Goal: Task Accomplishment & Management: Use online tool/utility

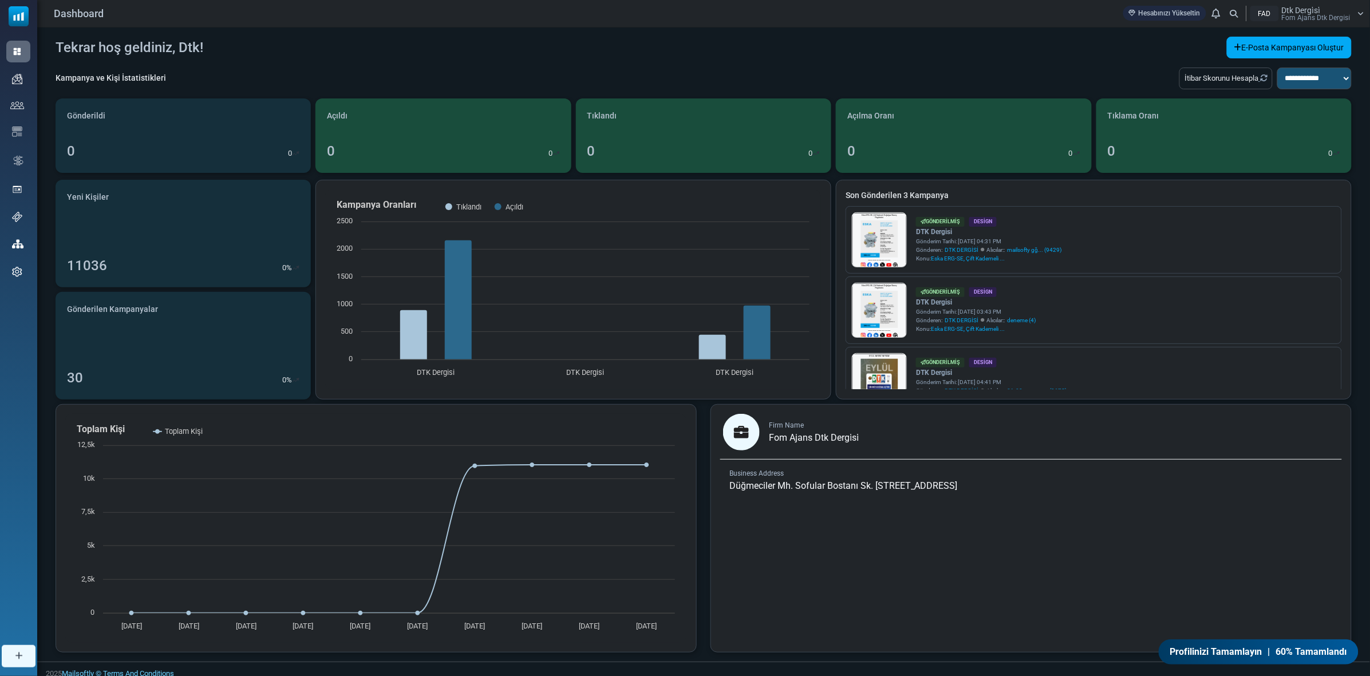
drag, startPoint x: 985, startPoint y: 175, endPoint x: 672, endPoint y: 73, distance: 329.3
click at [672, 73] on div "**********" at bounding box center [704, 83] width 1296 height 31
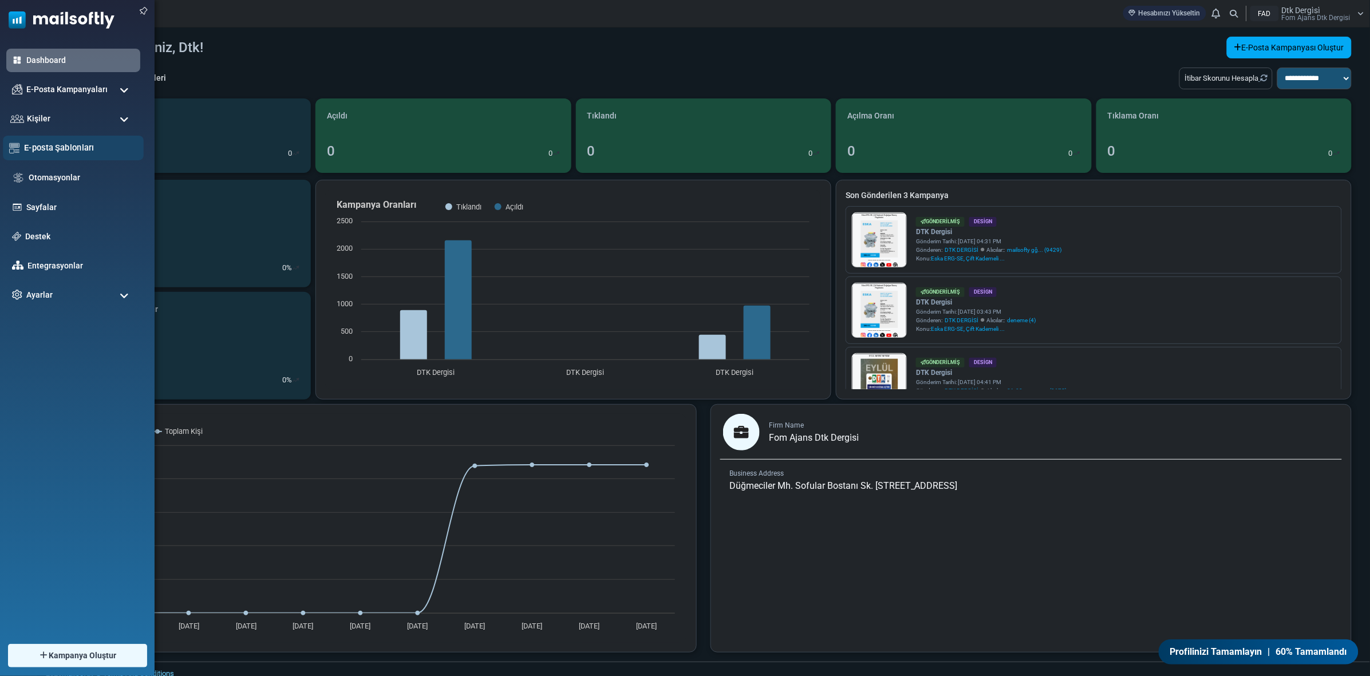
click at [43, 140] on div "E-posta Şablonları" at bounding box center [73, 148] width 141 height 25
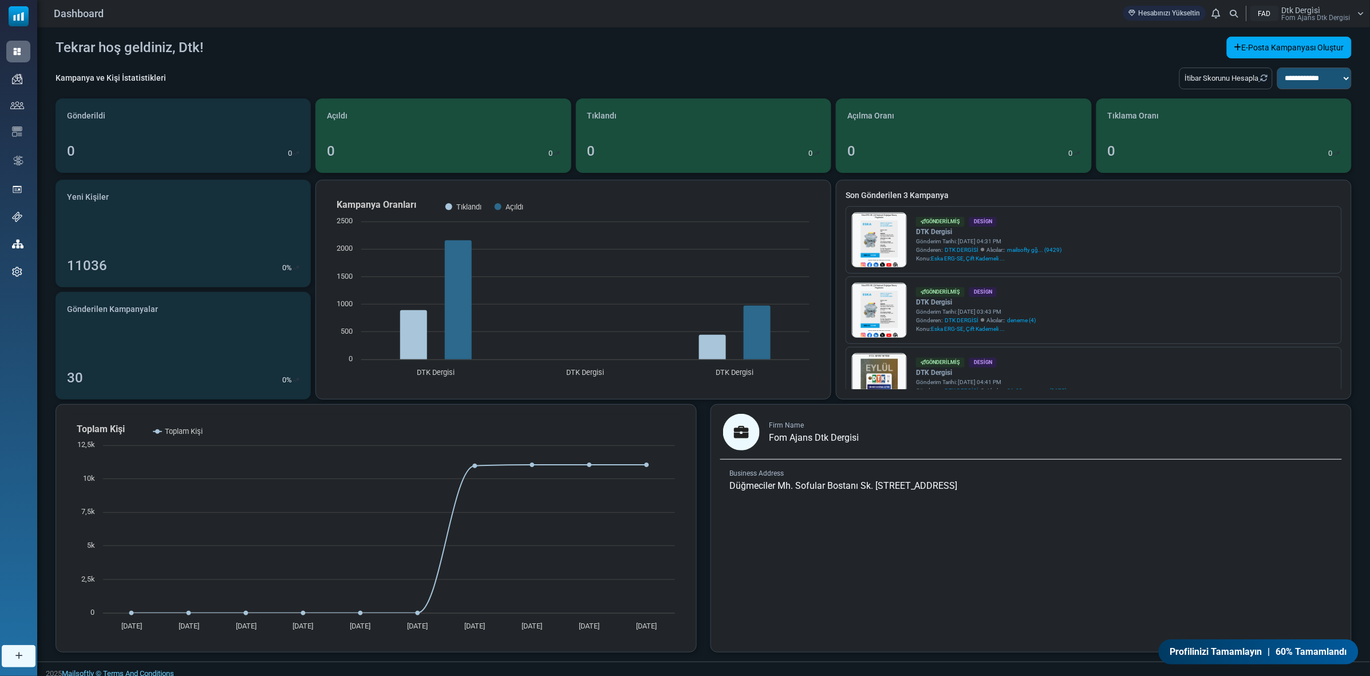
click at [1361, 10] on icon at bounding box center [1361, 13] width 6 height 7
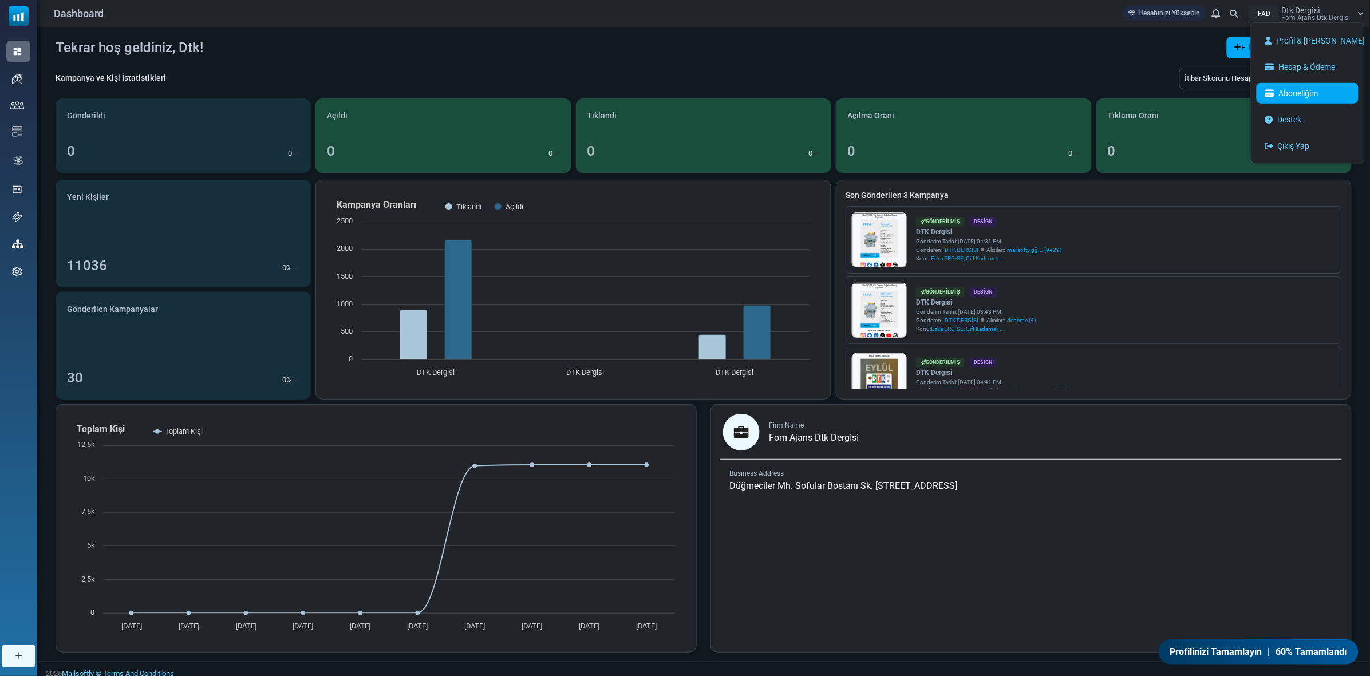
click at [1320, 85] on link "Aboneliğim" at bounding box center [1308, 93] width 102 height 21
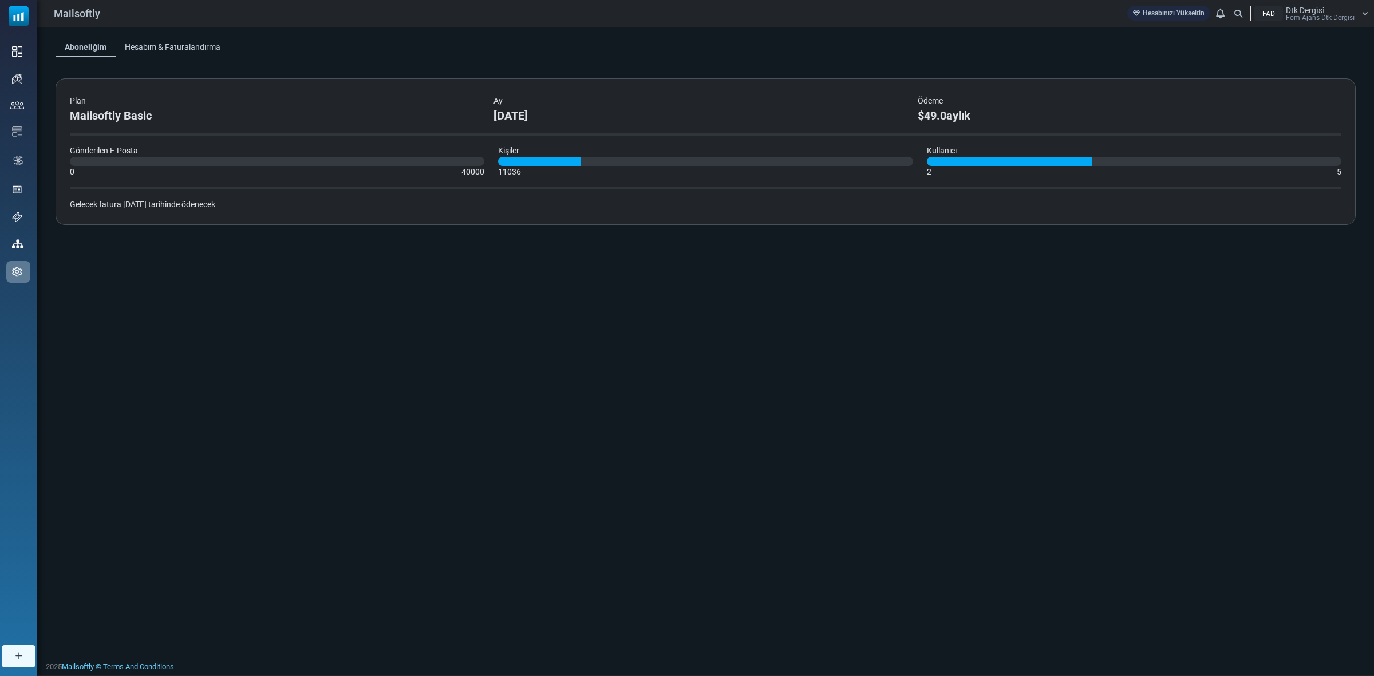
click at [196, 46] on link "Hesabım & Faturalandırma" at bounding box center [173, 47] width 114 height 21
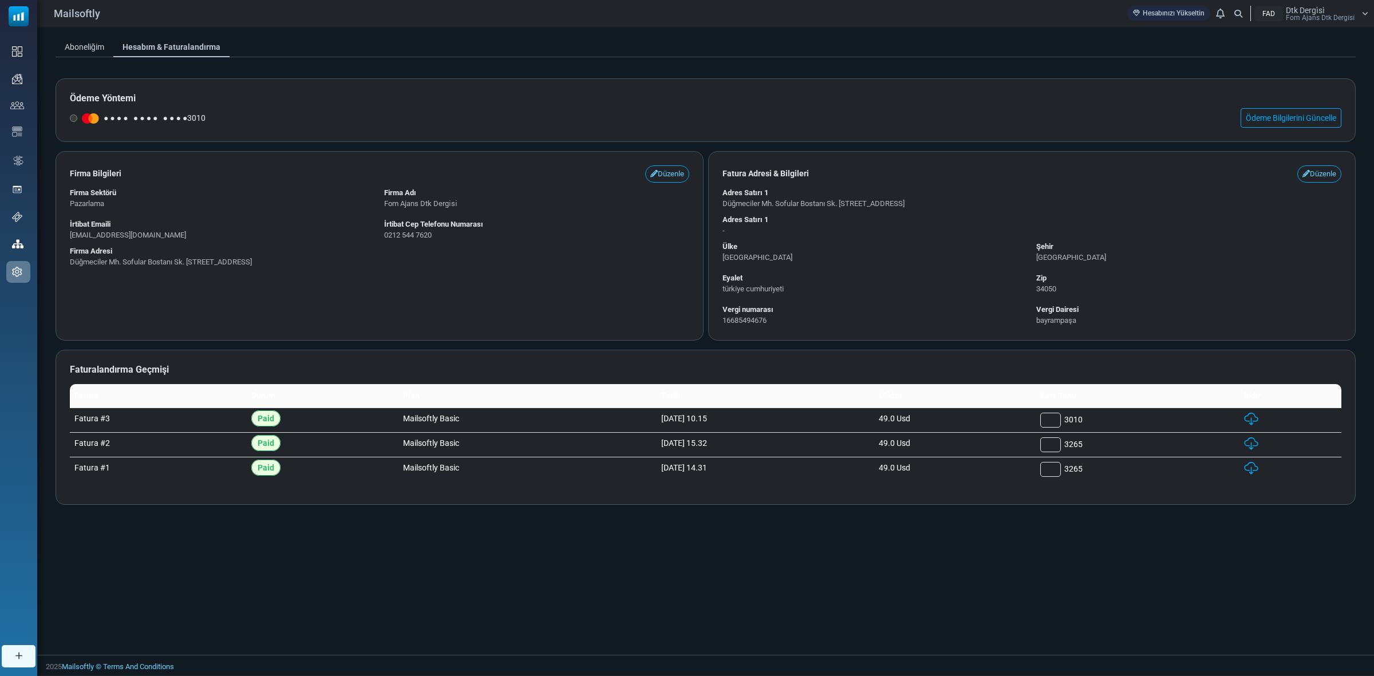
click at [1345, 12] on div "Dtk Dergi̇si̇ Fom Ajans Dtk Dergi̇si̇" at bounding box center [1320, 13] width 69 height 15
click at [1331, 72] on link "Hesap & Ödeme" at bounding box center [1312, 67] width 102 height 21
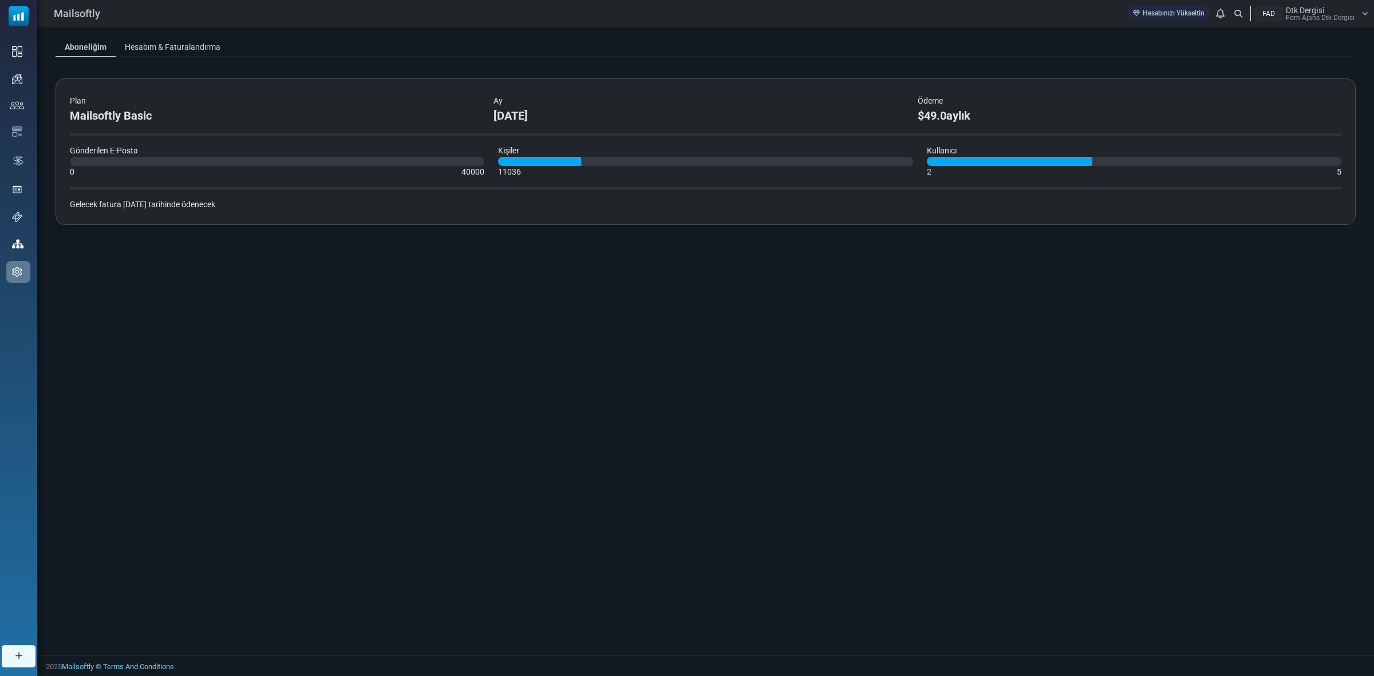
click at [1335, 19] on span "Fom Ajans Dtk Dergi̇si̇" at bounding box center [1320, 17] width 69 height 7
click at [151, 181] on div "Plan Mailsoftly Basic Ay [DATE] Ödeme $49.0 aylık Gönderilen E-Posta 0 40000 Ki…" at bounding box center [706, 151] width 1300 height 147
click at [1362, 15] on icon at bounding box center [1365, 13] width 6 height 7
click at [1300, 100] on link "Aboneliğim" at bounding box center [1312, 93] width 102 height 21
click at [195, 49] on link "Hesabım & Faturalandırma" at bounding box center [173, 47] width 114 height 21
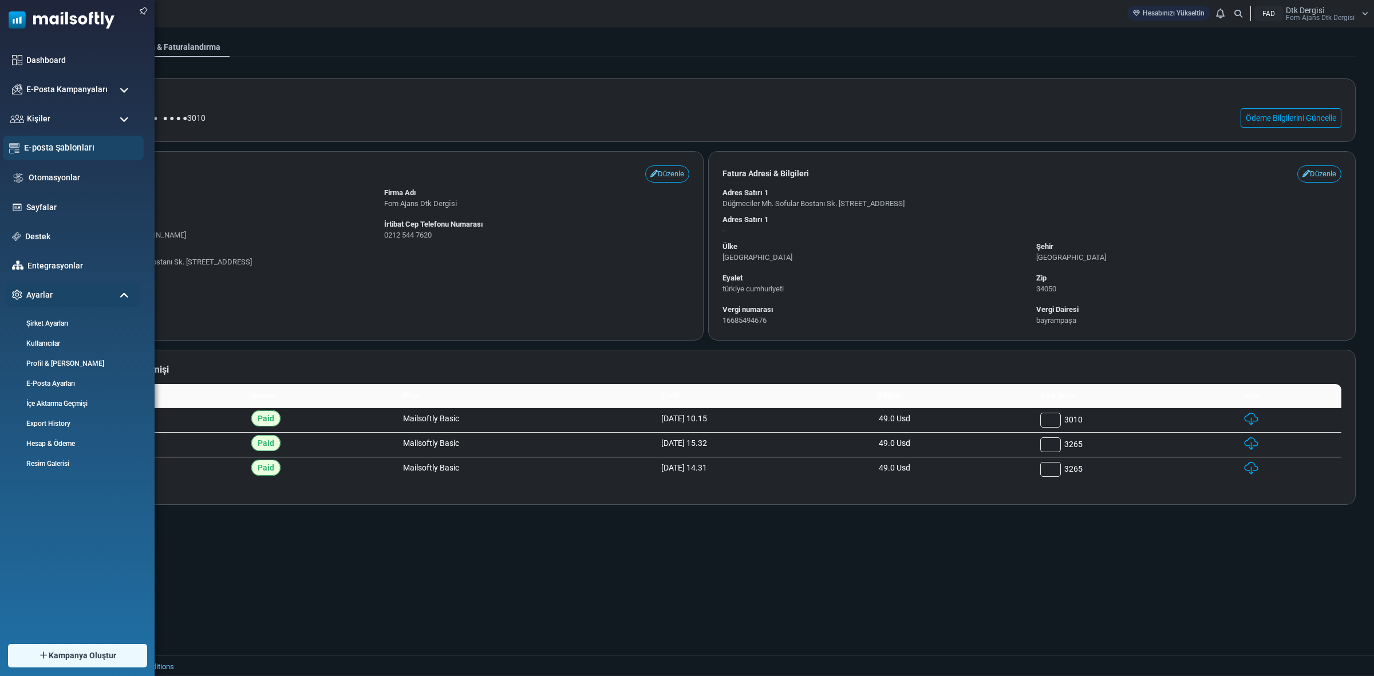
click at [50, 151] on link "E-posta Şablonları" at bounding box center [80, 147] width 113 height 13
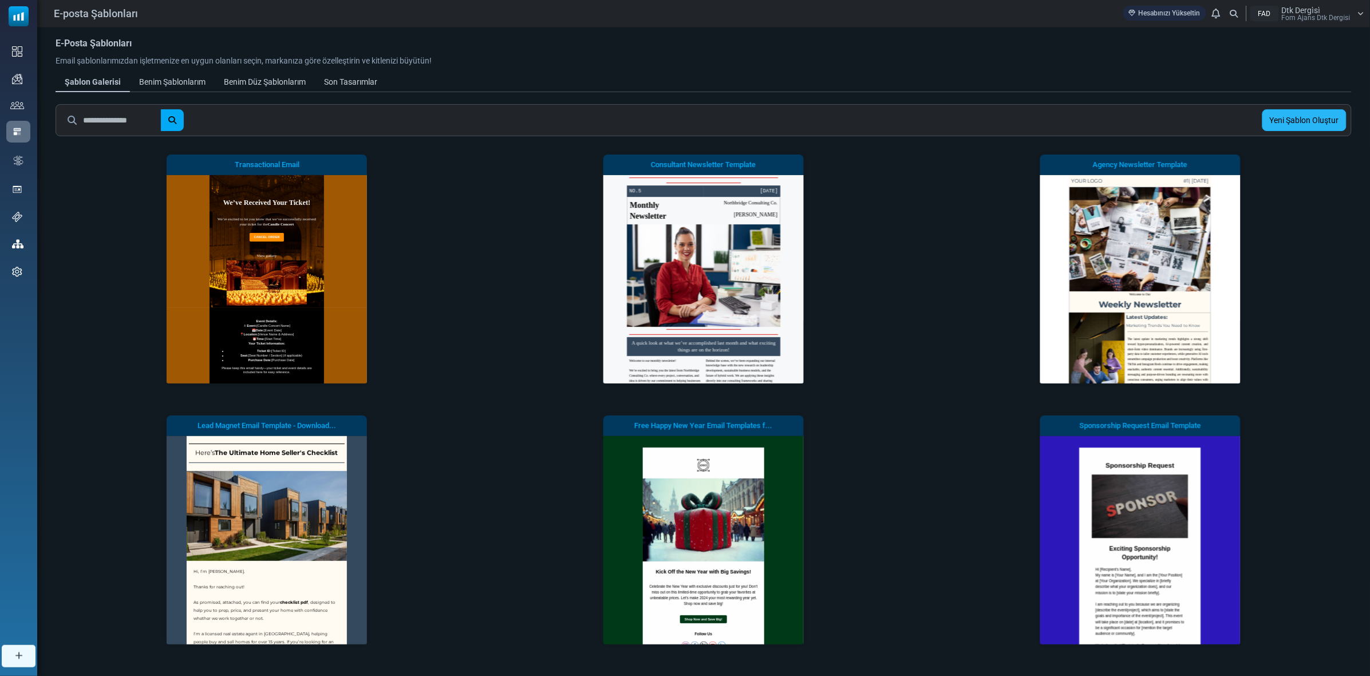
click at [1318, 123] on link "Yeni Şablon Oluştur" at bounding box center [1304, 120] width 84 height 22
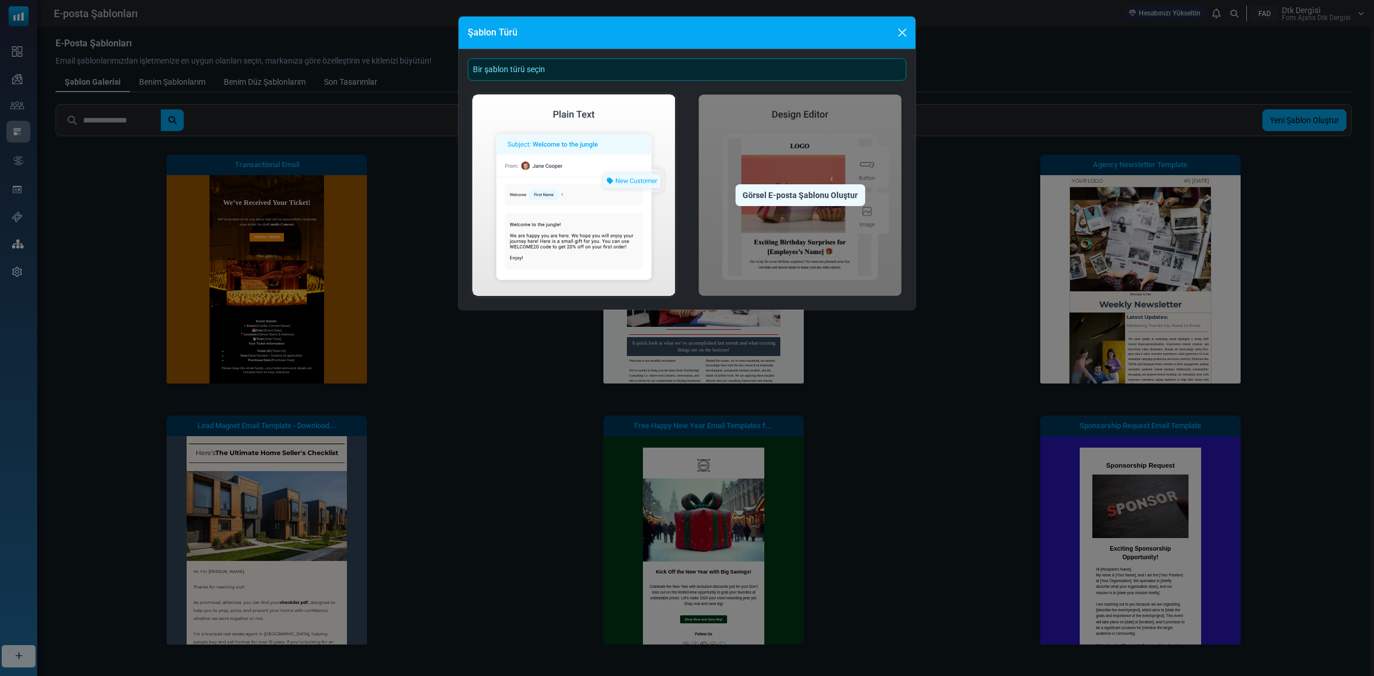
click at [822, 192] on div "Görsel E-posta Şablonu Oluştur" at bounding box center [800, 195] width 130 height 22
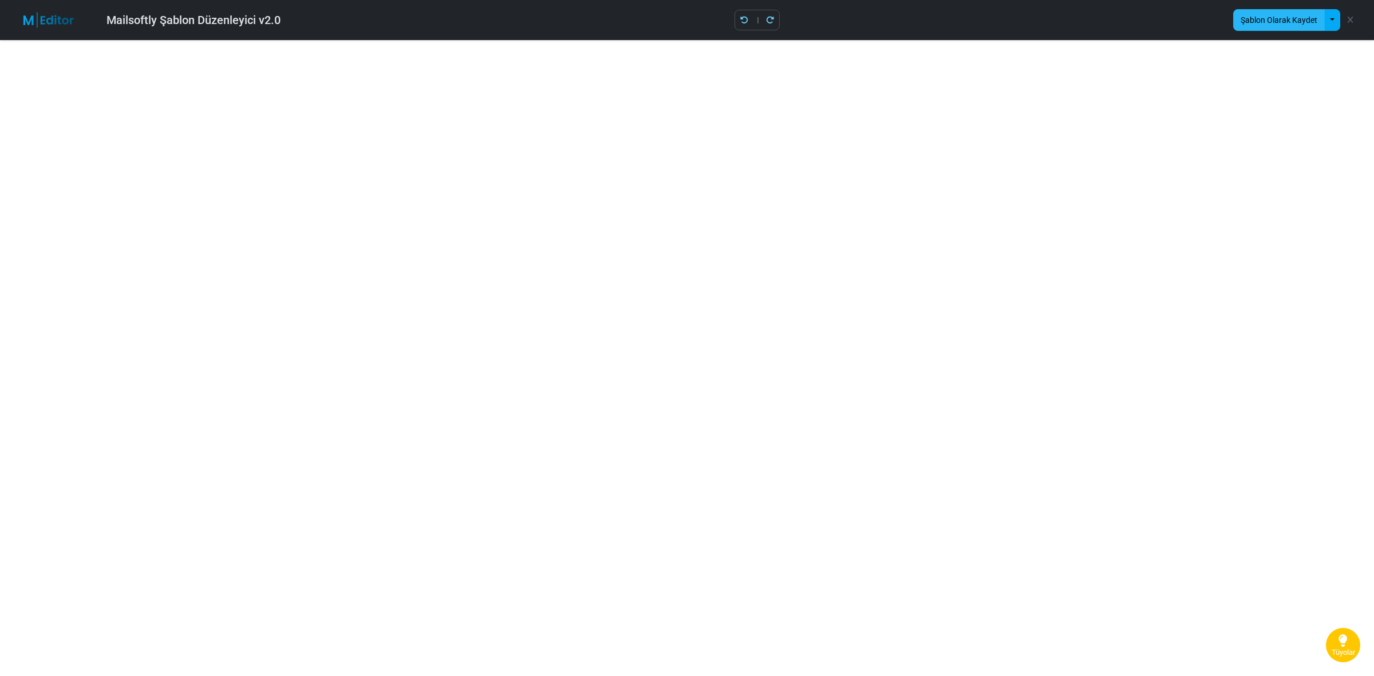
click at [1257, 23] on button "Şablon Olarak Kaydet" at bounding box center [1279, 20] width 92 height 22
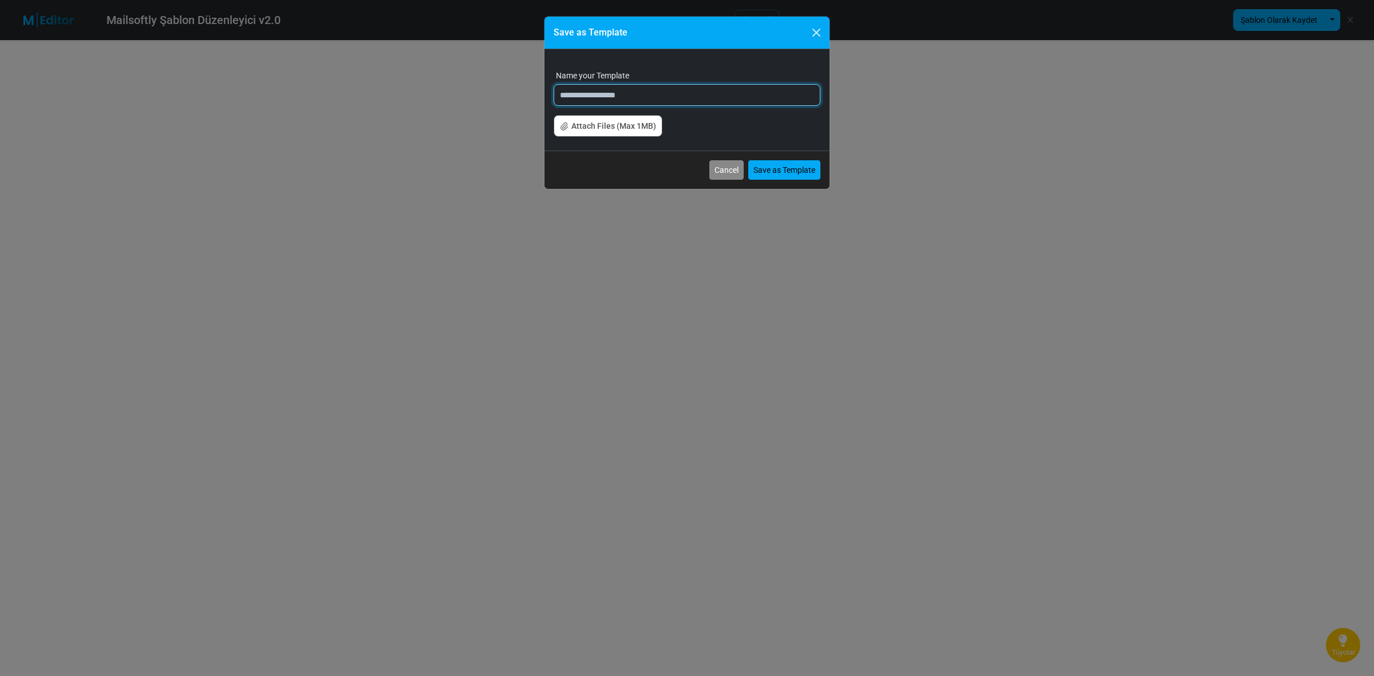
drag, startPoint x: 708, startPoint y: 101, endPoint x: 433, endPoint y: 128, distance: 276.7
click at [433, 128] on div "**********" at bounding box center [687, 338] width 1374 height 676
type input "******"
click at [762, 164] on button "Save as Template" at bounding box center [784, 169] width 72 height 19
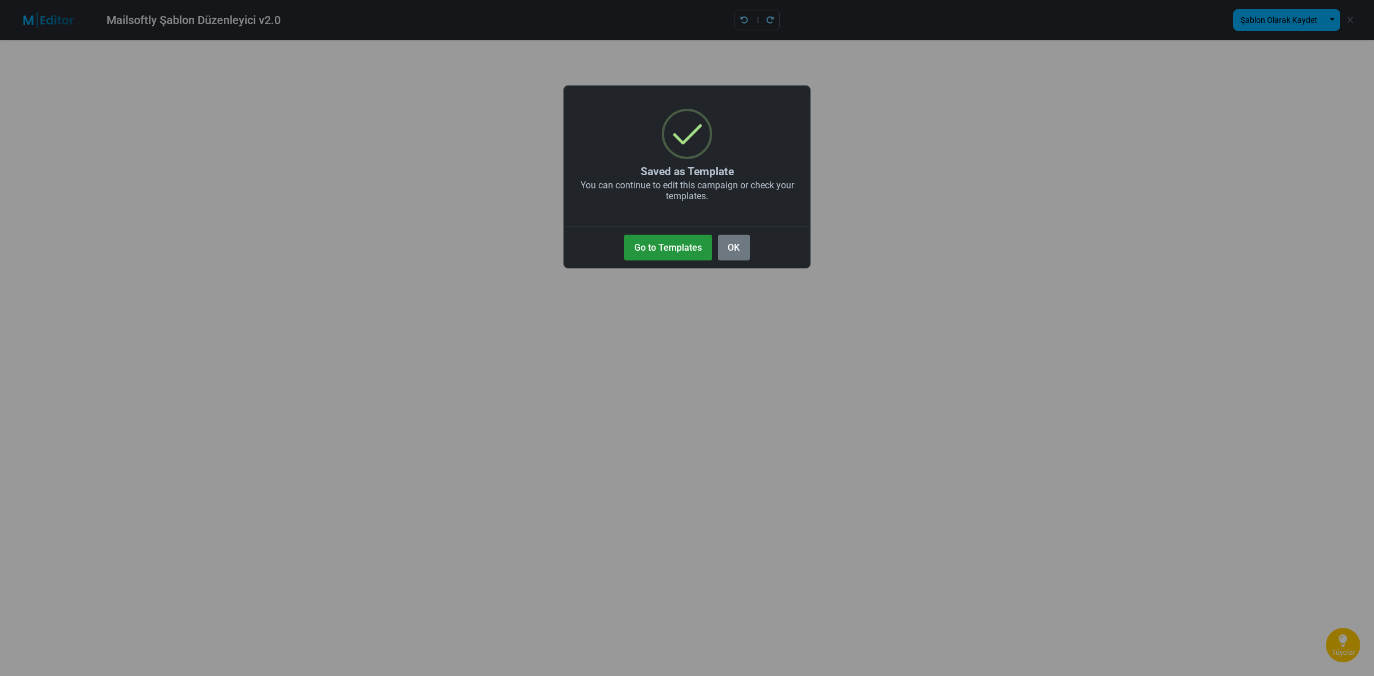
click at [711, 239] on button "Go to Templates" at bounding box center [668, 248] width 88 height 26
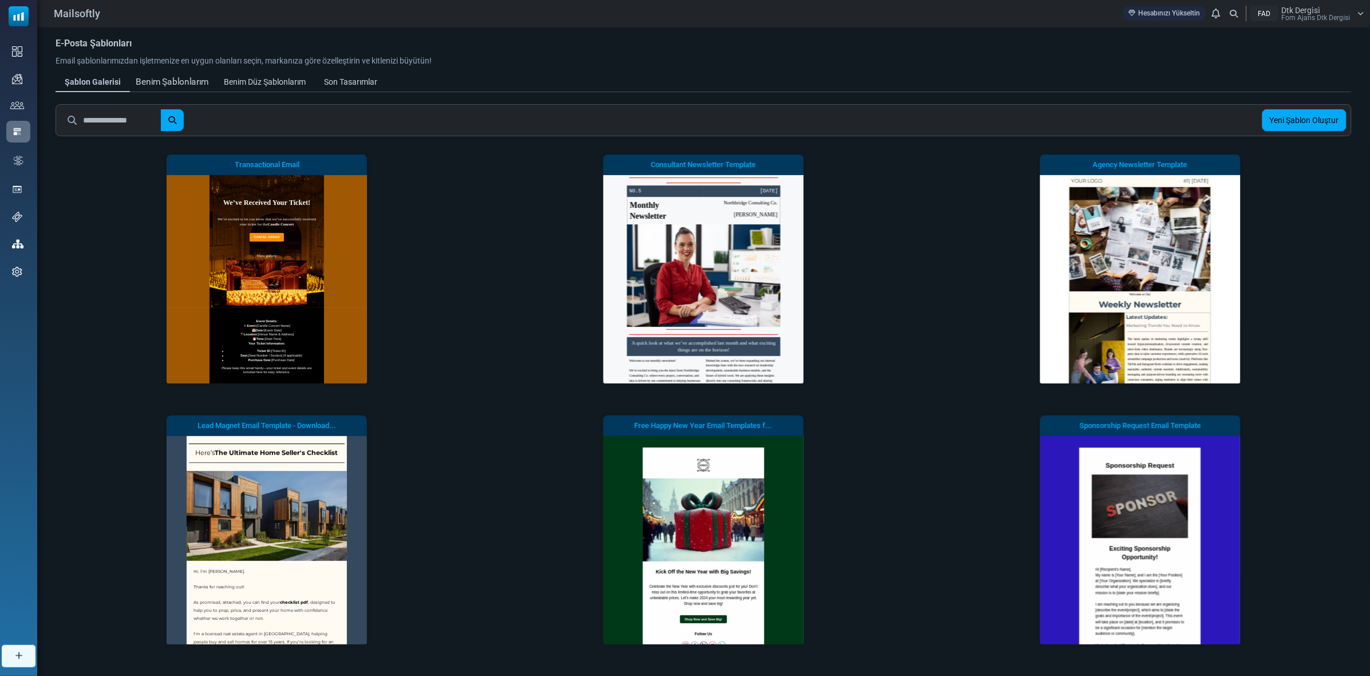
click at [198, 82] on div "Benim Şablonlarım" at bounding box center [172, 82] width 73 height 13
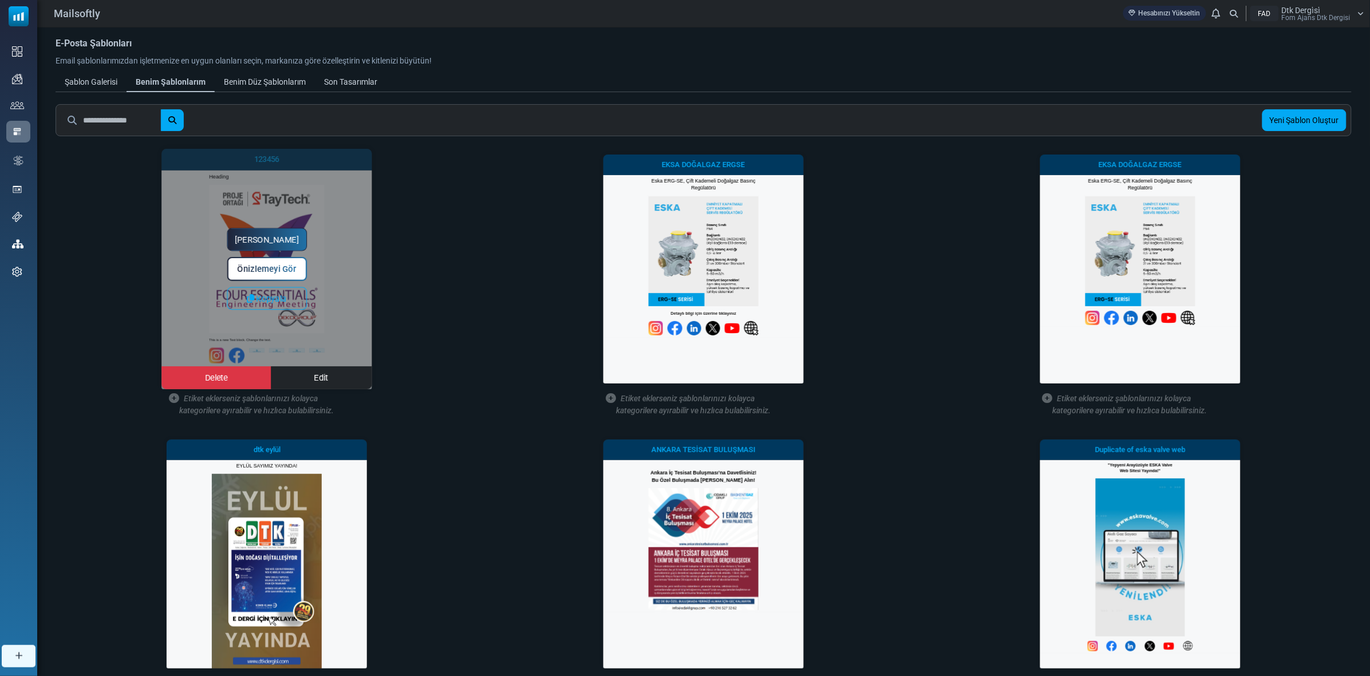
click at [264, 239] on link "Yapmaya Başla" at bounding box center [267, 239] width 80 height 23
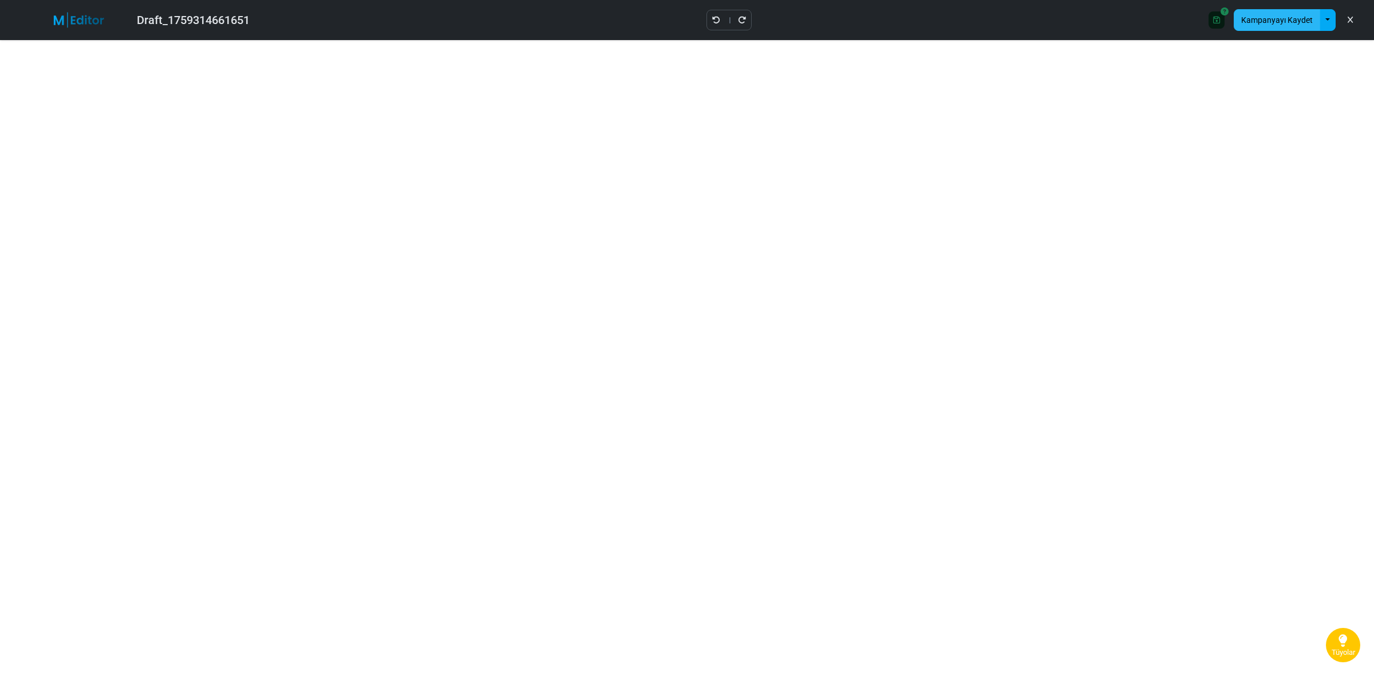
click at [1287, 20] on button "Kampanyayı Kaydet" at bounding box center [1277, 20] width 86 height 22
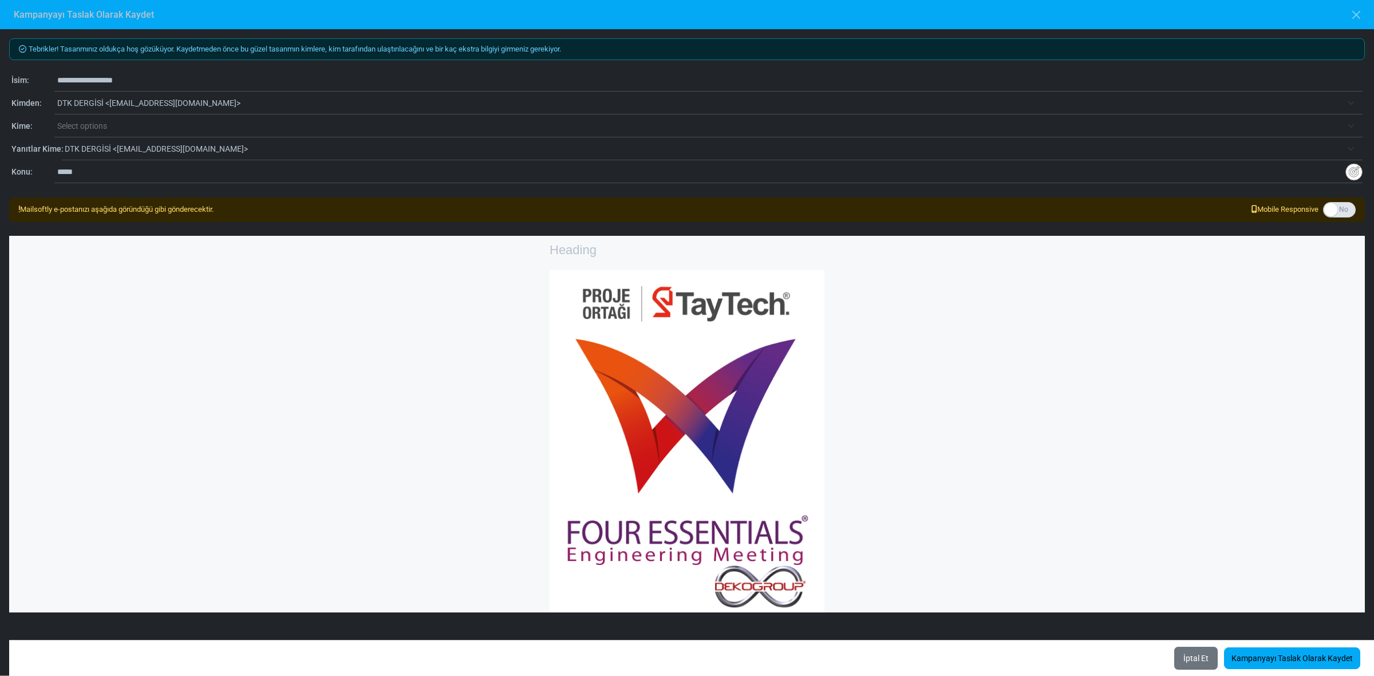
drag, startPoint x: 156, startPoint y: 79, endPoint x: 35, endPoint y: 61, distance: 122.1
click at [35, 61] on div "**********" at bounding box center [687, 352] width 1374 height 646
type input "**********"
drag, startPoint x: 98, startPoint y: 181, endPoint x: 3, endPoint y: 202, distance: 97.7
click at [3, 202] on div "**********" at bounding box center [687, 352] width 1374 height 646
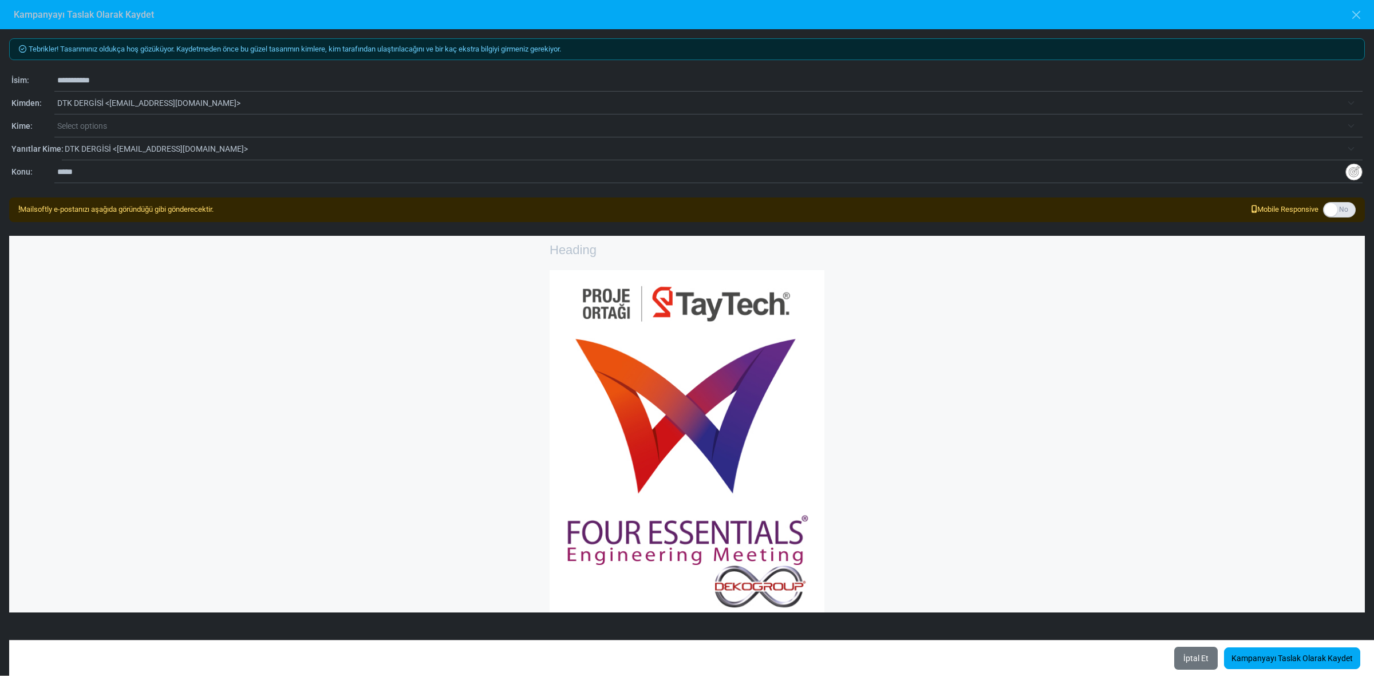
type input "*"
type input "**********"
click at [102, 128] on span "Select options" at bounding box center [82, 125] width 50 height 9
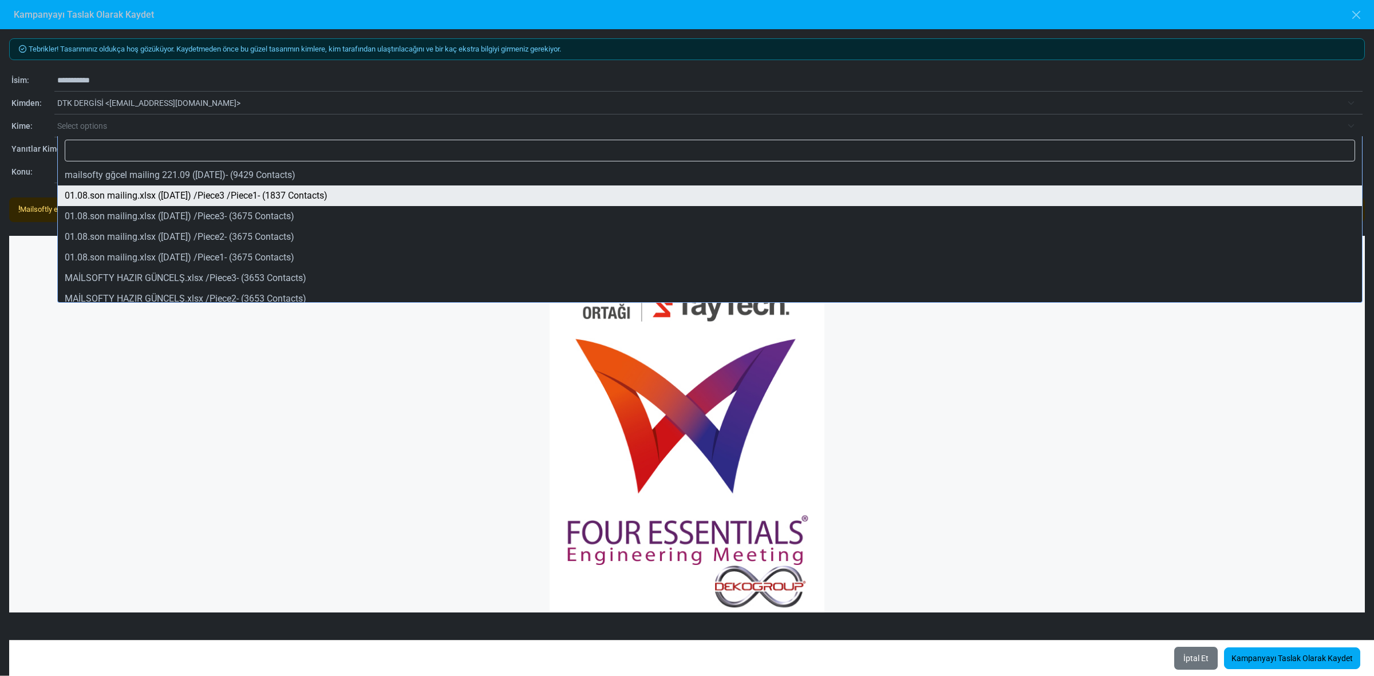
click at [20, 185] on div "**********" at bounding box center [687, 352] width 1374 height 646
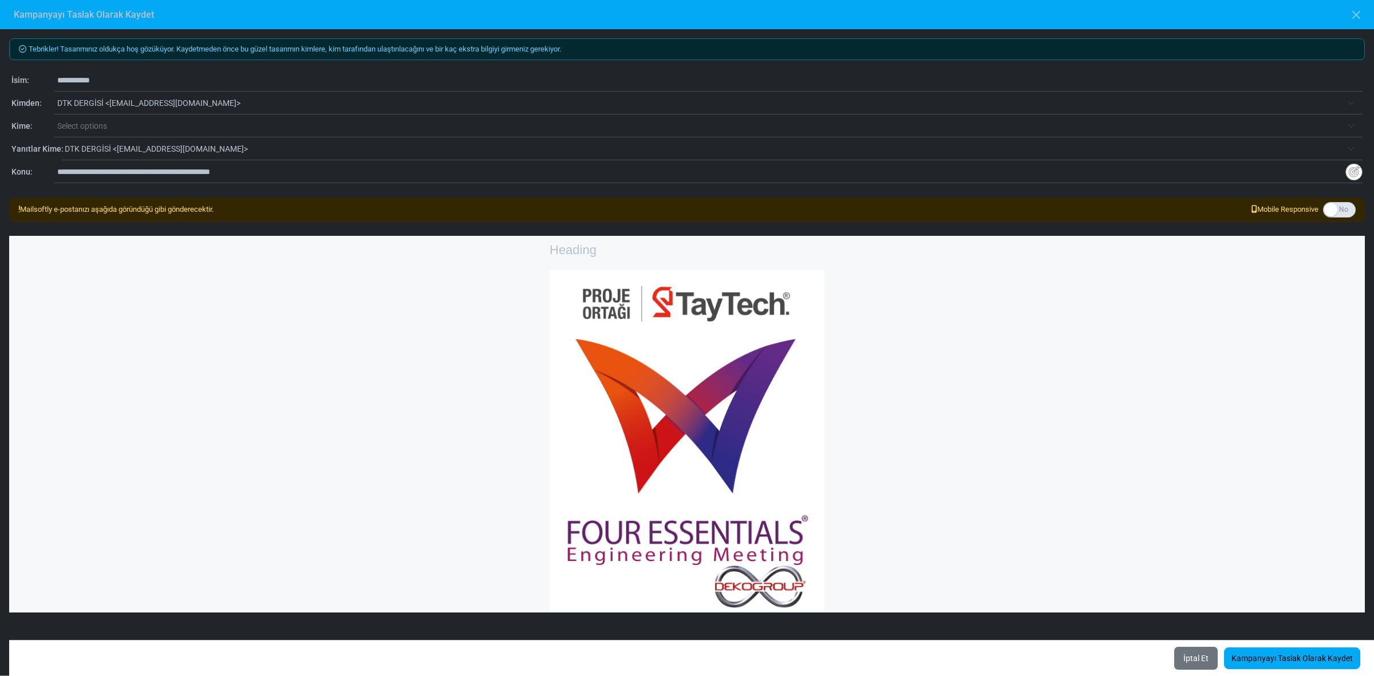
click at [215, 123] on span "Select options" at bounding box center [699, 126] width 1285 height 14
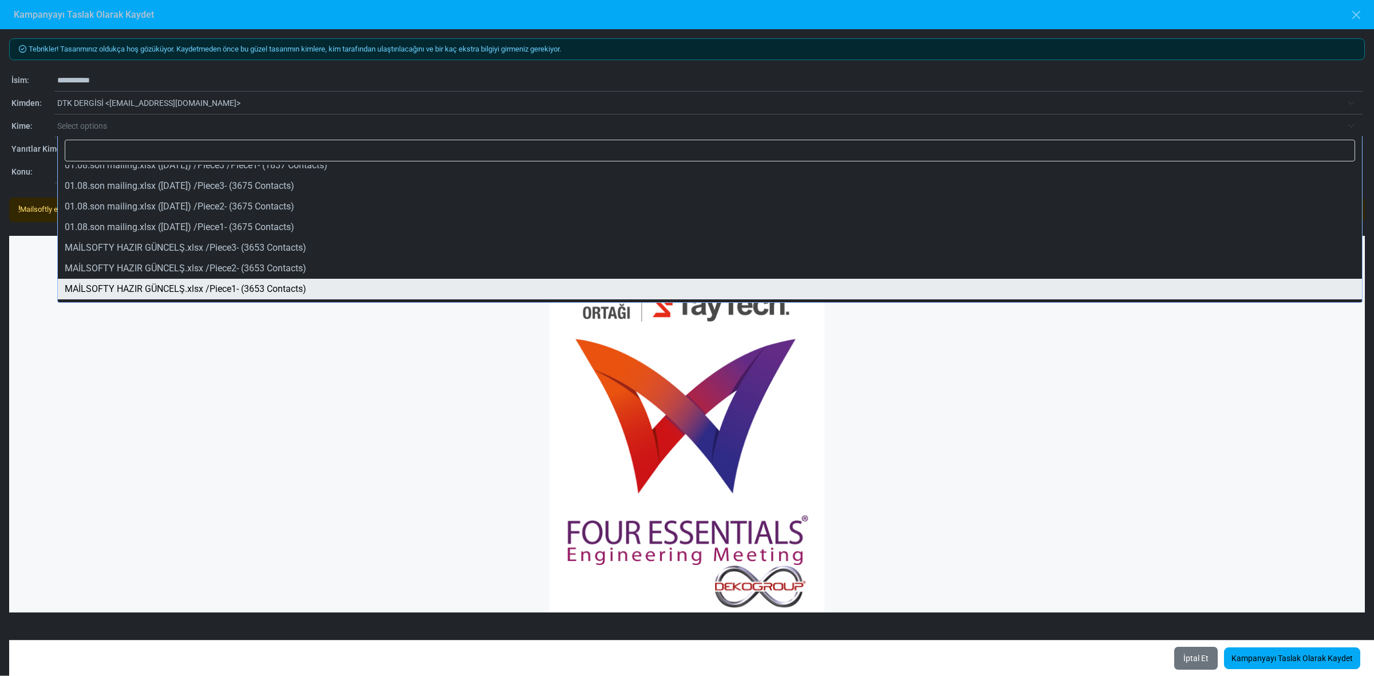
scroll to position [48, 0]
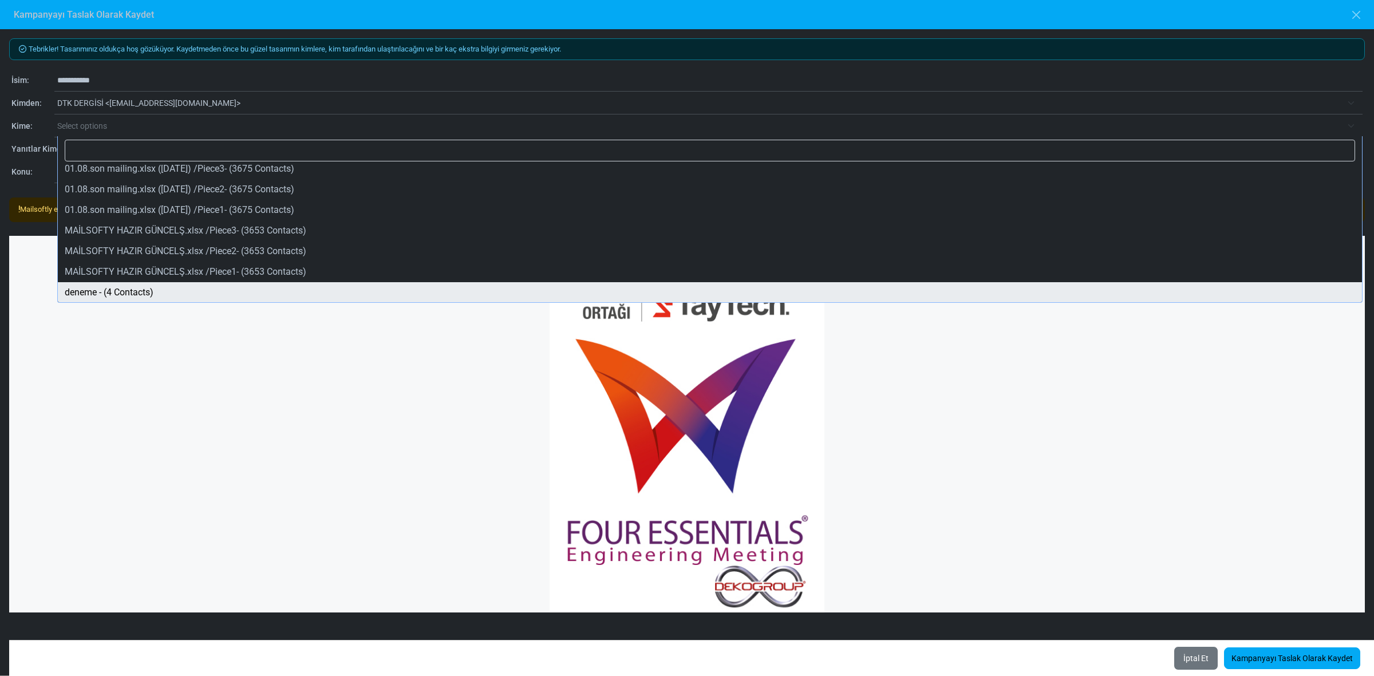
select select "*****"
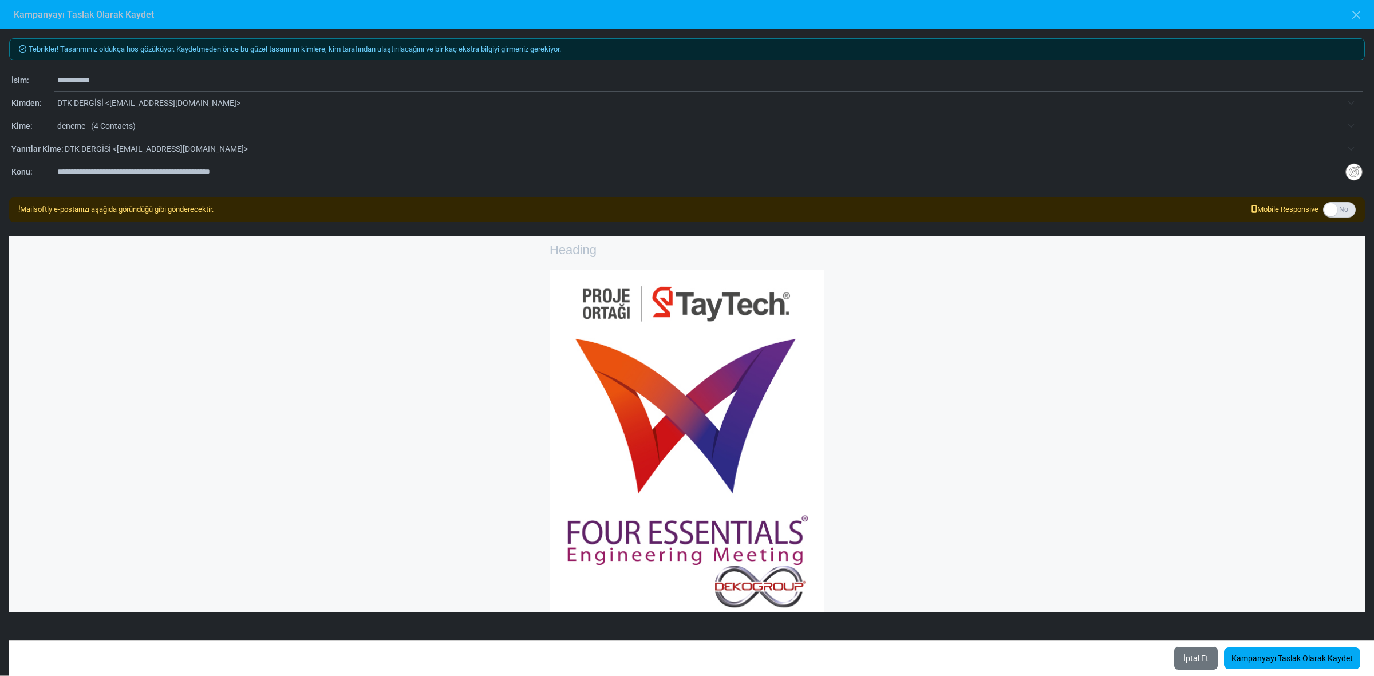
click at [1337, 212] on label at bounding box center [1339, 209] width 33 height 15
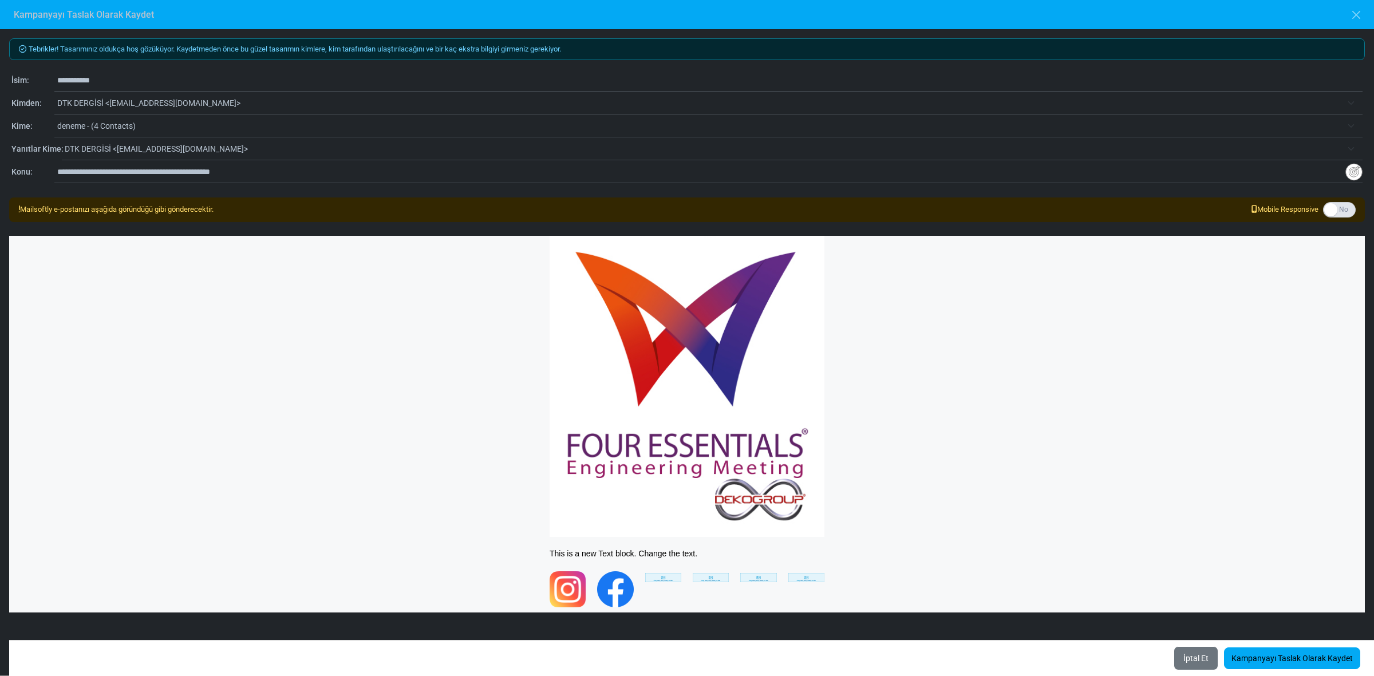
scroll to position [88, 0]
click at [1292, 657] on link "Kampanyayı Taslak Olarak Kaydet" at bounding box center [1292, 659] width 136 height 22
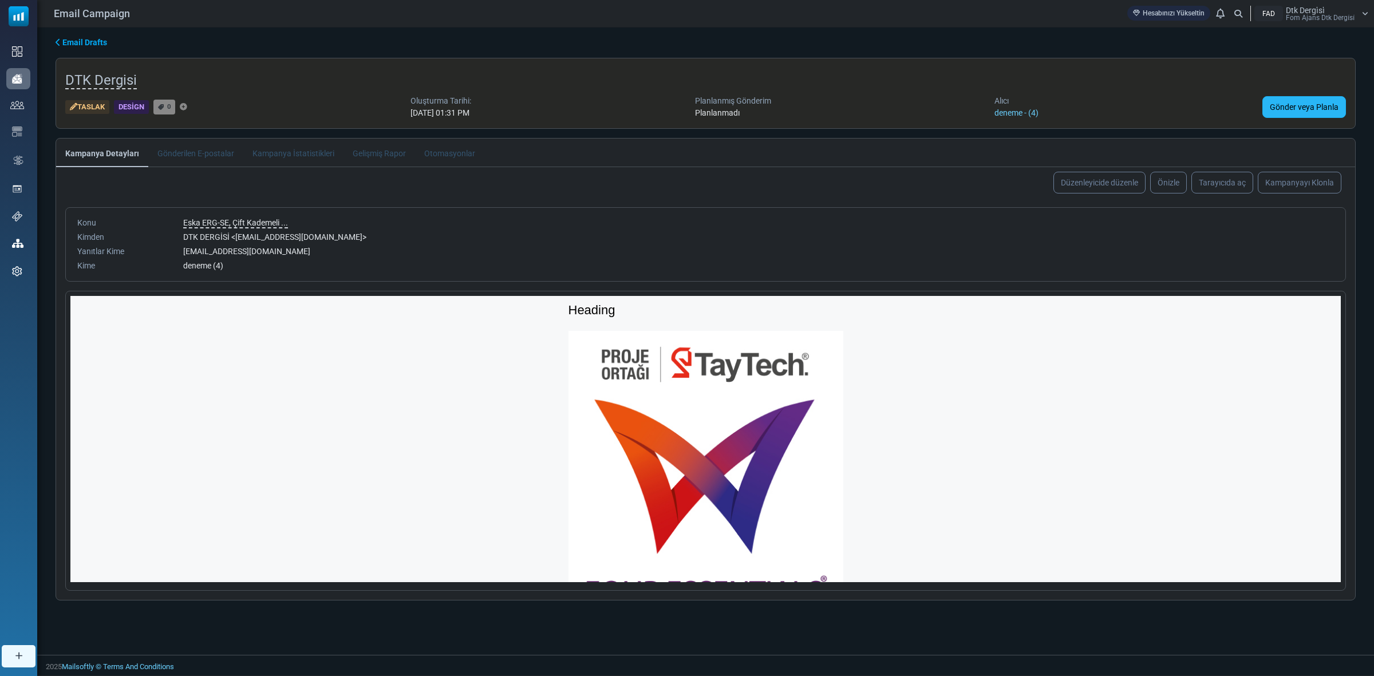
click at [1303, 108] on link "Gönder veya Planla" at bounding box center [1304, 107] width 84 height 22
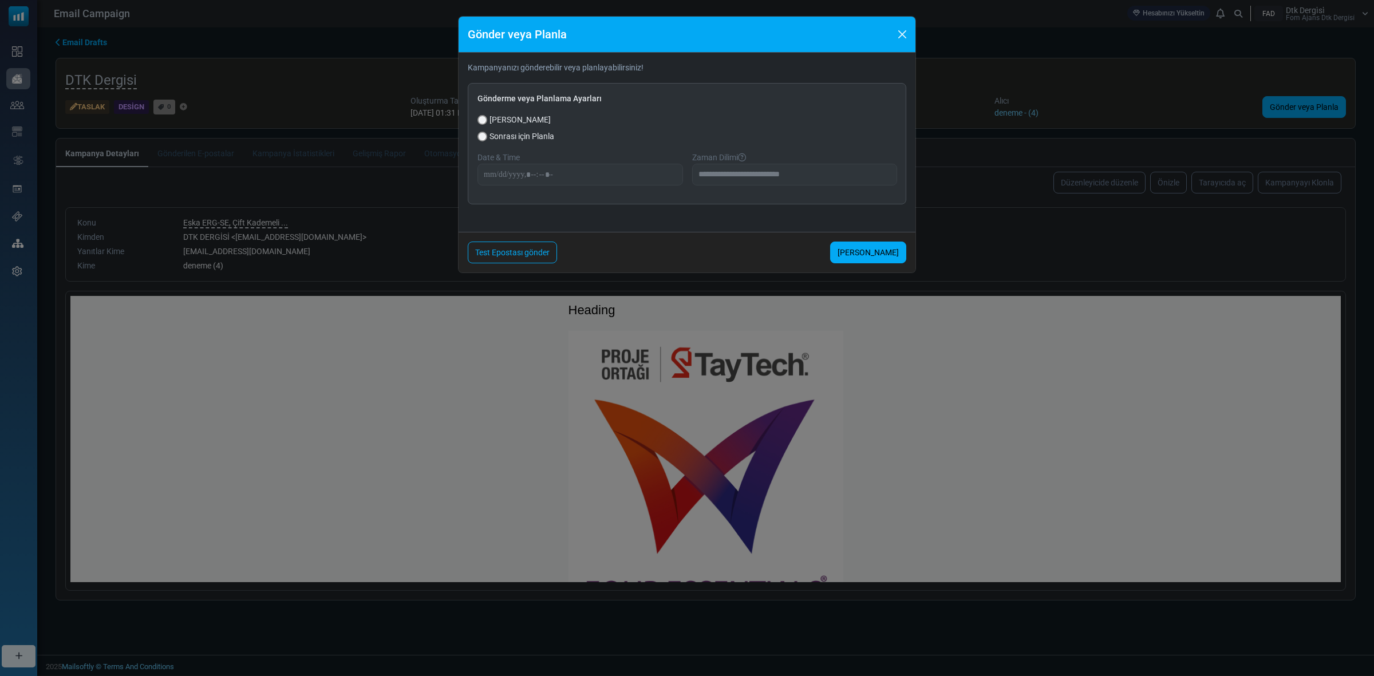
click at [500, 141] on span "Sonrası için Planla" at bounding box center [522, 137] width 65 height 12
click at [564, 178] on input "datetime-local" at bounding box center [581, 175] width 206 height 22
click at [672, 170] on input "datetime-local" at bounding box center [581, 175] width 206 height 22
click at [670, 175] on input "datetime-local" at bounding box center [581, 175] width 206 height 22
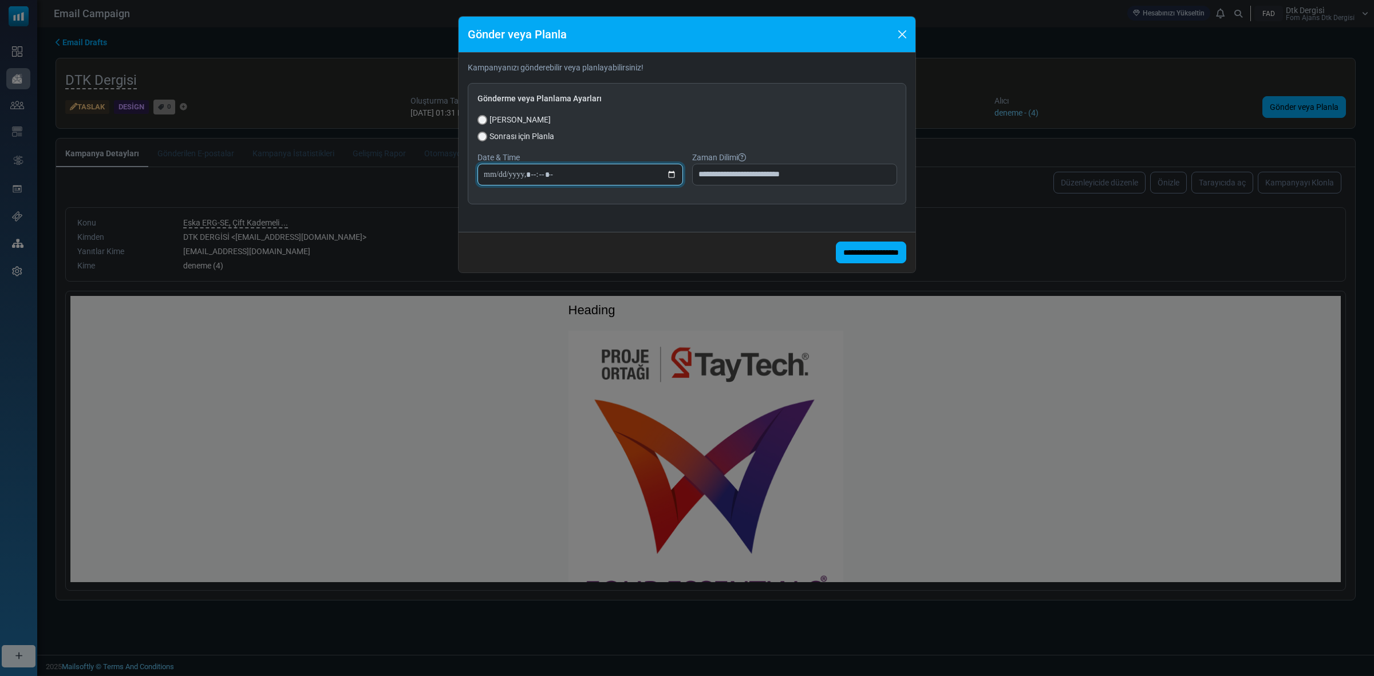
click at [670, 175] on input "datetime-local" at bounding box center [581, 175] width 206 height 22
click at [694, 150] on div "**********" at bounding box center [687, 143] width 439 height 121
click at [671, 175] on input "datetime-local" at bounding box center [581, 175] width 206 height 22
type input "**********"
click at [571, 126] on div "Şimdi Gönder" at bounding box center [687, 120] width 419 height 12
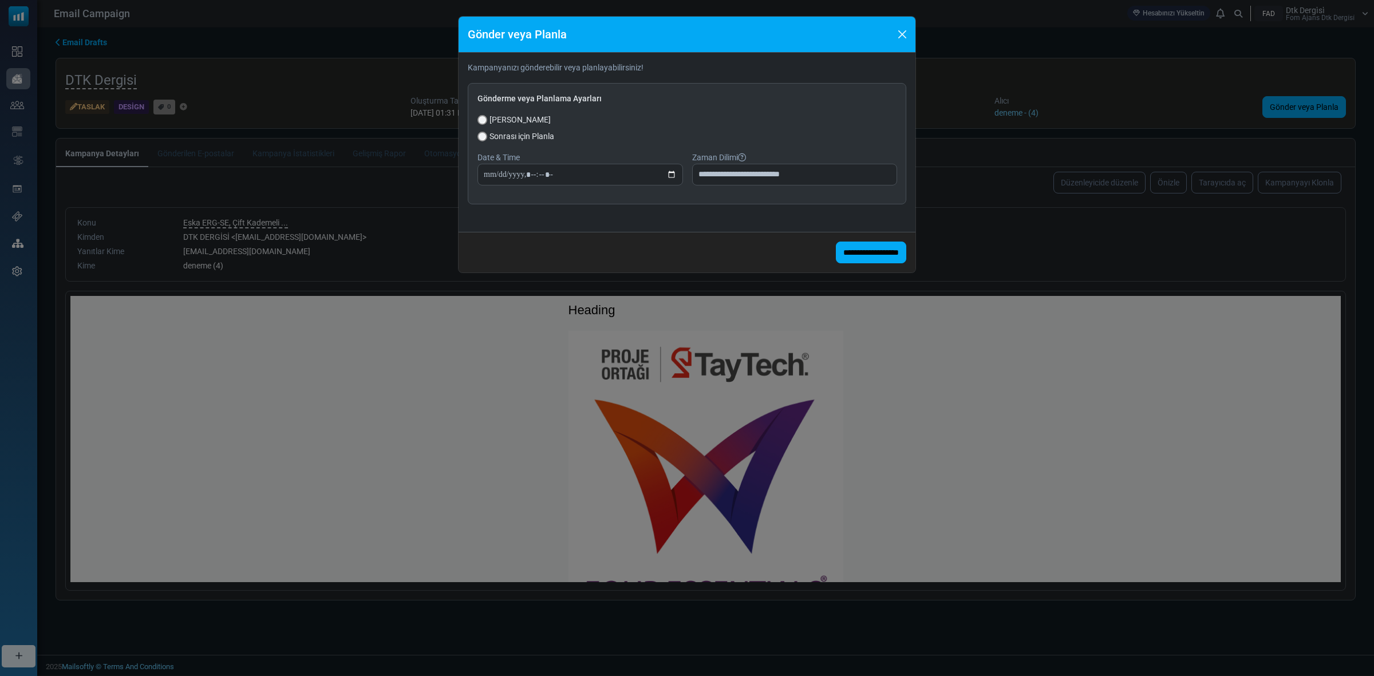
click at [527, 122] on span "Şimdi Gönder" at bounding box center [520, 120] width 61 height 12
click at [909, 31] on button "Close" at bounding box center [902, 34] width 17 height 17
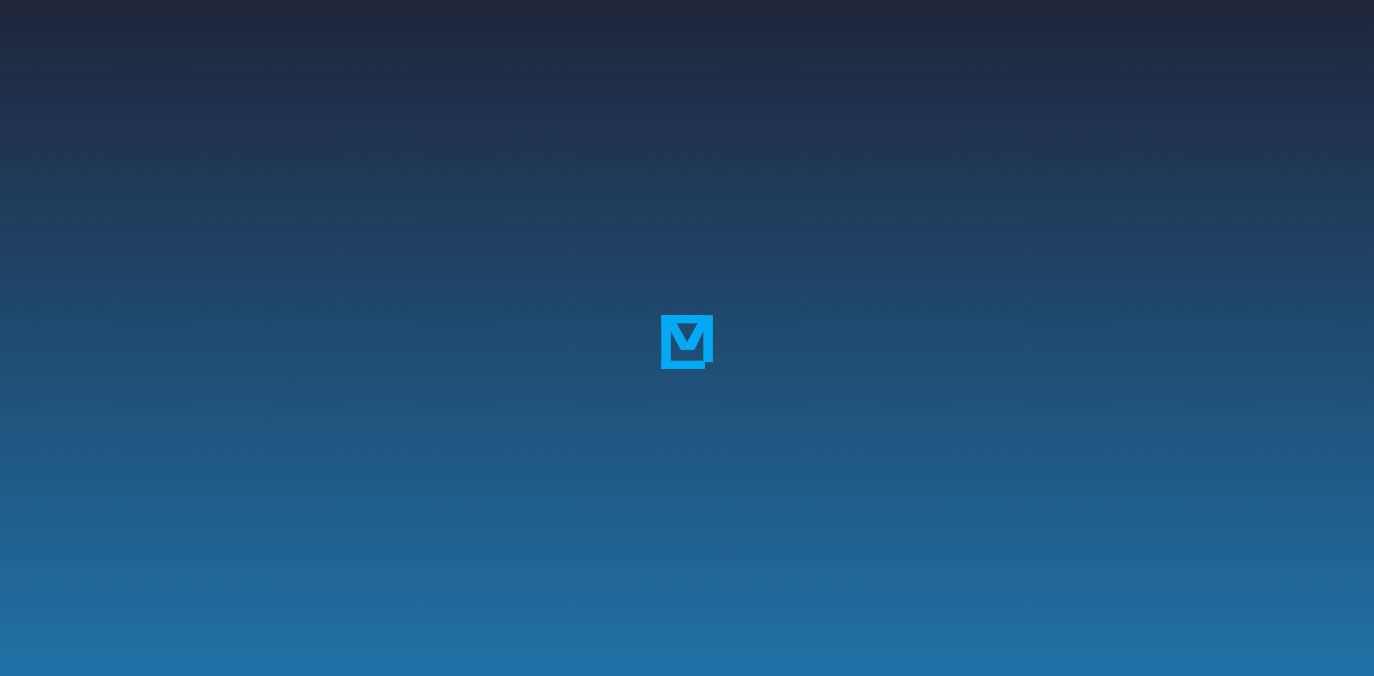
select select "*****"
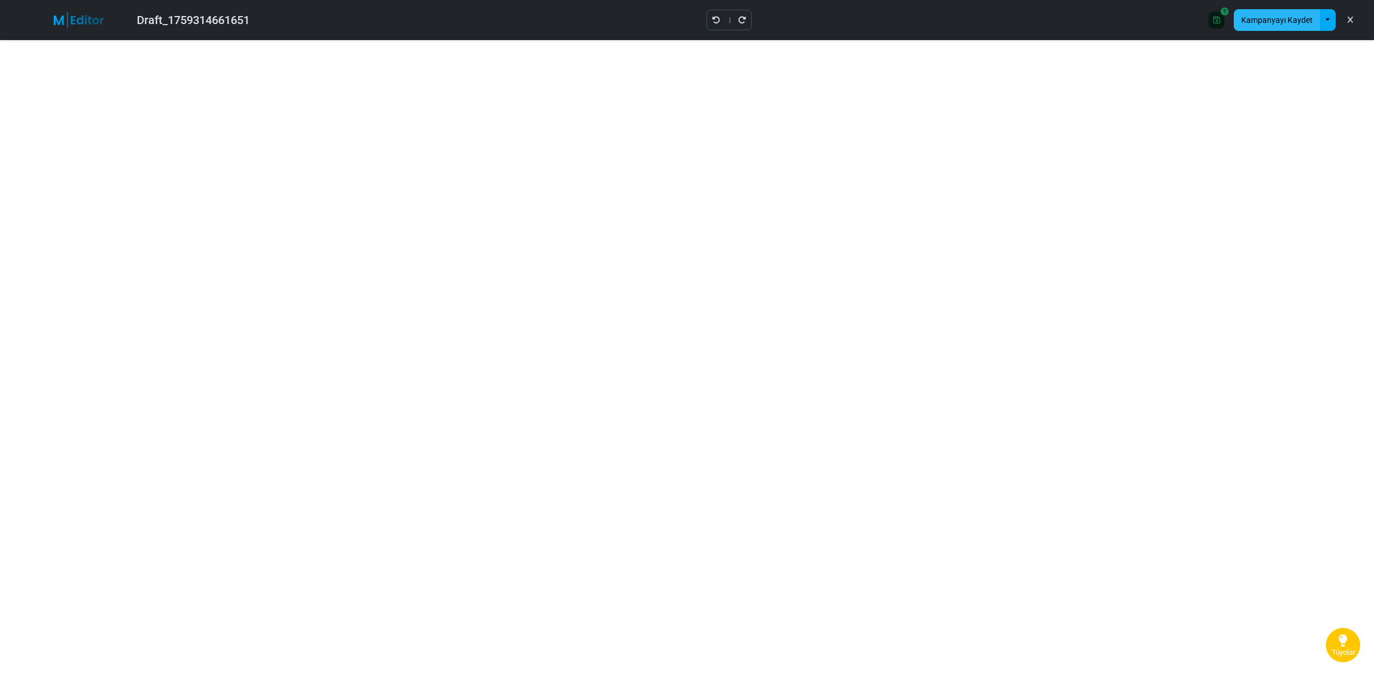
click at [1291, 23] on button "Kampanyayı Kaydet" at bounding box center [1277, 20] width 86 height 22
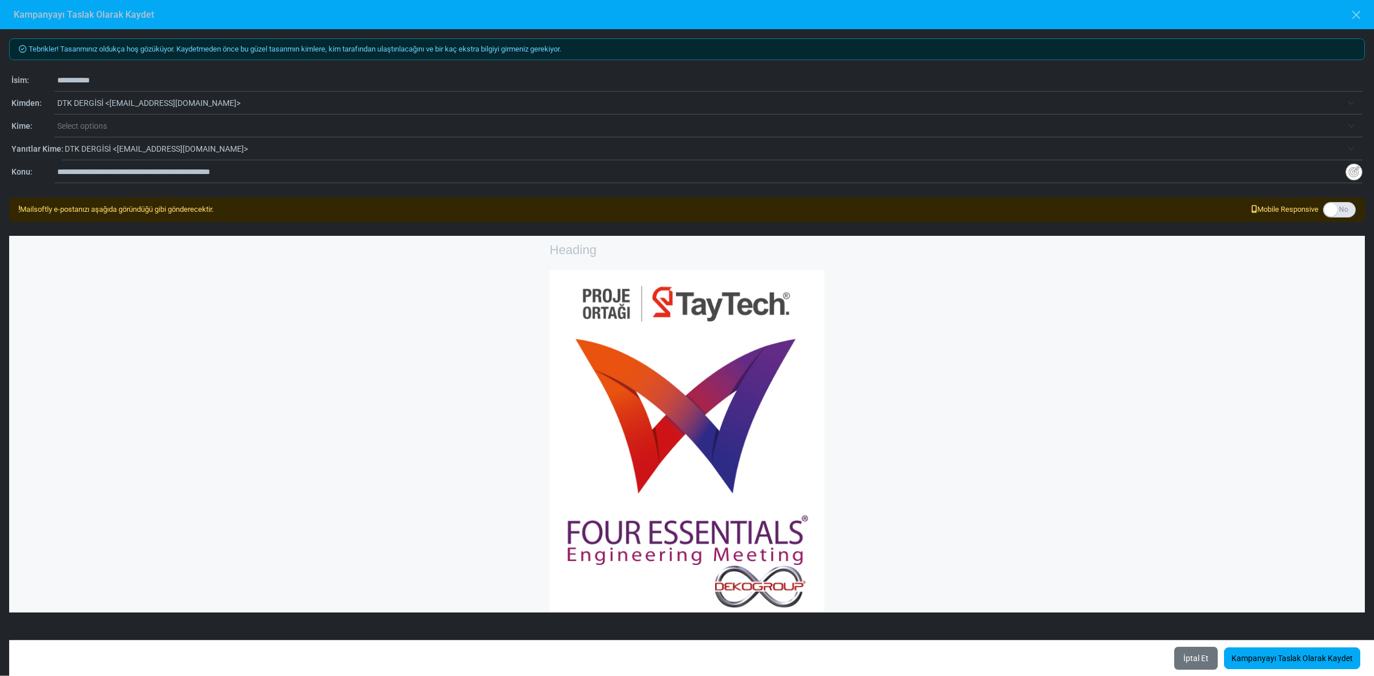
click at [156, 81] on input "**********" at bounding box center [709, 80] width 1305 height 22
click at [240, 100] on span "DTK DERGİSİ <[EMAIL_ADDRESS][DOMAIN_NAME]>" at bounding box center [699, 103] width 1285 height 14
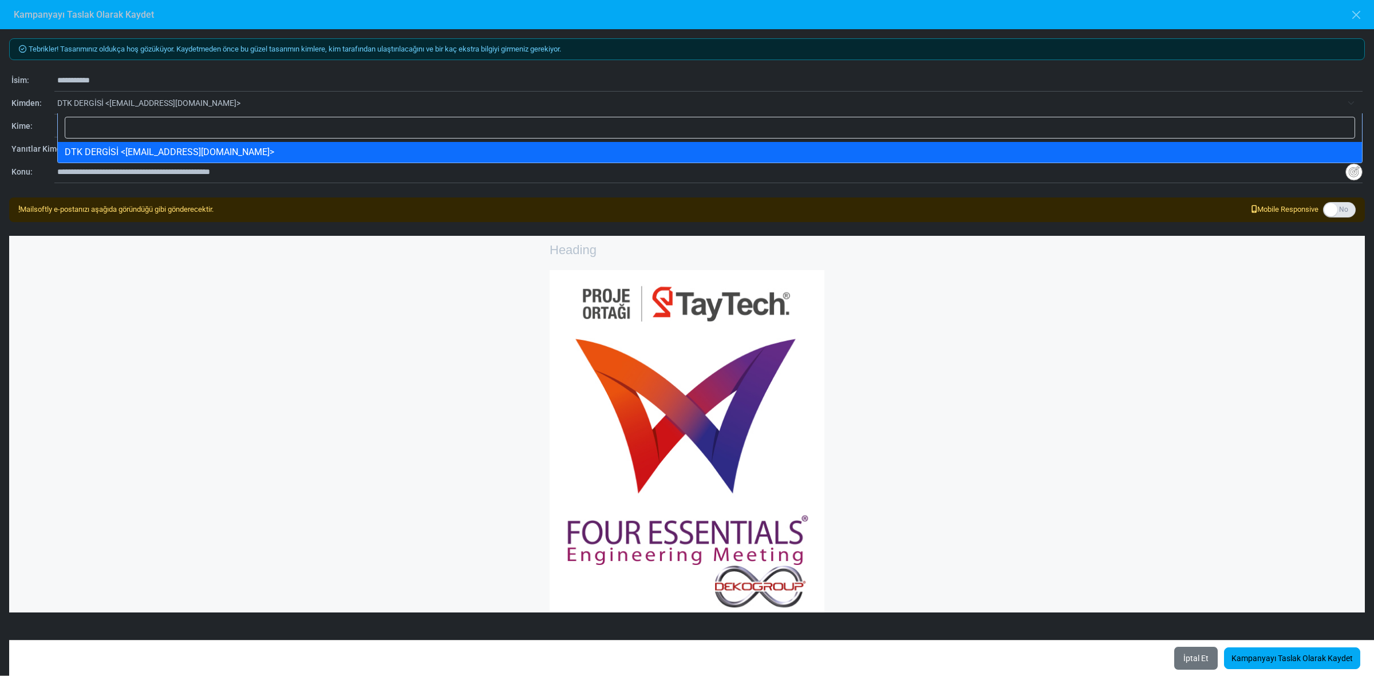
click at [240, 100] on span "DTK DERGİSİ <dtk@dtkdergisi.com>" at bounding box center [699, 103] width 1285 height 14
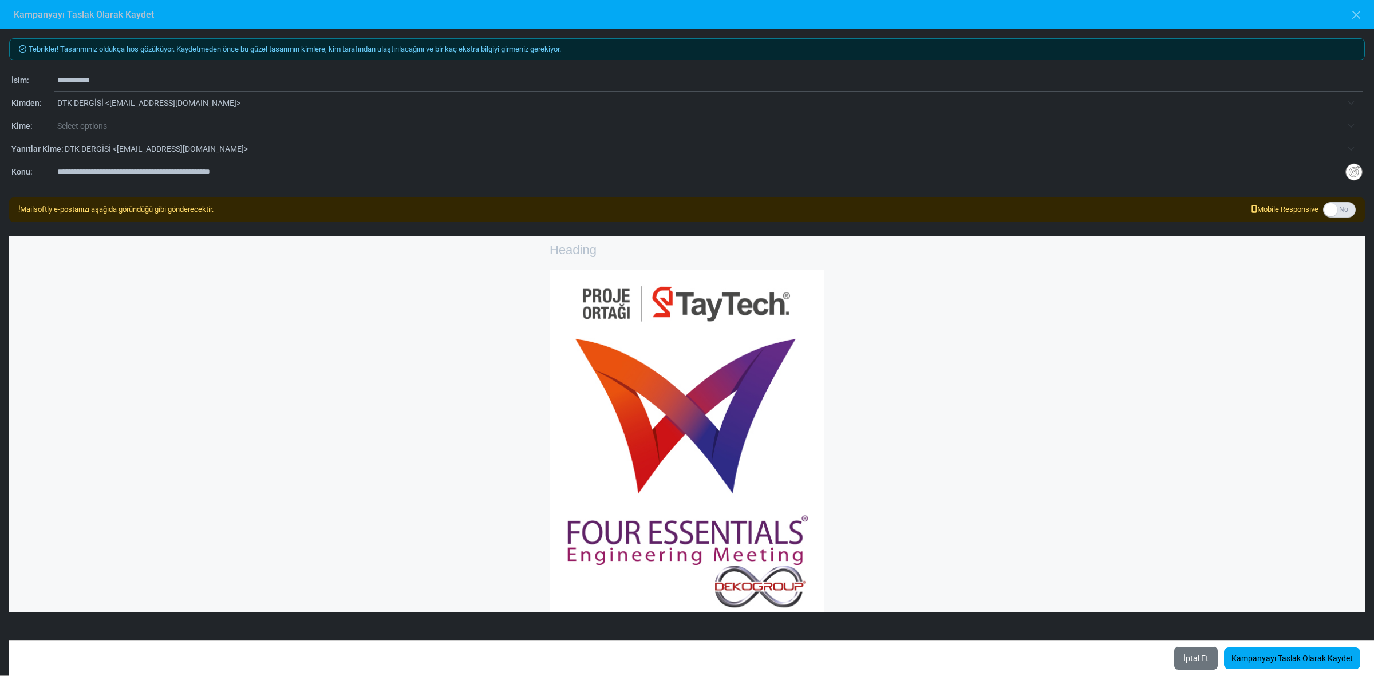
click at [200, 127] on span "Select options" at bounding box center [699, 126] width 1285 height 14
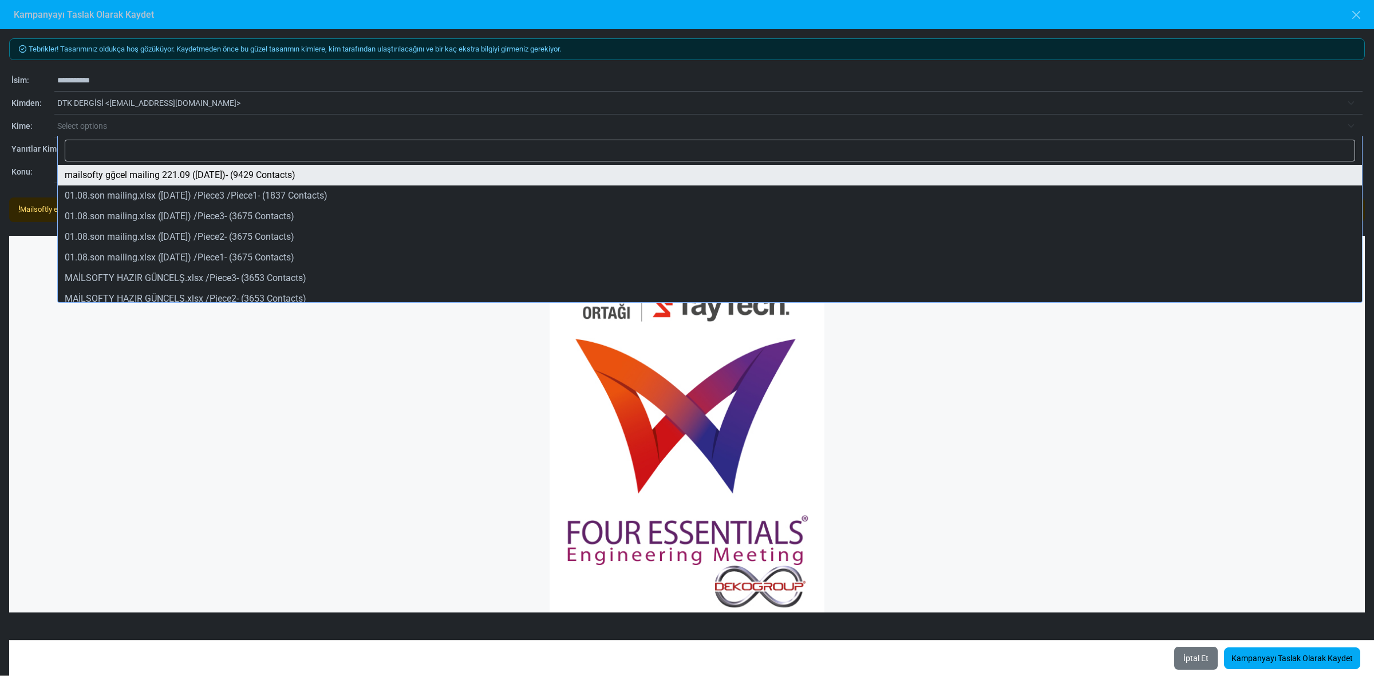
click at [135, 127] on span "Select options" at bounding box center [699, 126] width 1285 height 14
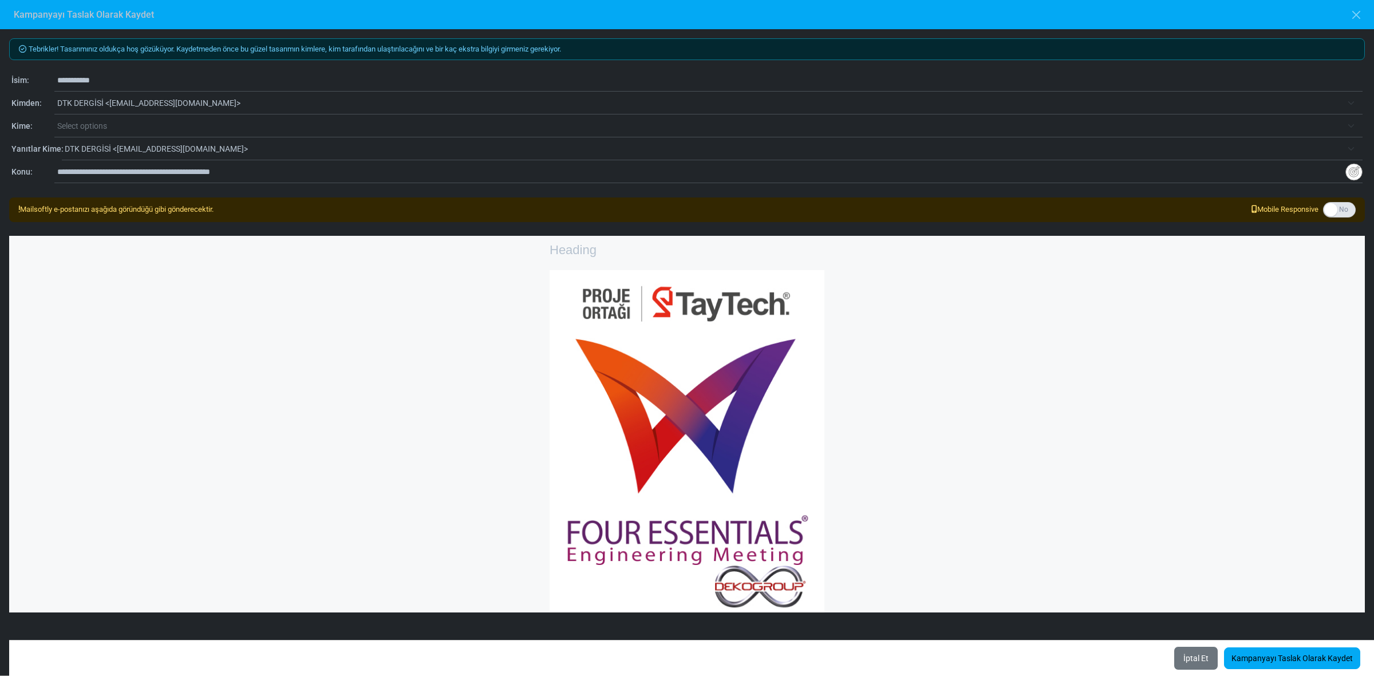
drag, startPoint x: 274, startPoint y: 180, endPoint x: 7, endPoint y: 184, distance: 266.8
click at [7, 194] on div "**********" at bounding box center [687, 352] width 1374 height 646
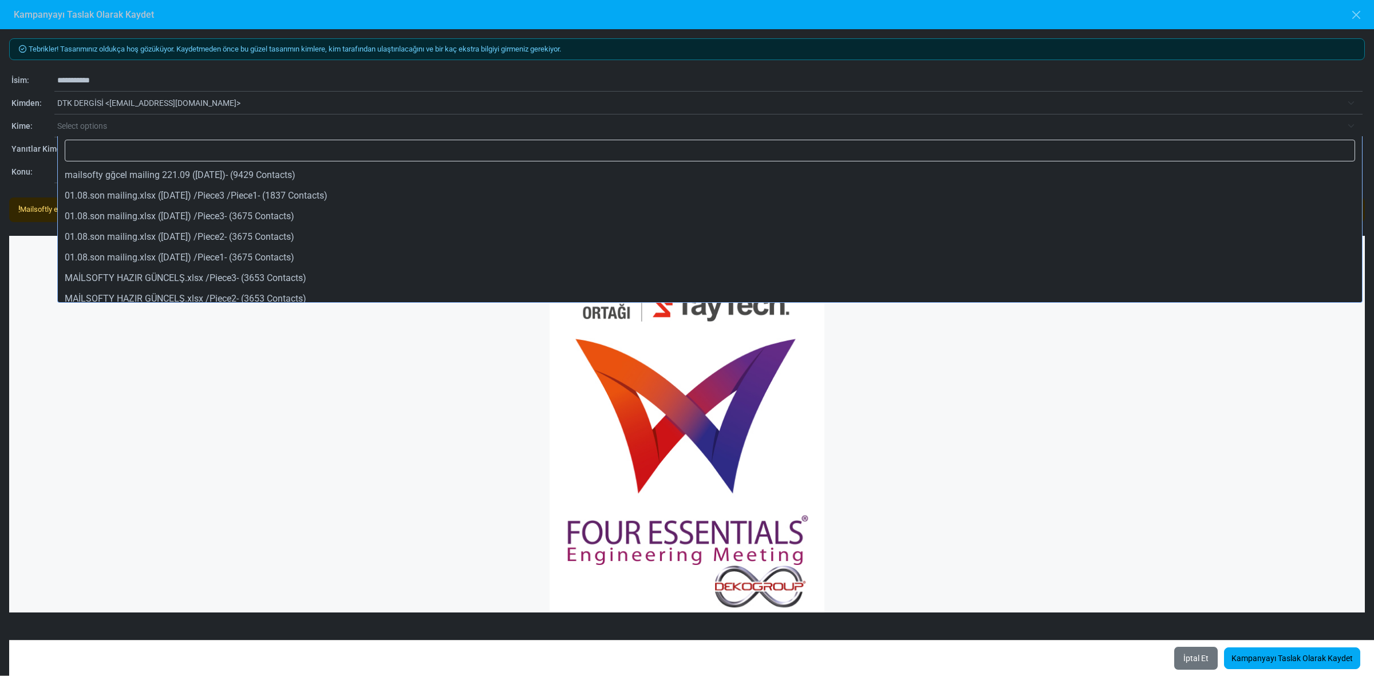
click at [64, 128] on span "Select options" at bounding box center [82, 125] width 50 height 9
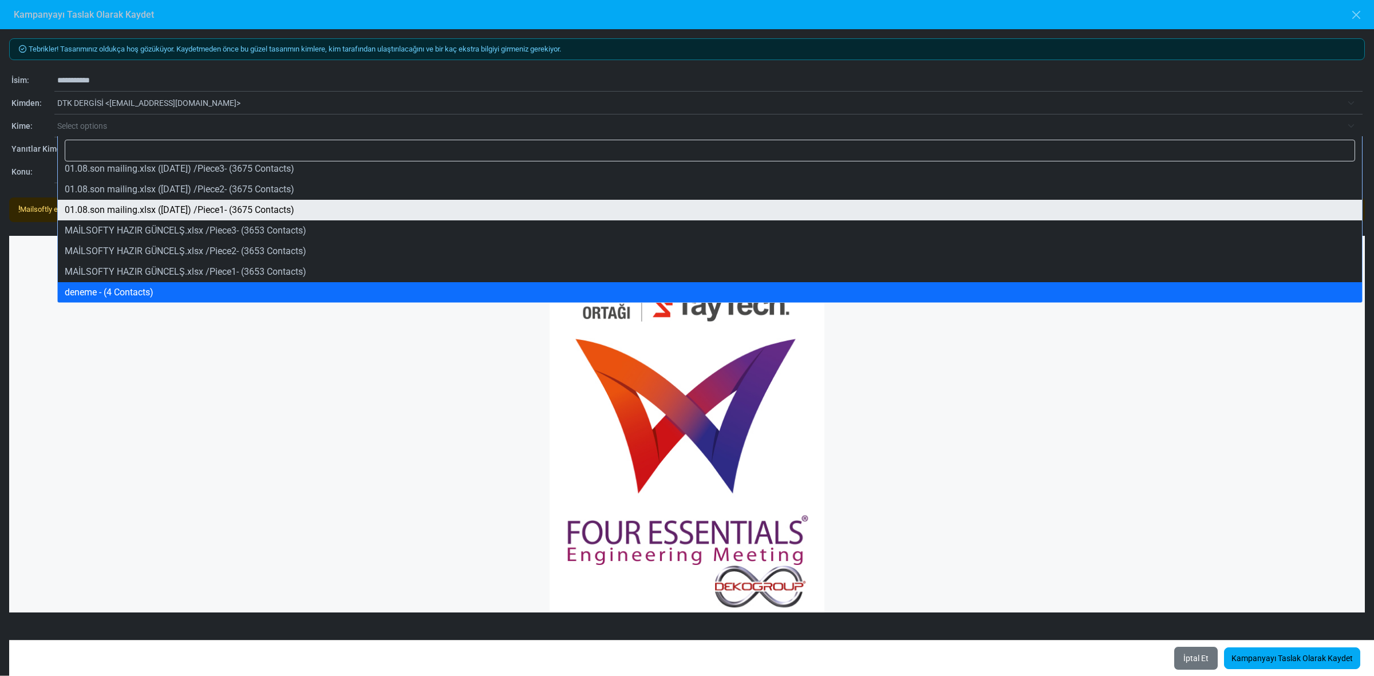
click at [19, 135] on div "**********" at bounding box center [687, 126] width 1356 height 115
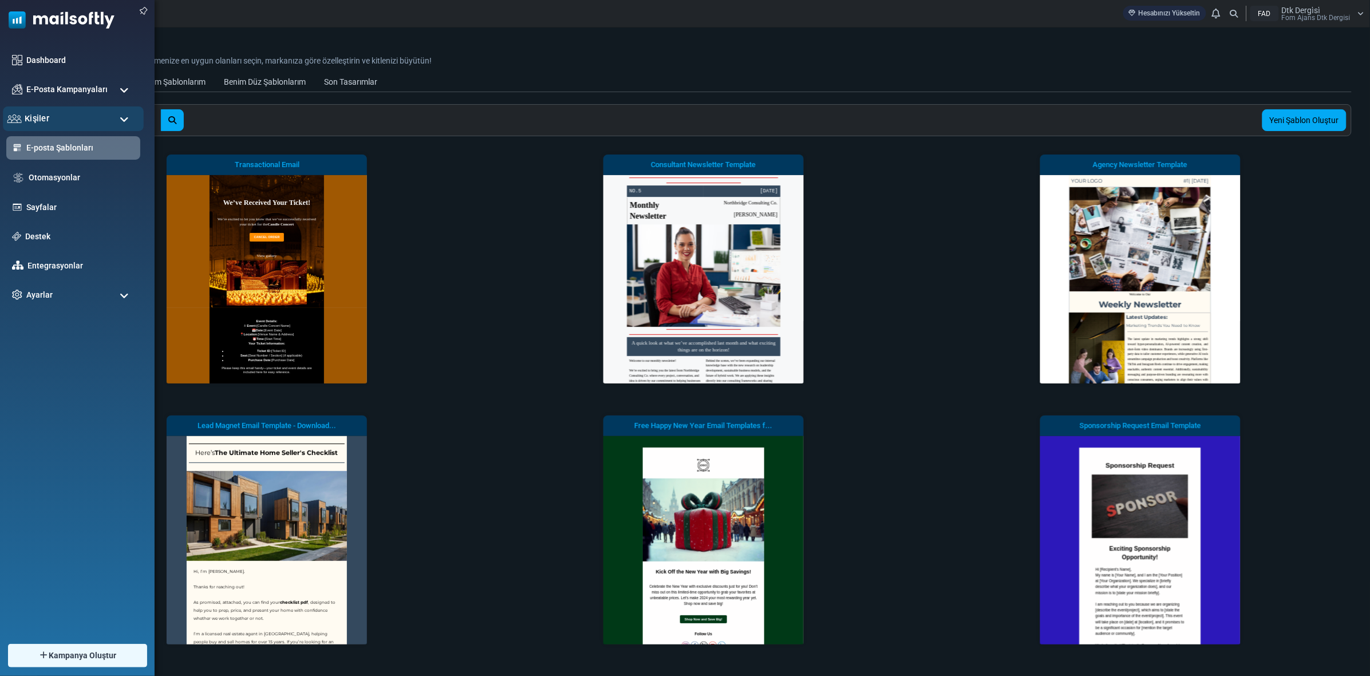
click at [69, 116] on div "Kişiler" at bounding box center [73, 118] width 141 height 25
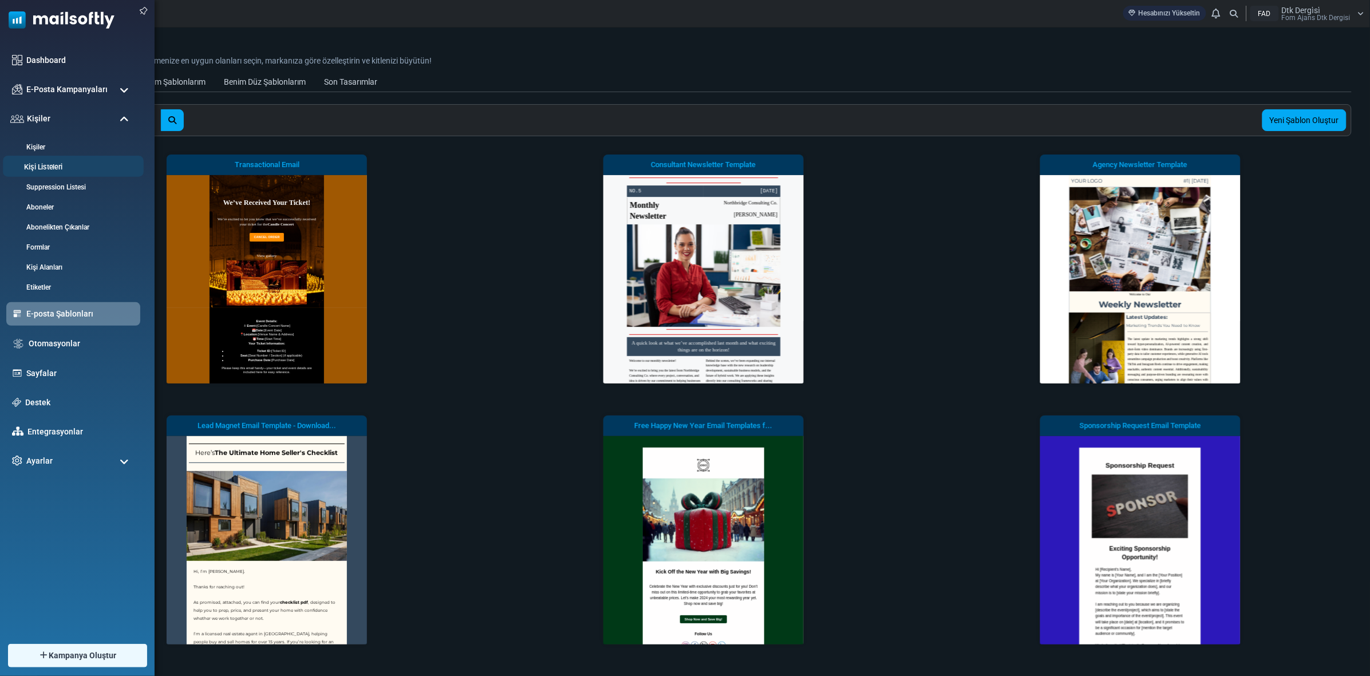
click at [65, 164] on link "Kişi Listeleri" at bounding box center [71, 167] width 137 height 11
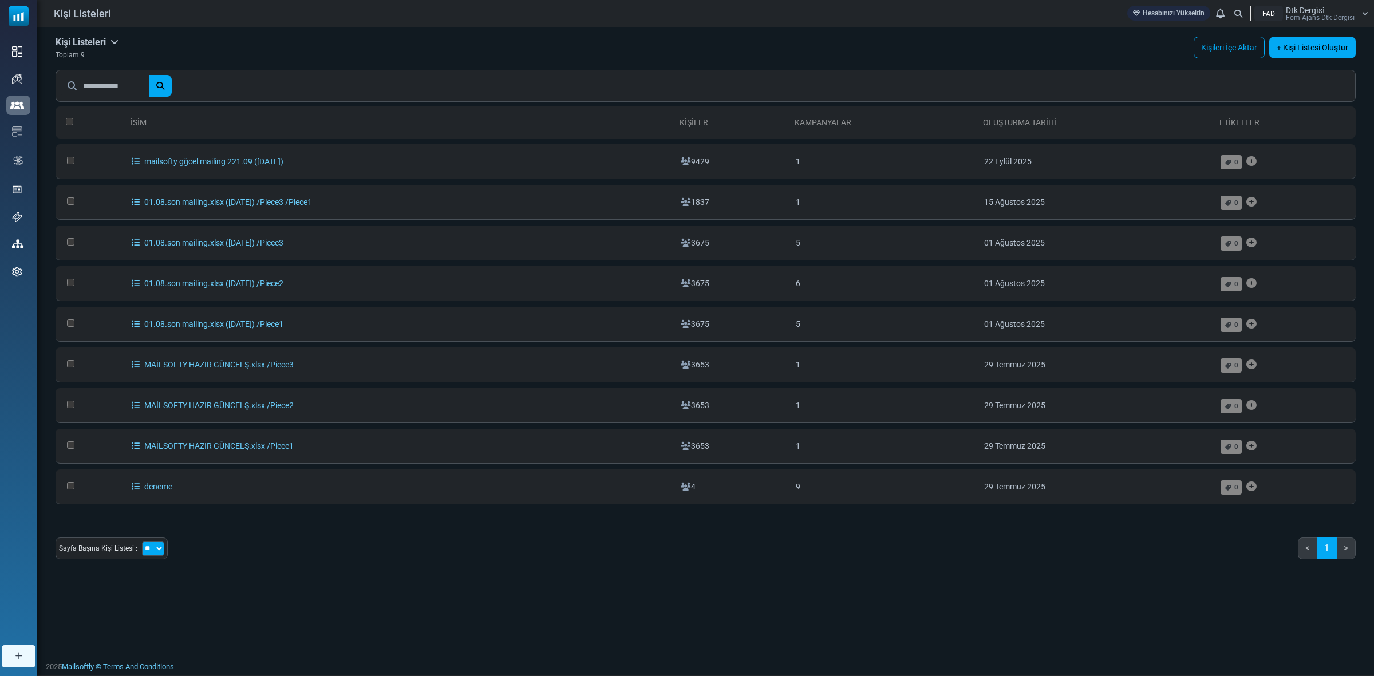
click at [1297, 56] on link "+ Kişi Listesi Oluştur" at bounding box center [1312, 48] width 86 height 22
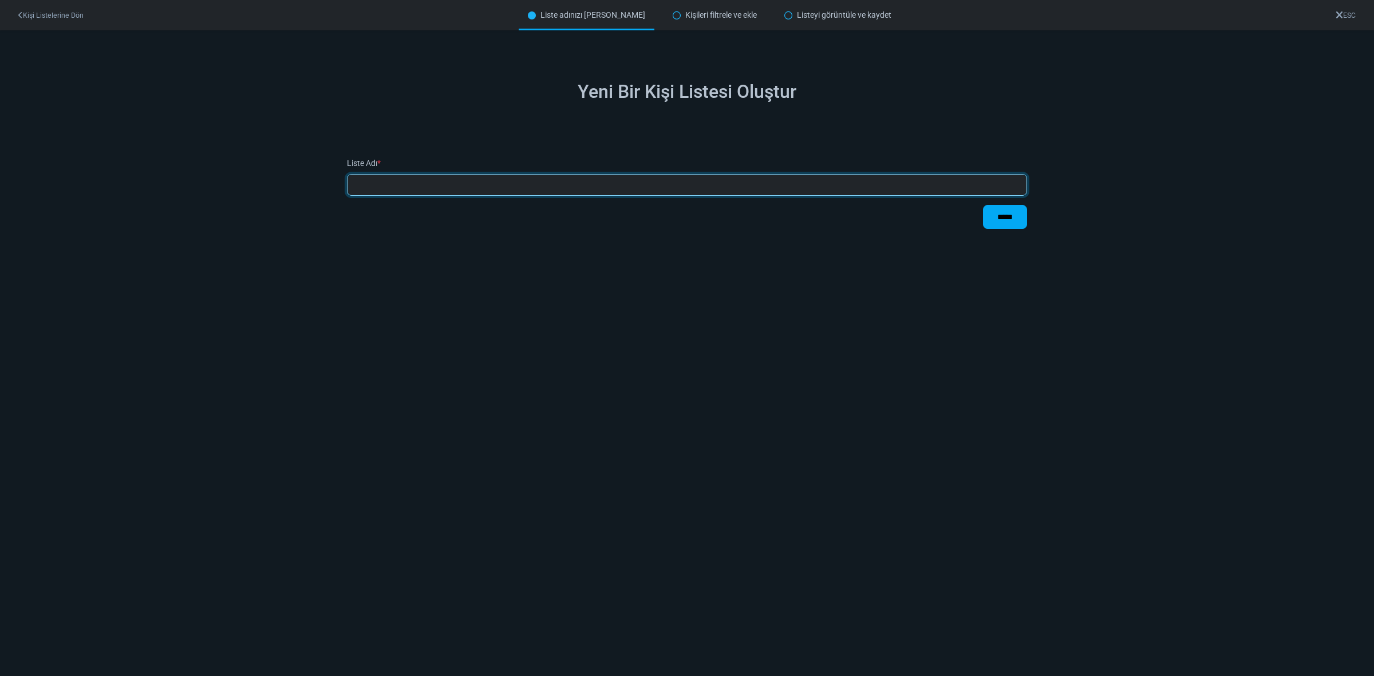
click at [425, 186] on input "text" at bounding box center [687, 185] width 680 height 22
type input "******"
click at [983, 205] on input "*****" at bounding box center [1005, 217] width 44 height 24
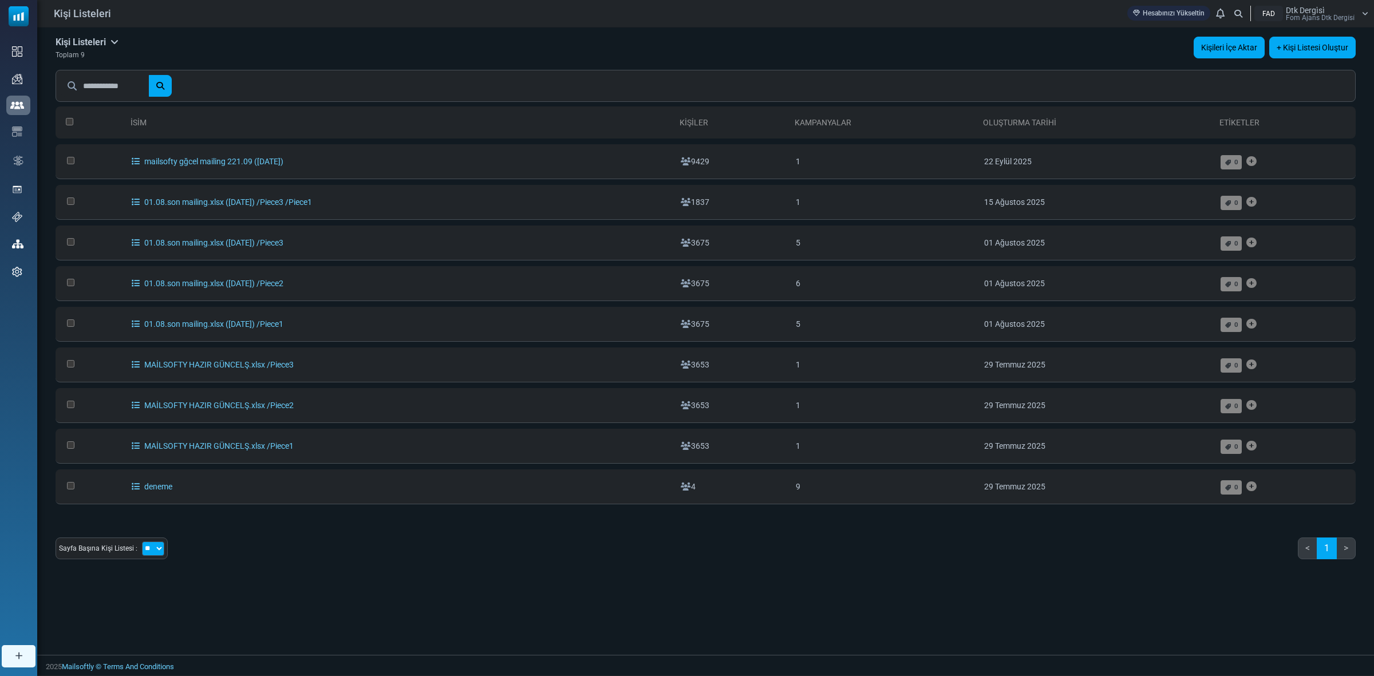
click at [1230, 49] on link "Kişileri İçe Aktar" at bounding box center [1229, 48] width 71 height 22
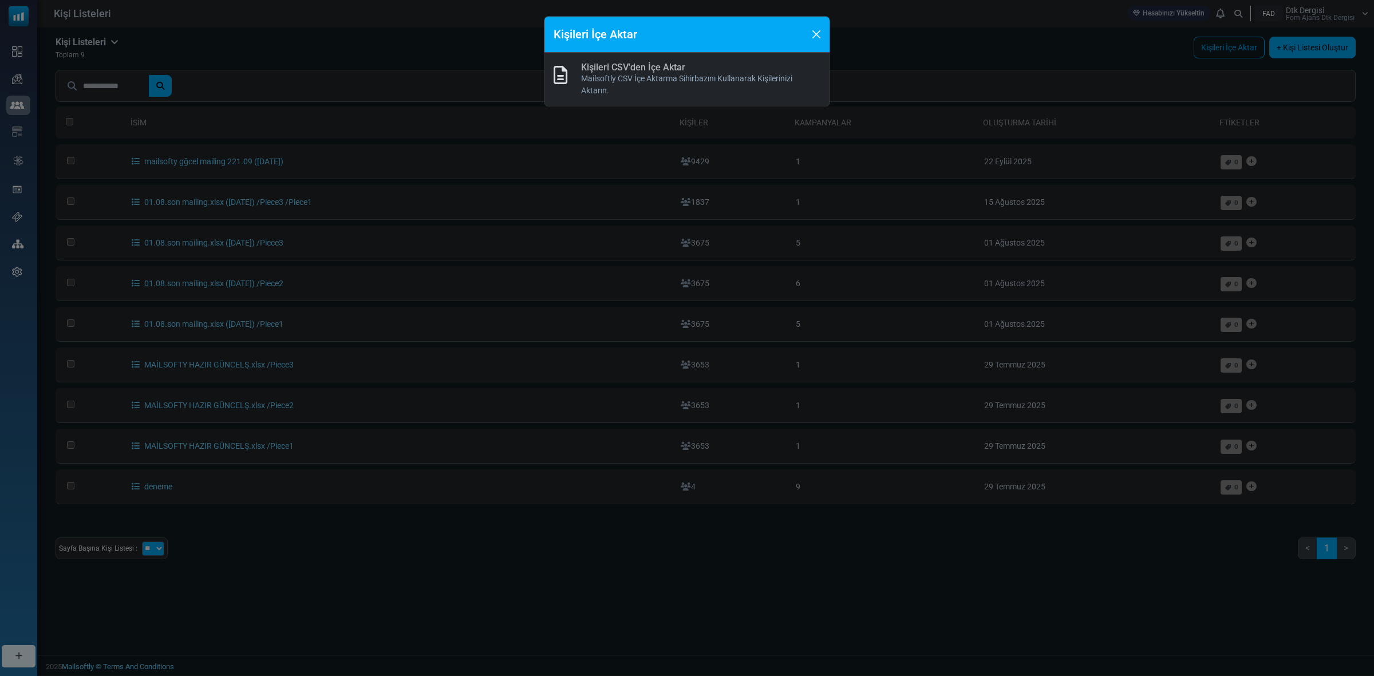
click at [636, 72] on link "Kişileri CSV'den İçe Aktar" at bounding box center [633, 67] width 104 height 11
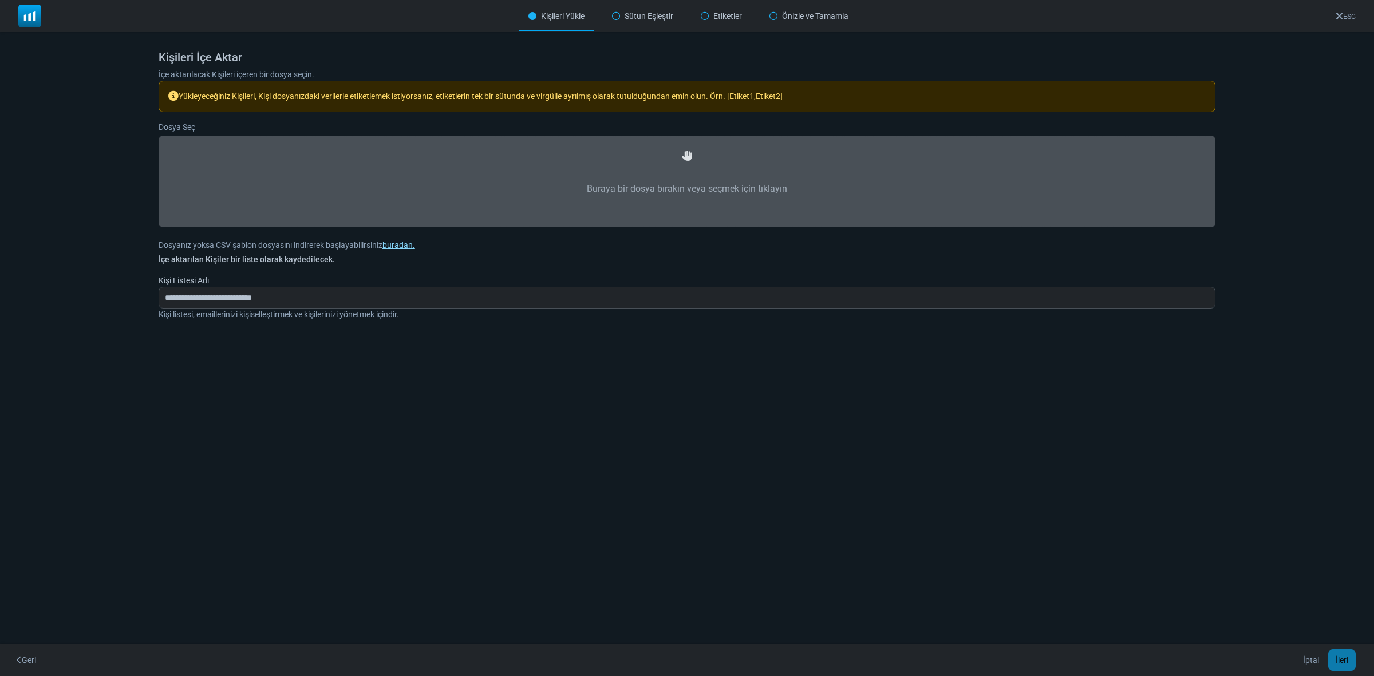
click at [391, 244] on link "buradan." at bounding box center [398, 244] width 33 height 9
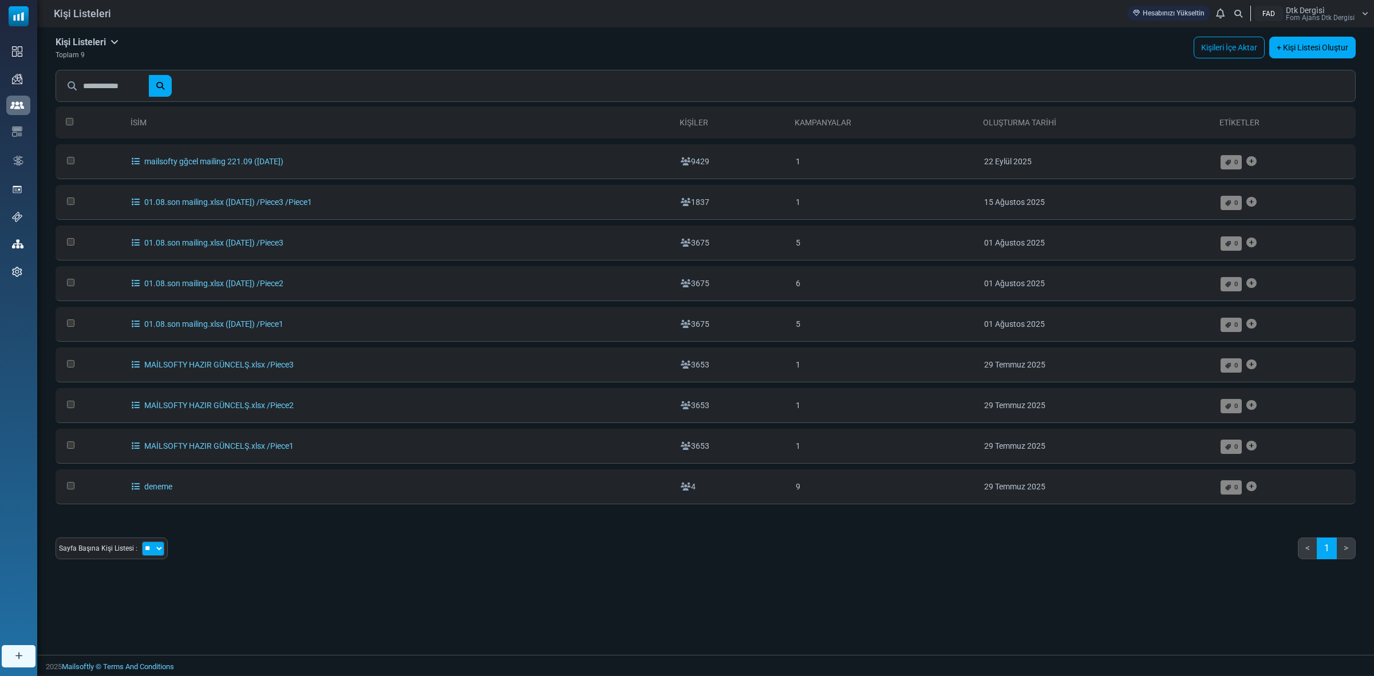
drag, startPoint x: 1214, startPoint y: 53, endPoint x: 1138, endPoint y: 44, distance: 76.7
click at [1138, 44] on div "Kişi Listeleri Listelerim Firma Listeleri İçe Aktarma Geçmişi Dışa Aktarma Geçm…" at bounding box center [706, 49] width 1300 height 24
click at [1225, 41] on link "Kişileri İçe Aktar" at bounding box center [1229, 48] width 71 height 22
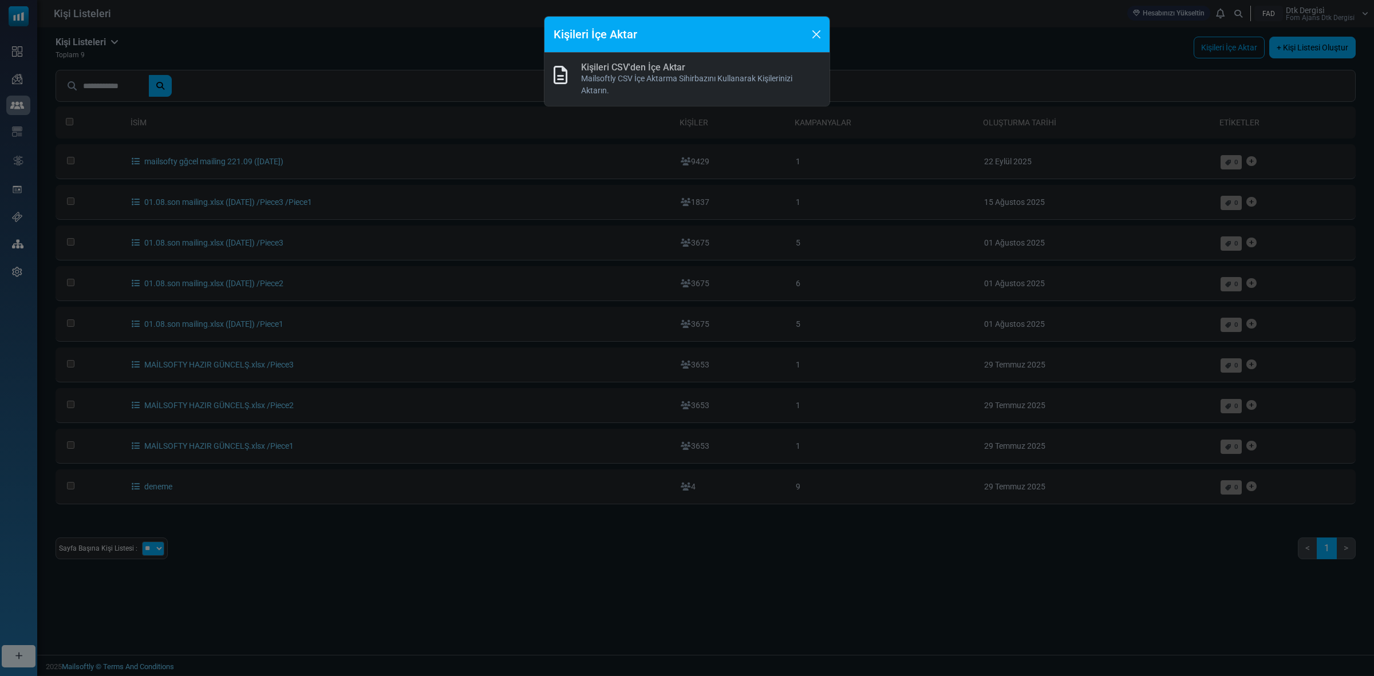
click at [642, 70] on link "Kişileri CSV'den İçe Aktar" at bounding box center [633, 67] width 104 height 11
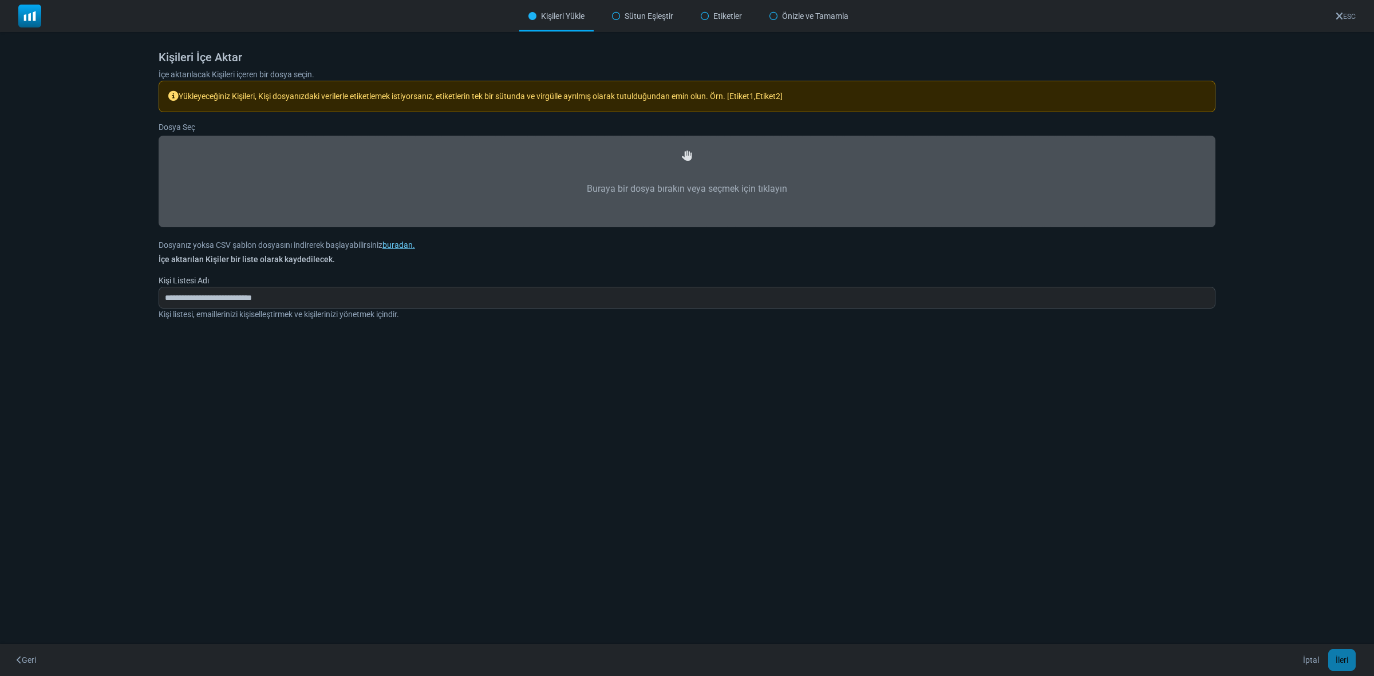
click at [677, 177] on label "Buraya bir dosya bırakın veya seçmek için tıklayın" at bounding box center [687, 189] width 1032 height 50
click at [0, 0] on input "Buraya bir dosya bırakın veya seçmek için tıklayın" at bounding box center [0, 0] width 0 height 0
click at [1340, 653] on div "İptal İleri" at bounding box center [1330, 660] width 69 height 22
click at [31, 23] on img at bounding box center [29, 16] width 23 height 23
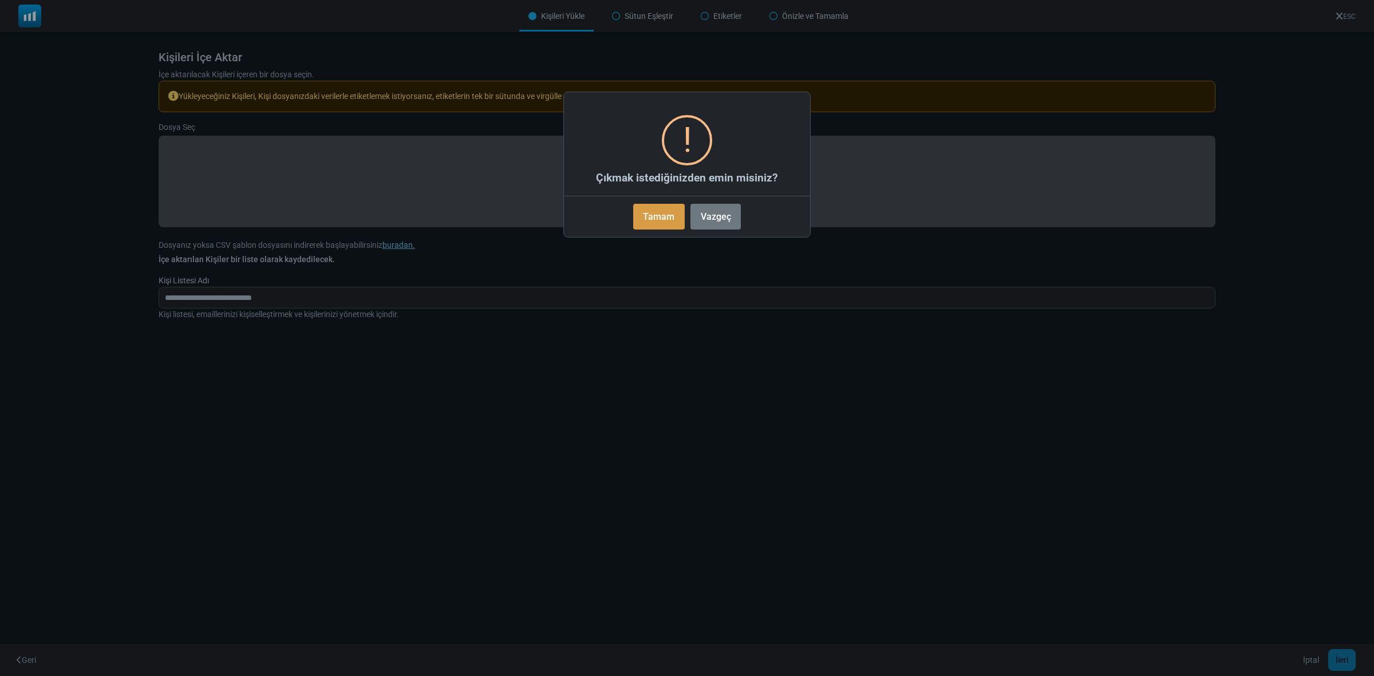
click at [662, 213] on button "Tamam" at bounding box center [659, 217] width 52 height 26
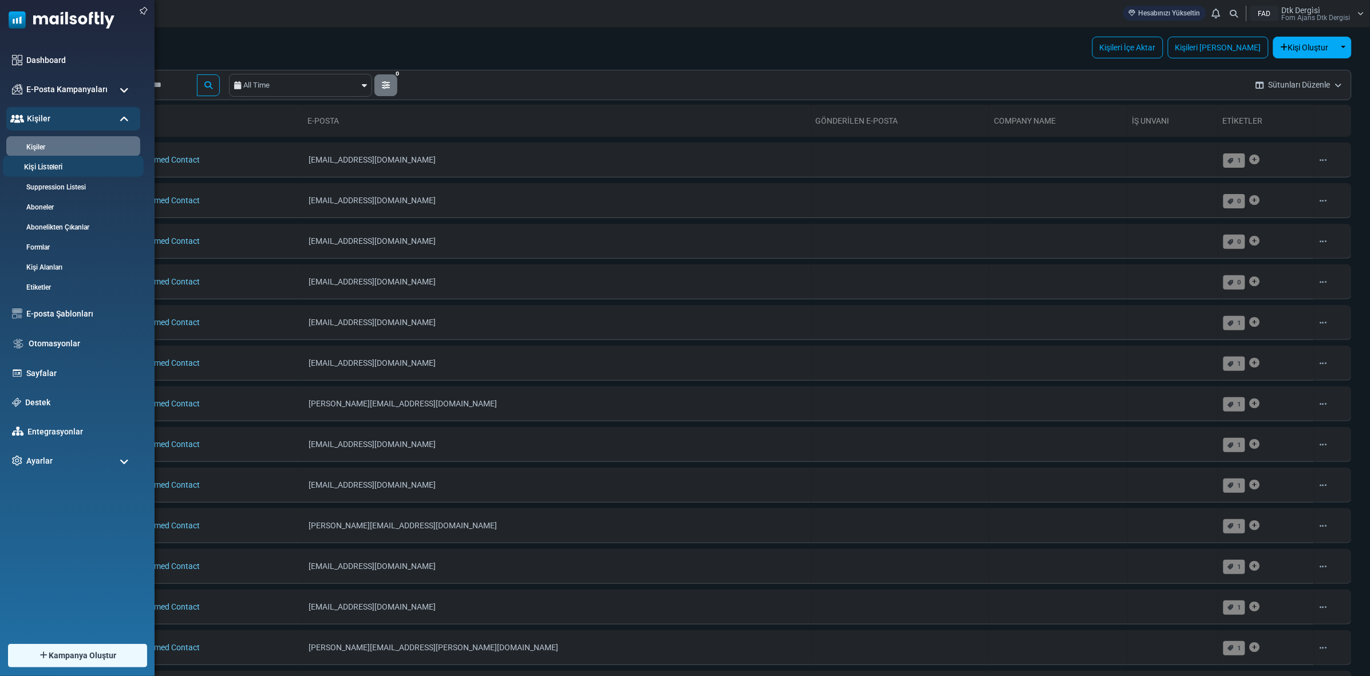
click at [49, 163] on link "Kişi Listeleri" at bounding box center [71, 167] width 137 height 11
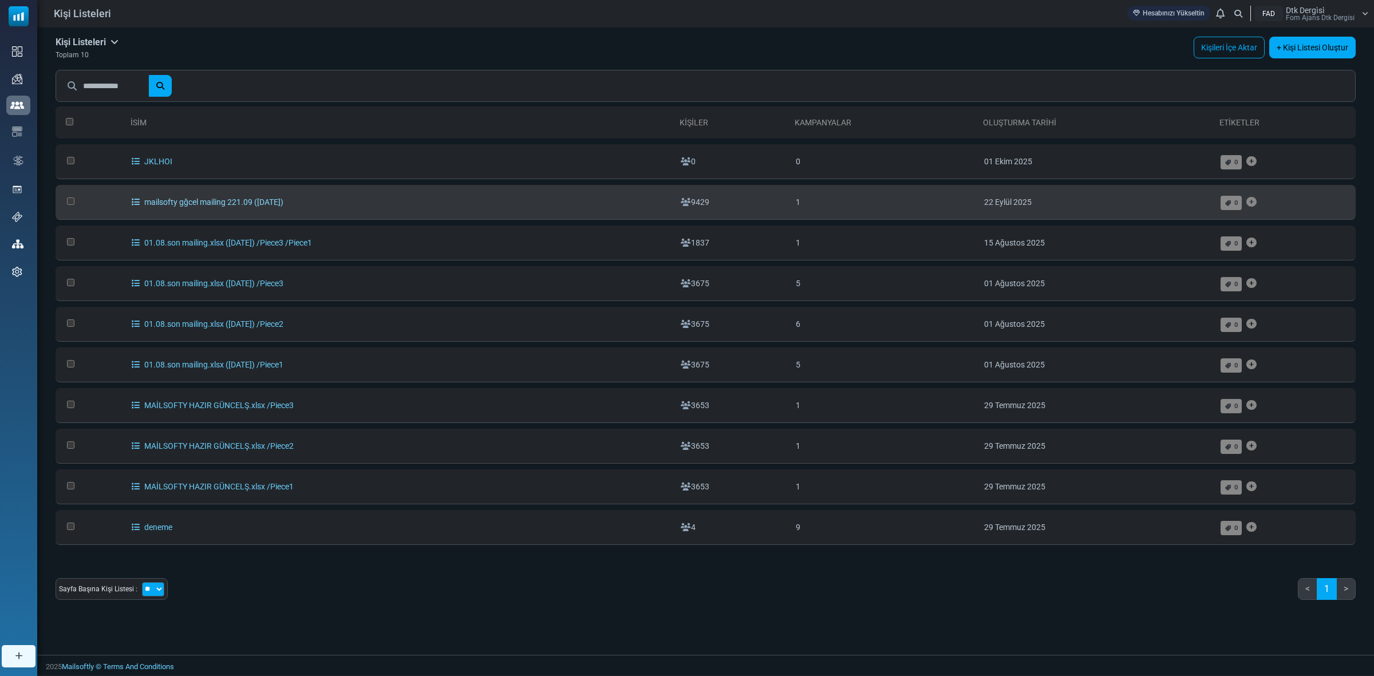
click at [275, 201] on link "mailsofty gğcel mailing 221.09 ([DATE])" at bounding box center [208, 202] width 152 height 9
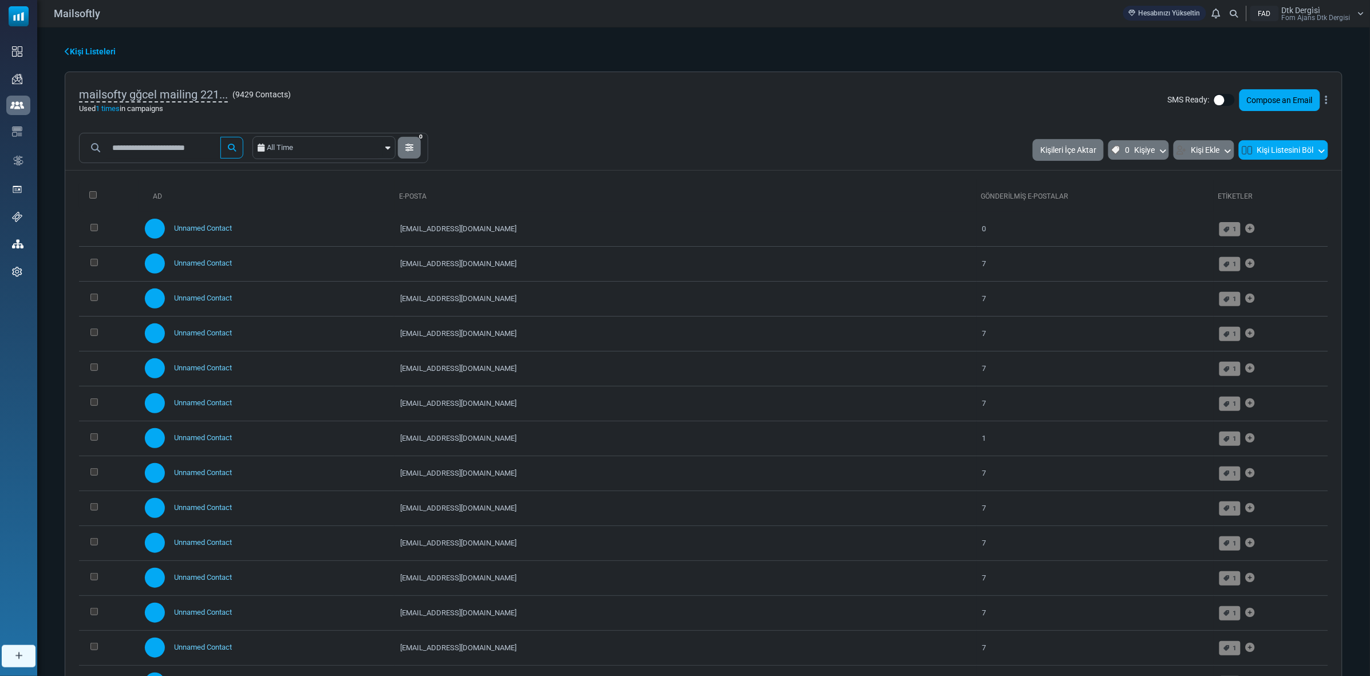
click at [1303, 152] on button "Kişi Listesini Böl" at bounding box center [1283, 149] width 89 height 19
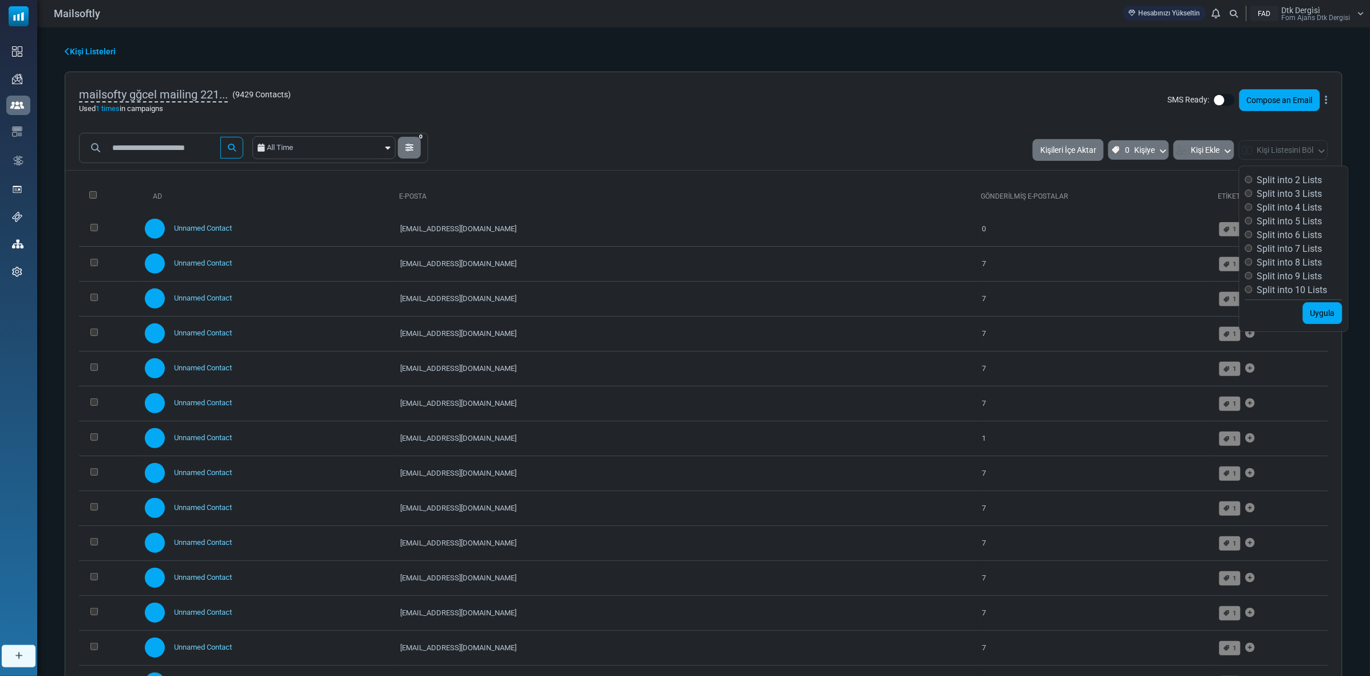
click at [1301, 194] on label "Split into 3 Lists" at bounding box center [1283, 194] width 77 height 14
click at [1157, 188] on th "Gönderilmiş E-Postalar" at bounding box center [1095, 196] width 237 height 32
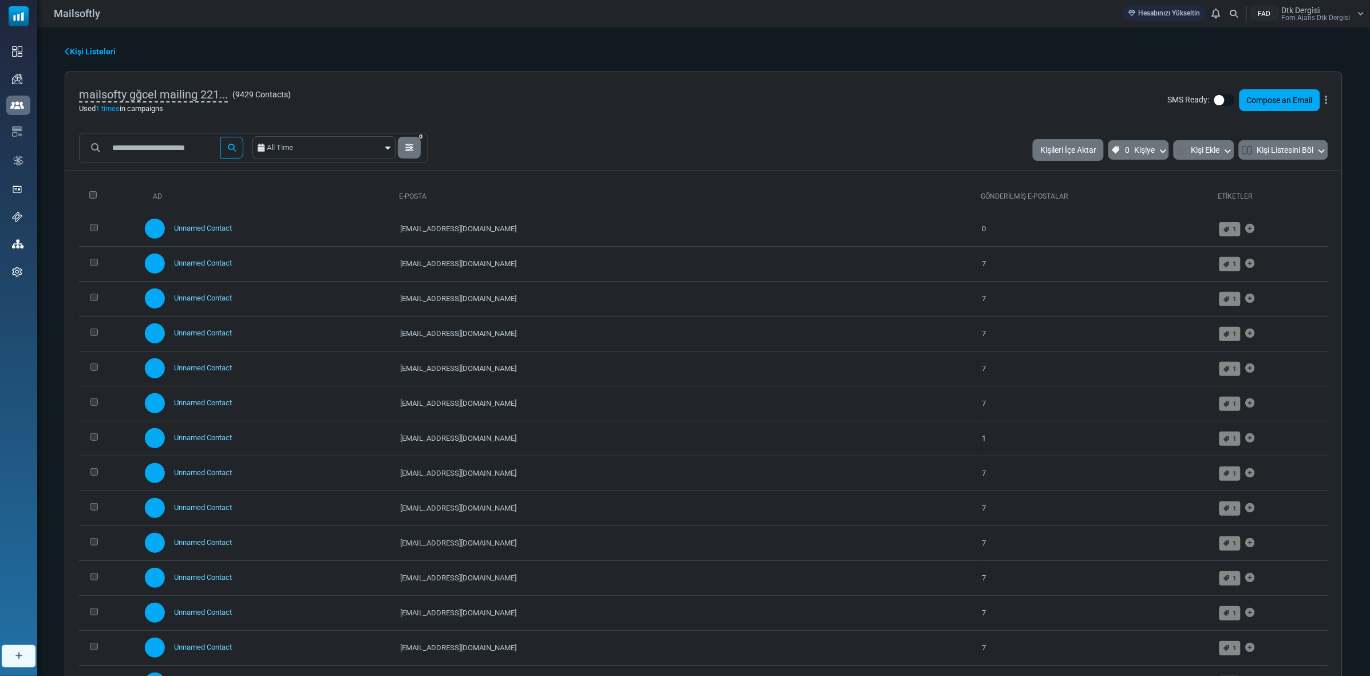
click at [1312, 135] on div "All Time 0 Save Filter Filter Name Cancel Save Filter Contacts You can create a…" at bounding box center [703, 150] width 1277 height 35
click at [1317, 148] on button "Kişi Listesini Böl" at bounding box center [1283, 149] width 89 height 19
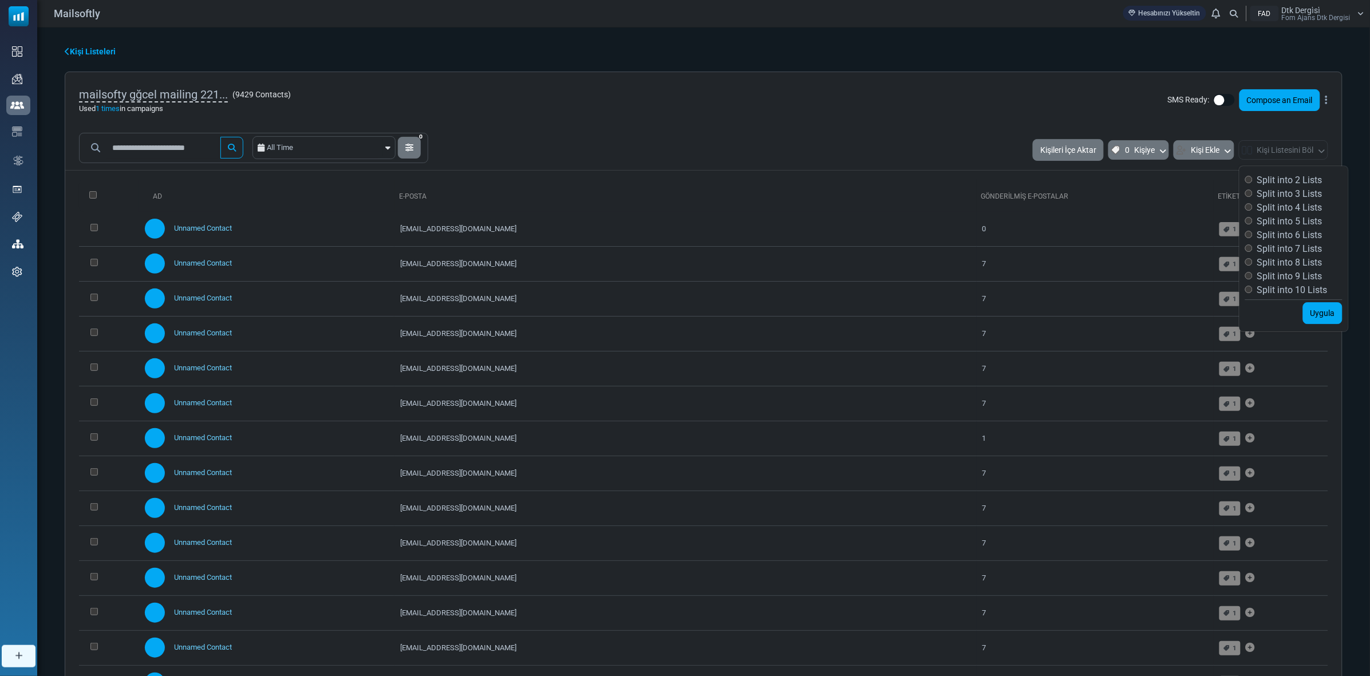
click at [67, 54] on icon at bounding box center [67, 52] width 5 height 8
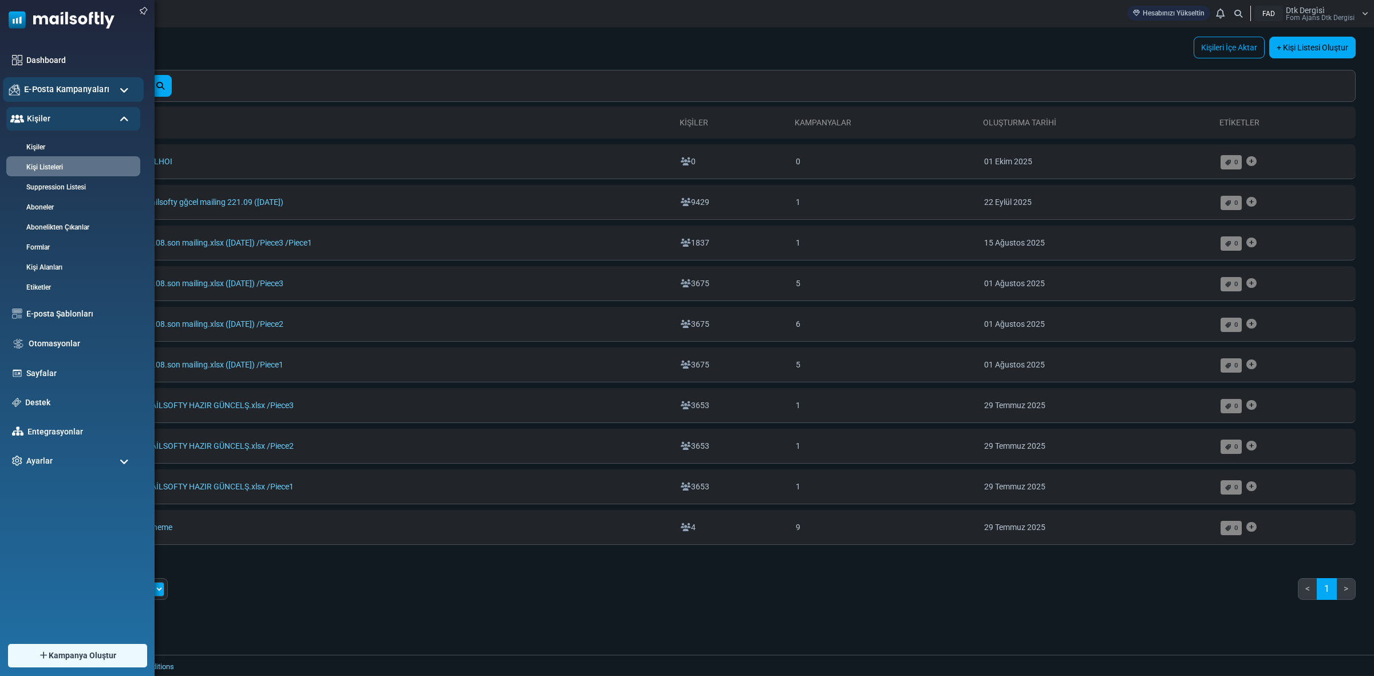
click at [54, 84] on span "E-Posta Kampanyaları" at bounding box center [66, 89] width 85 height 13
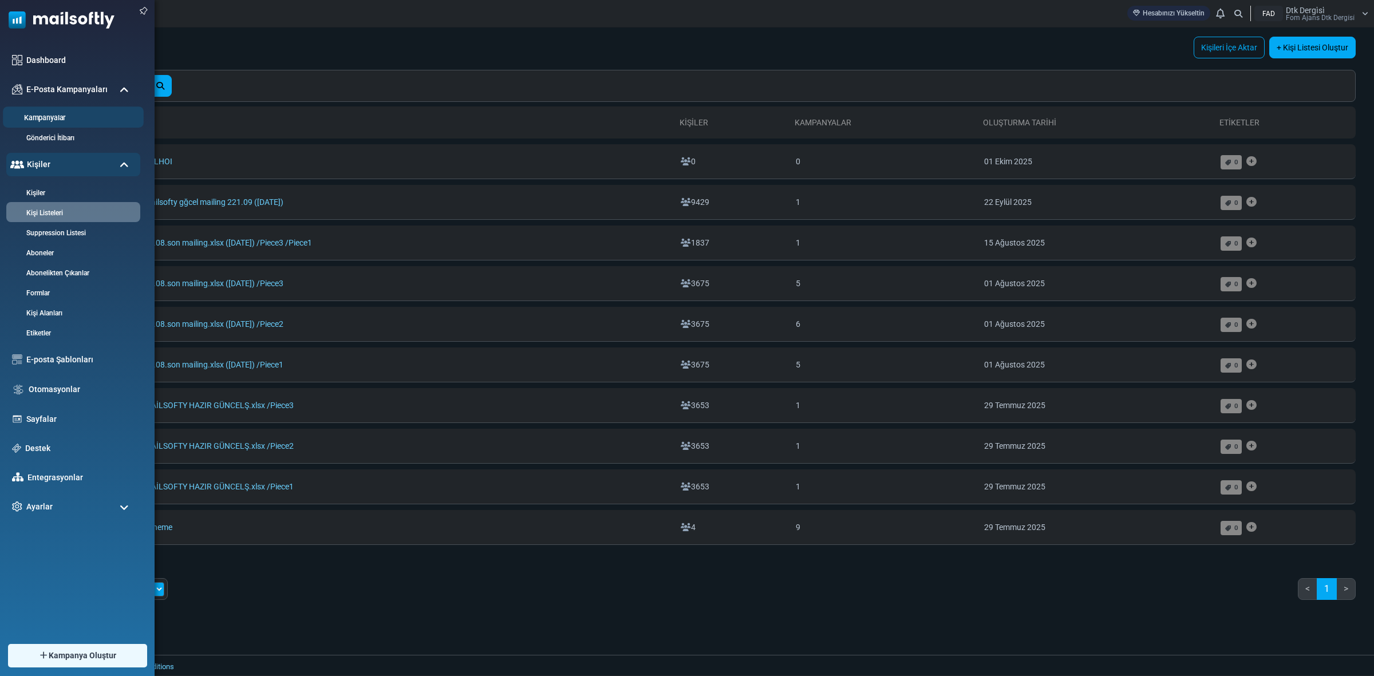
click at [72, 115] on link "Kampanyalar" at bounding box center [71, 118] width 137 height 11
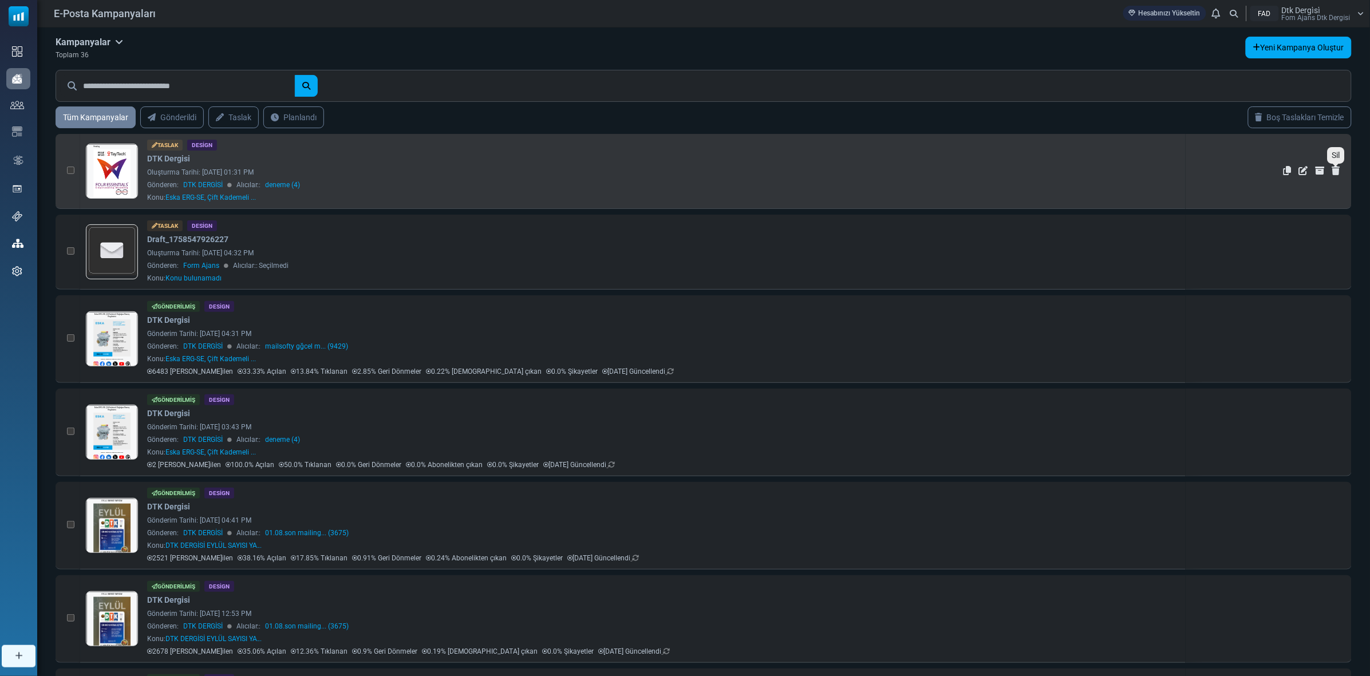
click at [1339, 169] on icon "Sil" at bounding box center [1336, 170] width 8 height 9
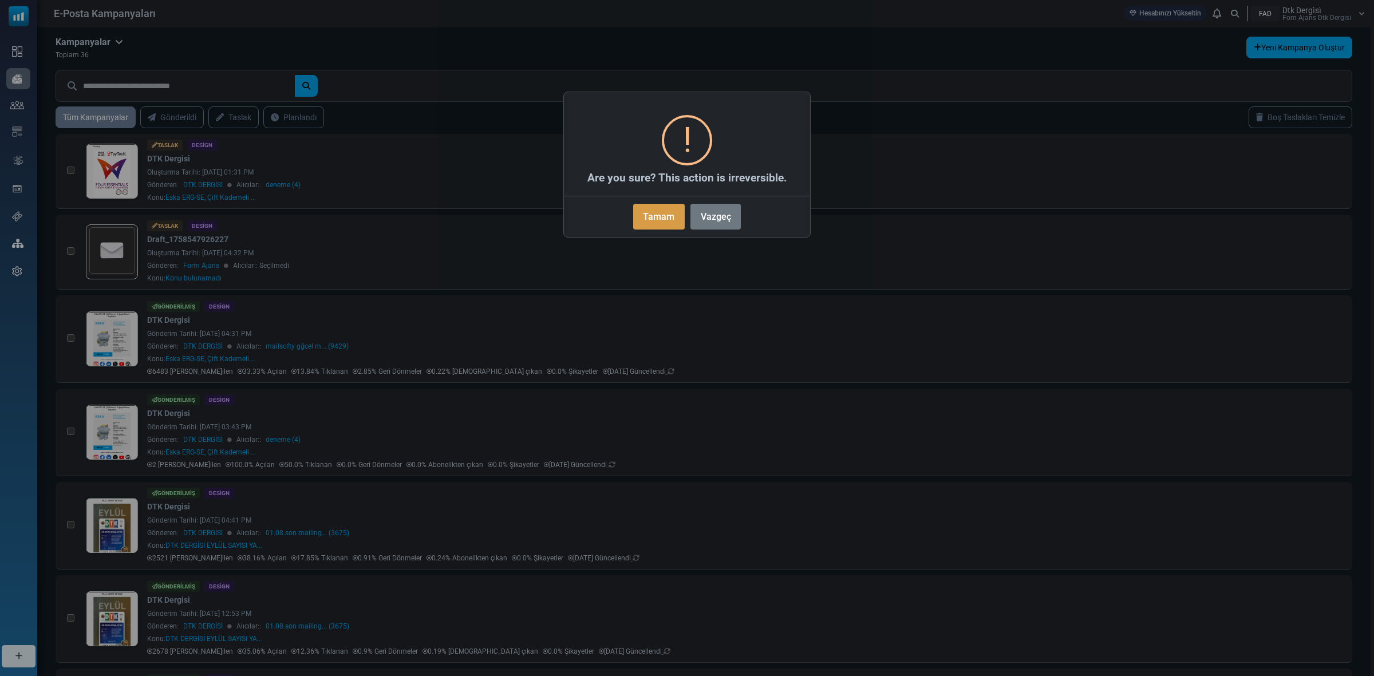
click at [636, 218] on button "Tamam" at bounding box center [659, 217] width 52 height 26
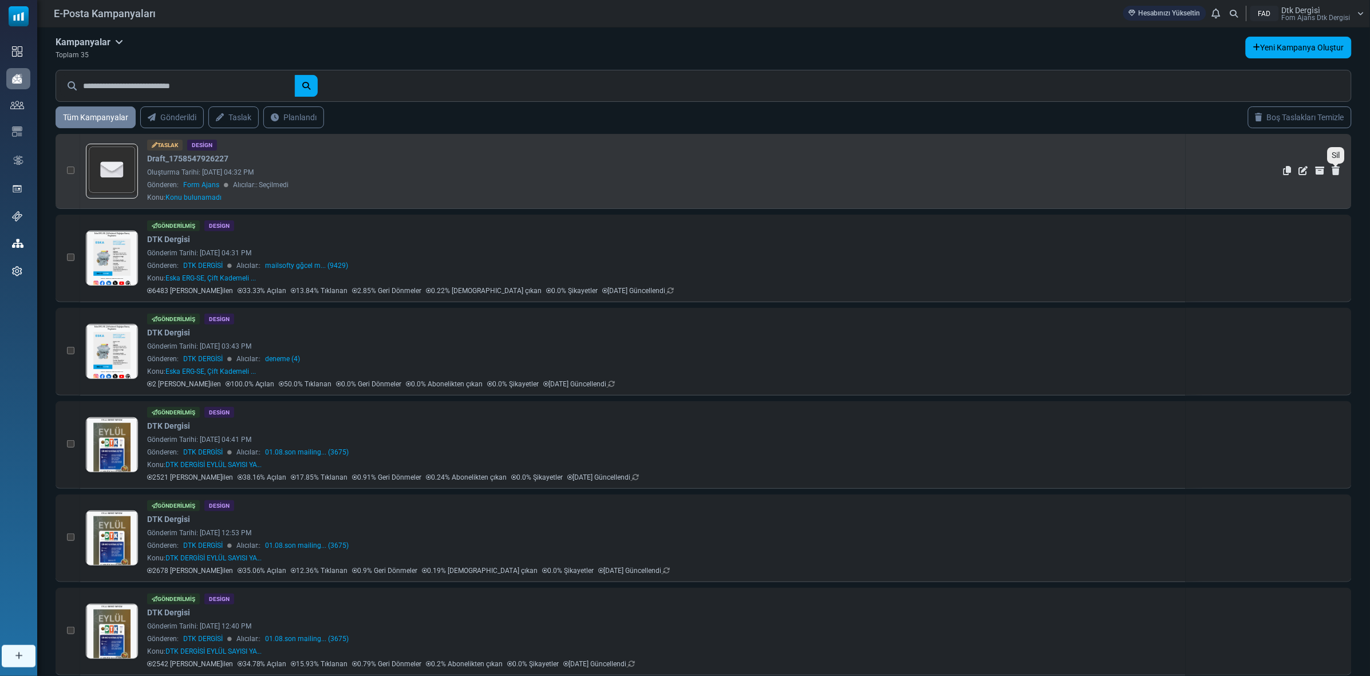
click at [1340, 172] on icon "Sil" at bounding box center [1336, 170] width 8 height 9
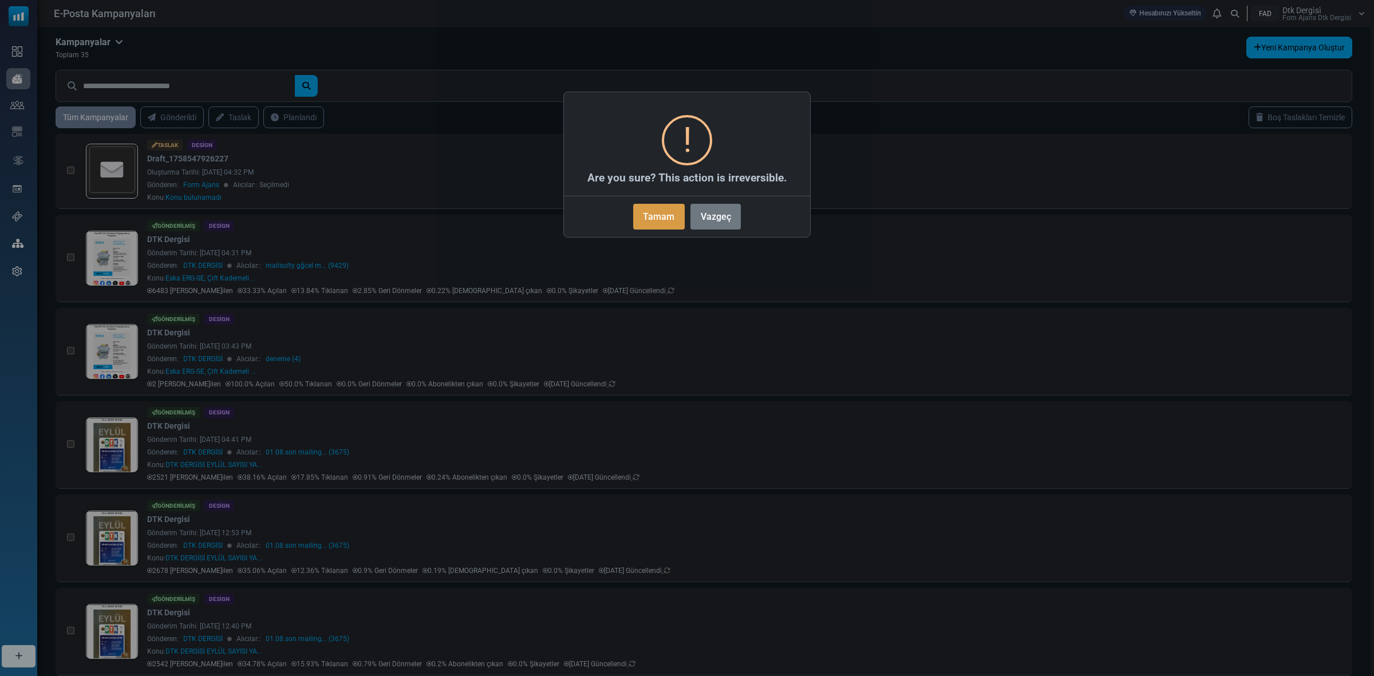
click at [664, 215] on button "Tamam" at bounding box center [659, 217] width 52 height 26
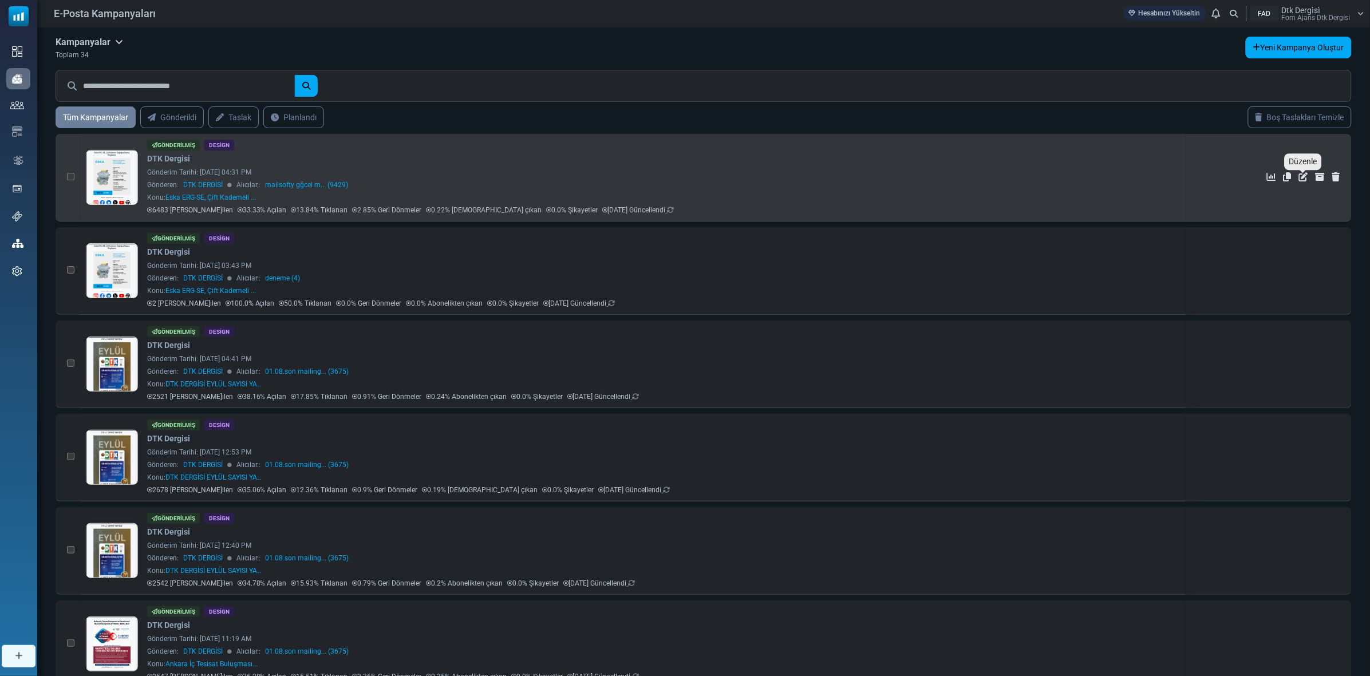
click at [1303, 177] on icon "Düzenle" at bounding box center [1303, 176] width 9 height 9
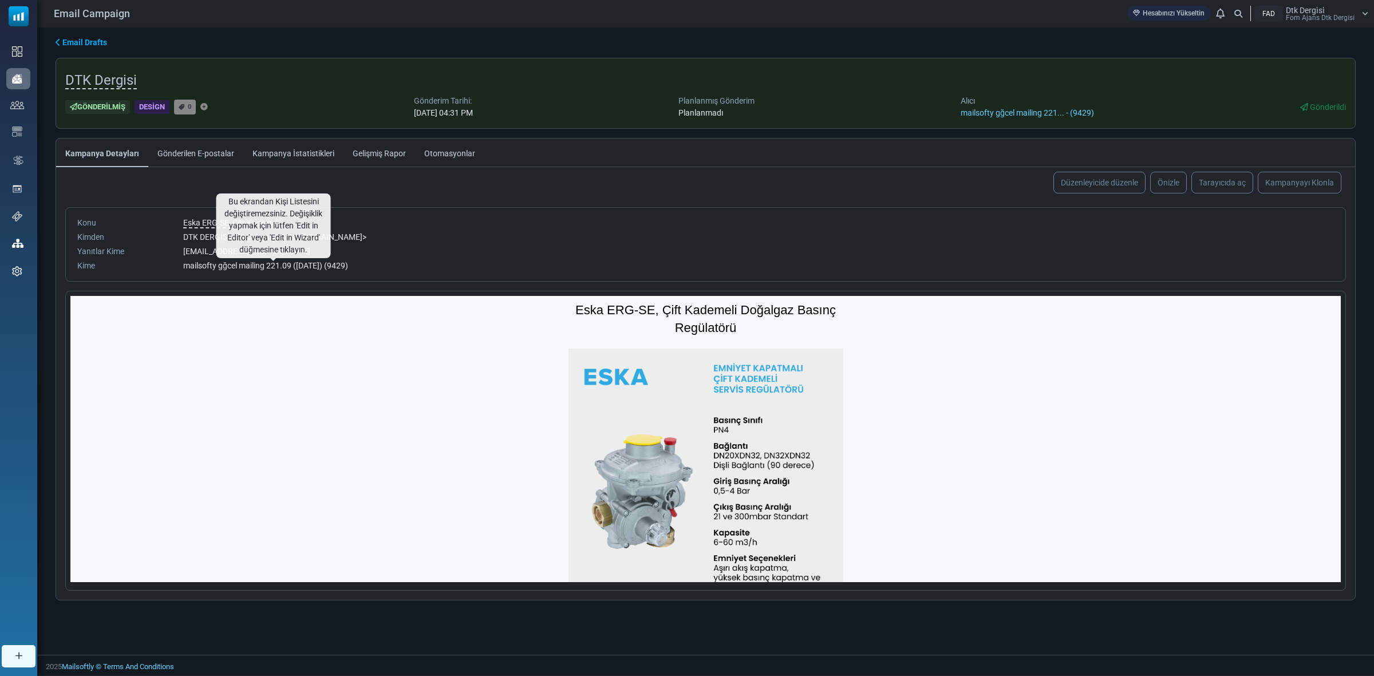
drag, startPoint x: 361, startPoint y: 267, endPoint x: 338, endPoint y: 264, distance: 22.6
click at [338, 264] on span "mailsofty gğcel mailing 221.09 ([DATE]) (9429)" at bounding box center [265, 265] width 165 height 9
click at [442, 231] on div "Eska ERG-SE, Çift Kademeli ... DTK DERGİSİ < dtk@dtkdergisi.com > dtk@dtkdergis…" at bounding box center [758, 244] width 1165 height 55
drag, startPoint x: 344, startPoint y: 267, endPoint x: 336, endPoint y: 266, distance: 7.5
click at [336, 266] on span "mailsofty gğcel mailing 221.09 ([DATE]) (9429)" at bounding box center [265, 265] width 165 height 9
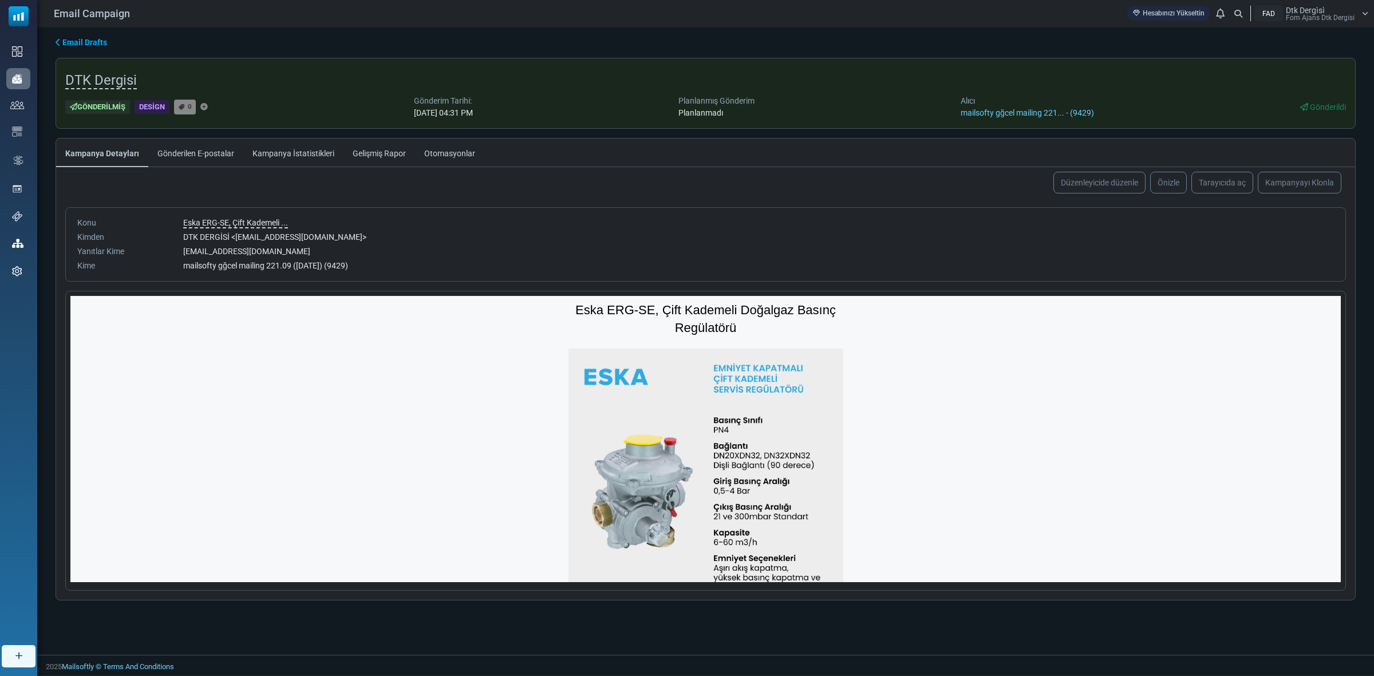
click at [353, 261] on div "mailsofty gğcel mailing 221.09 ([DATE]) (9429)" at bounding box center [758, 266] width 1151 height 12
click at [362, 272] on div "mailsofty gğcel mailing 221.09 ([DATE]) (9429)" at bounding box center [758, 266] width 1151 height 12
click at [380, 256] on div "[EMAIL_ADDRESS][DOMAIN_NAME]" at bounding box center [758, 252] width 1151 height 12
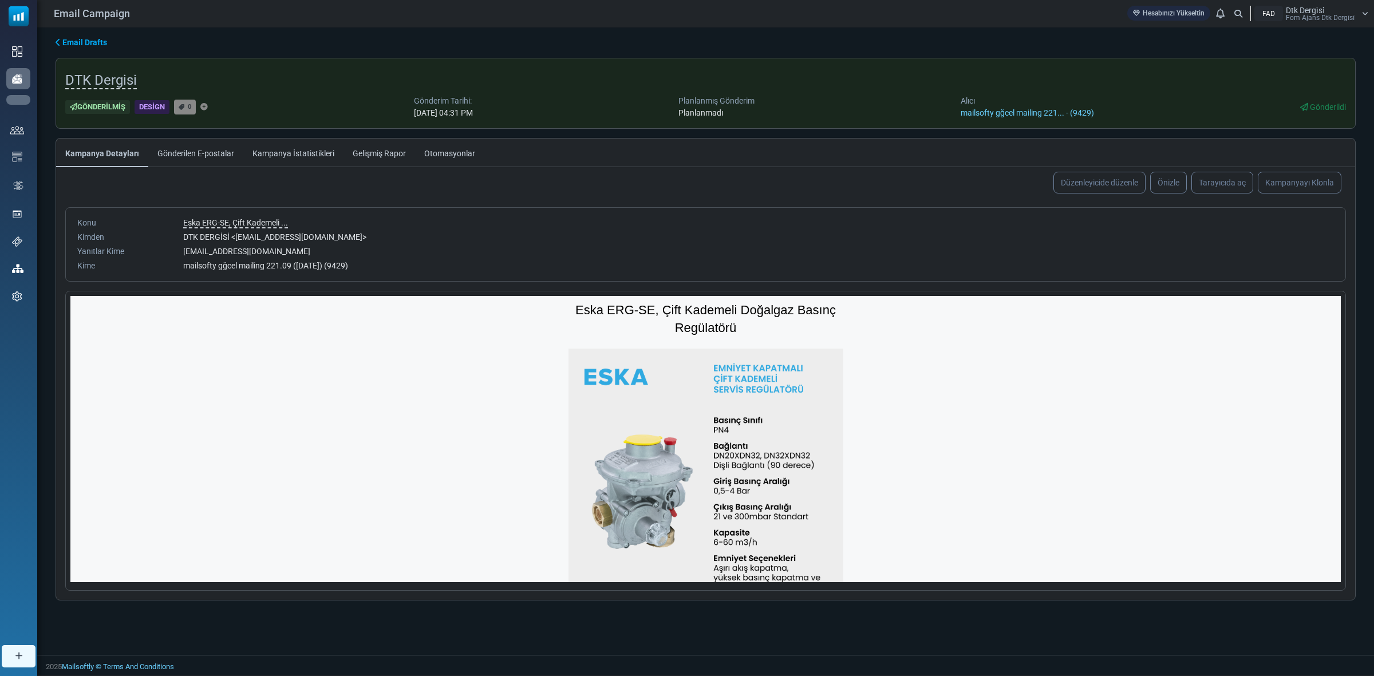
click at [156, 38] on div "Email Drafts" at bounding box center [706, 43] width 1300 height 12
click at [75, 49] on link "Email Drafts" at bounding box center [82, 43] width 52 height 12
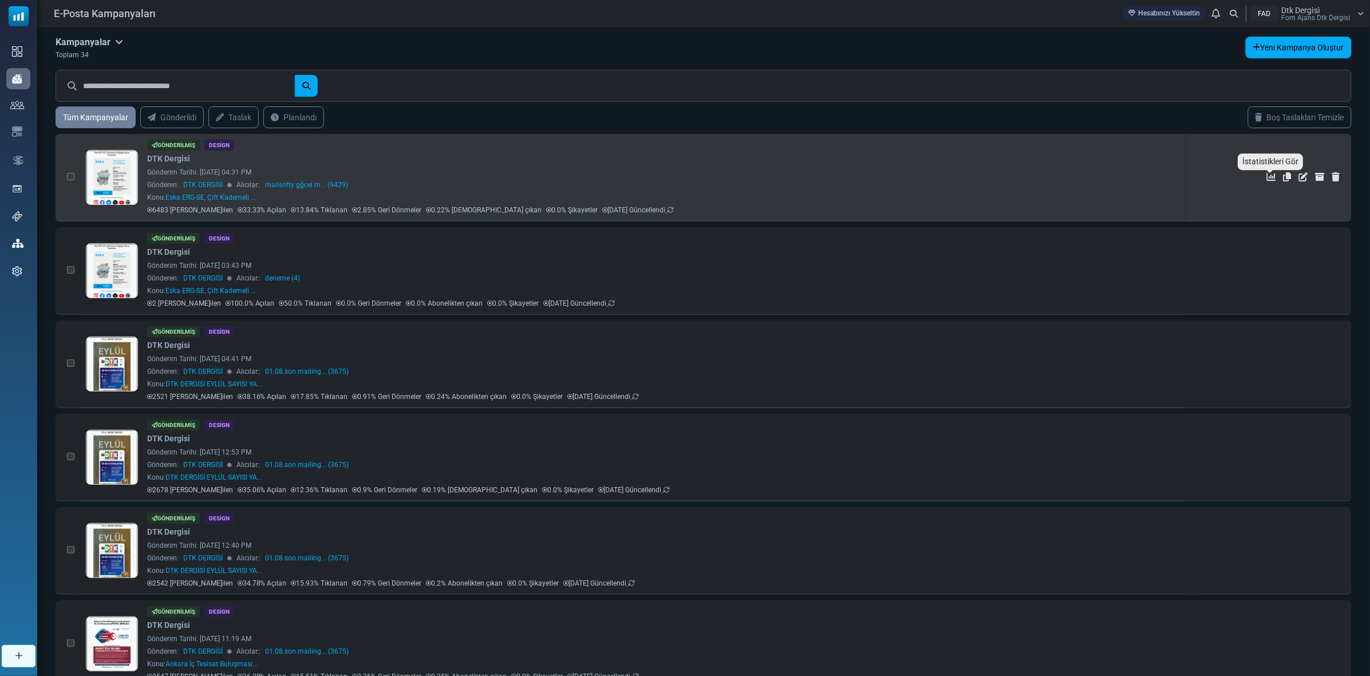
click at [1272, 175] on icon "İstatistikleri Gör" at bounding box center [1271, 176] width 9 height 9
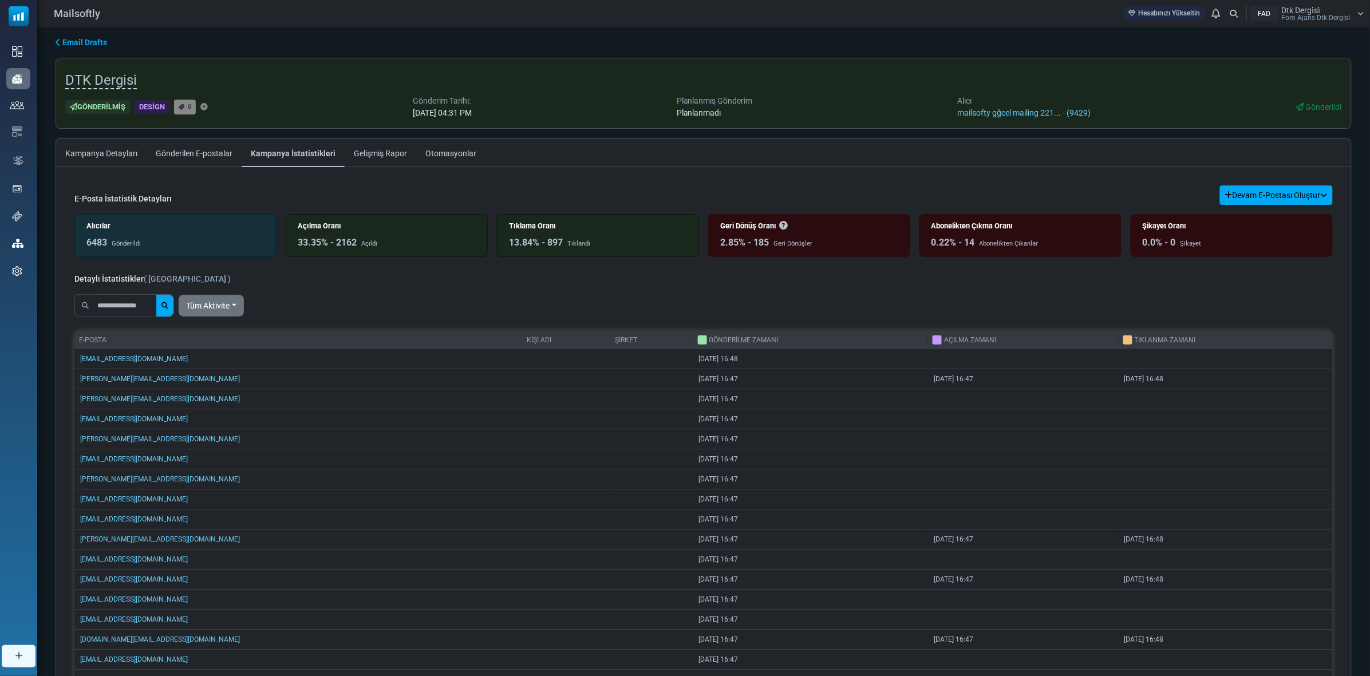
click at [184, 158] on link "Gönderilen E-postalar" at bounding box center [194, 153] width 95 height 29
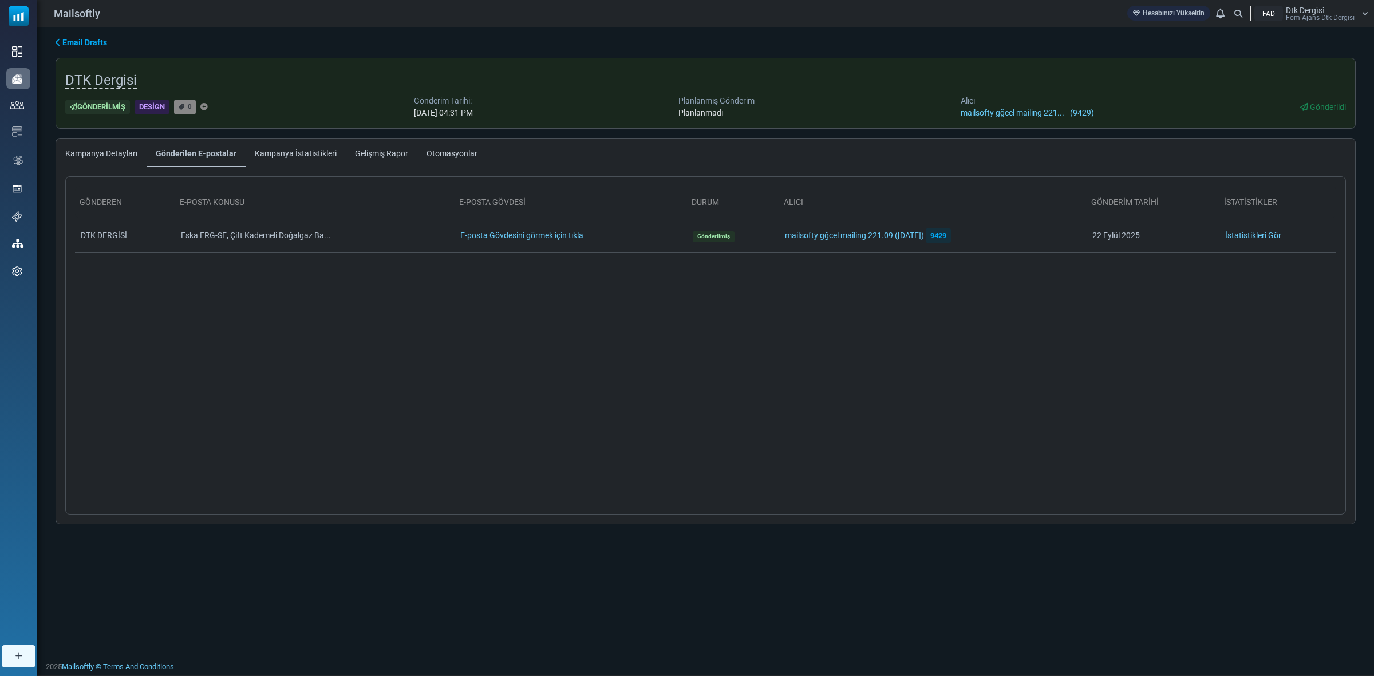
click at [346, 155] on link "Gelişmiş Rapor" at bounding box center [382, 153] width 72 height 29
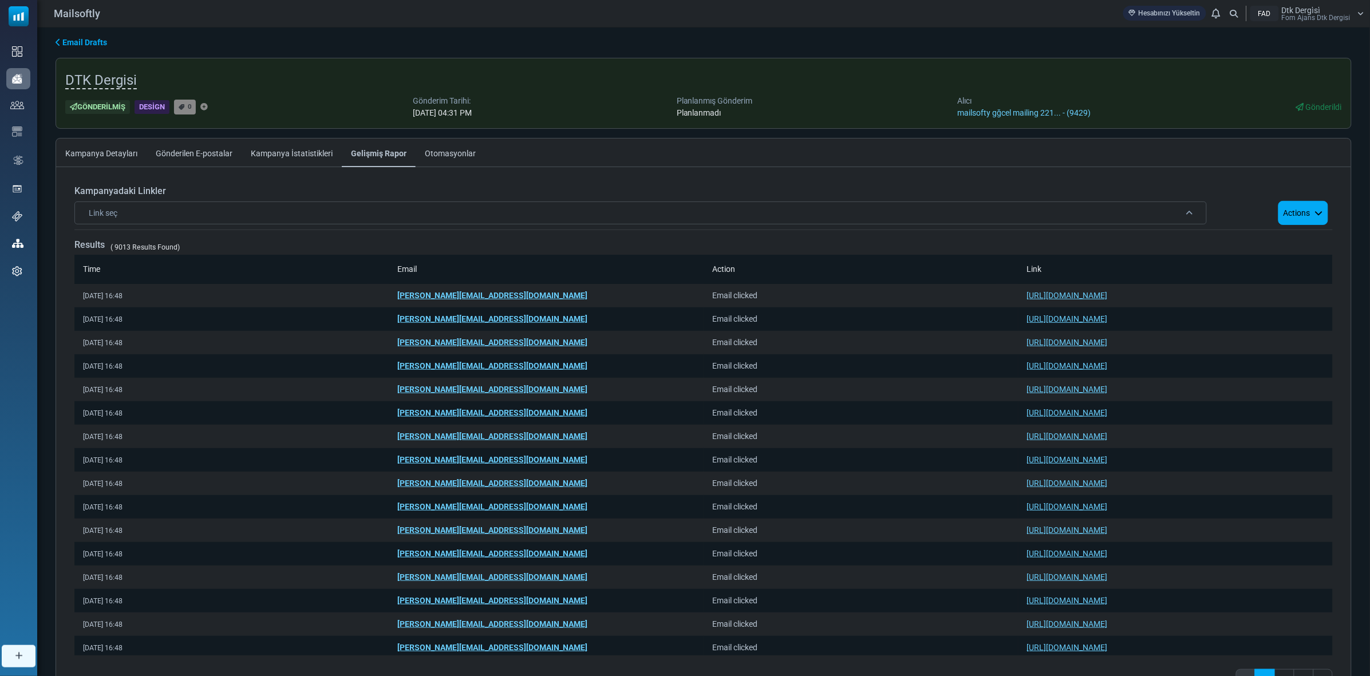
click at [291, 150] on link "Kampanya İstatistikleri" at bounding box center [292, 153] width 100 height 29
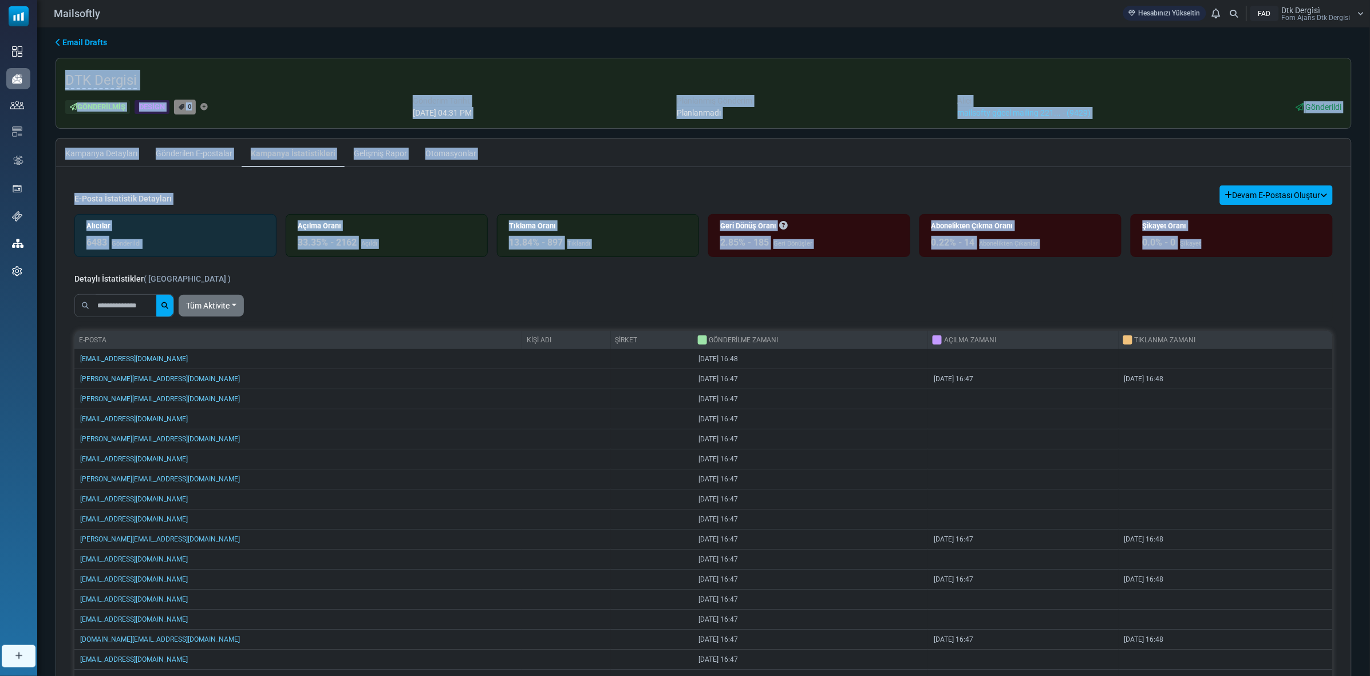
drag, startPoint x: 61, startPoint y: 62, endPoint x: 1373, endPoint y: 233, distance: 1322.8
click at [1370, 233] on html "Mailsoftly Hesabınızı Yükseltin Bildirimler FAD Dtk Dergi̇si̇ Fom Ajans Dtk Der…" at bounding box center [685, 373] width 1370 height 747
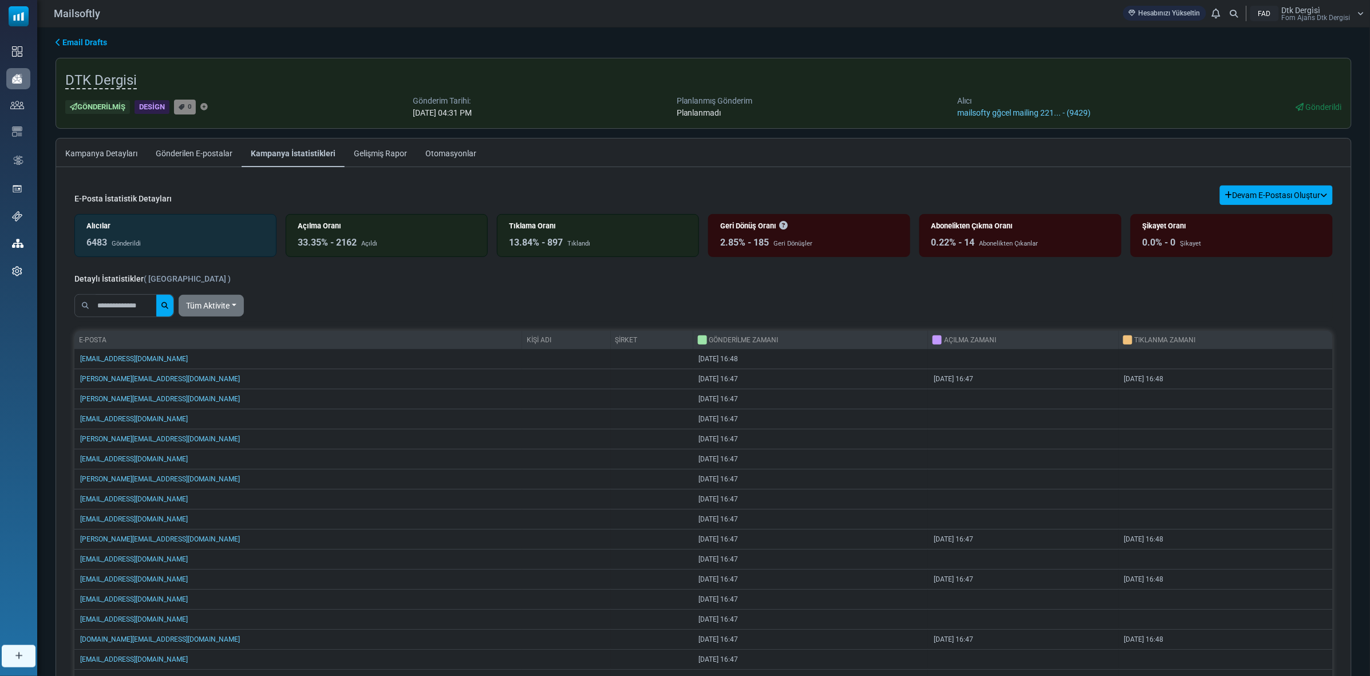
click at [1316, 302] on div "Tüm Aktivite All Opens Not opened Clicks Not clicked" at bounding box center [703, 306] width 1258 height 32
drag, startPoint x: 1107, startPoint y: 115, endPoint x: 1083, endPoint y: 112, distance: 24.2
click at [1083, 112] on div "Gönderilmiş Design 0 Gönderim Tarihi: September 22, 2025 at 04:31 PM Planlanmış…" at bounding box center [703, 107] width 1277 height 24
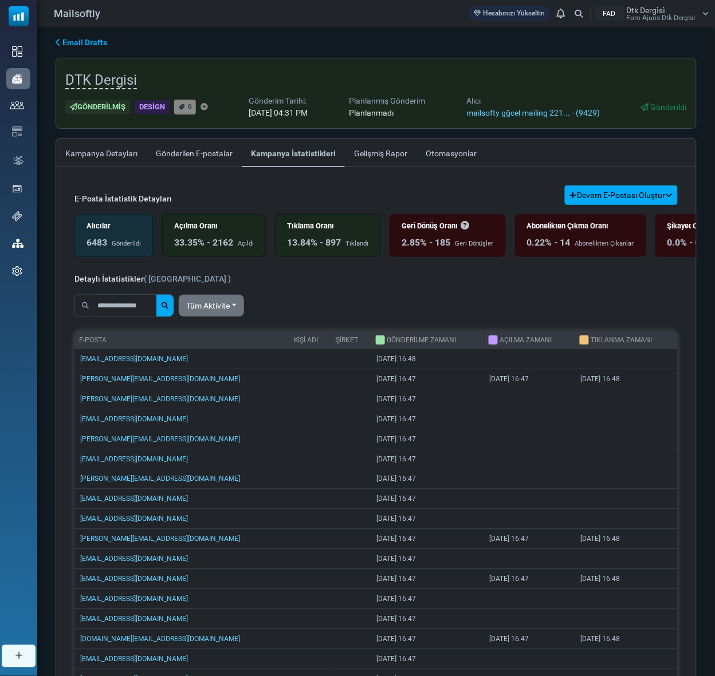
click at [674, 128] on div "DTK Dergisi Gönderilmiş Design 0 Gönderim Tarihi: September 22, 2025 at 04:31 P…" at bounding box center [376, 93] width 641 height 71
drag, startPoint x: 628, startPoint y: 115, endPoint x: 586, endPoint y: 110, distance: 42.1
click at [586, 110] on div "Gönderilmiş Design 0 Gönderim Tarihi: September 22, 2025 at 04:31 PM Planlanmış…" at bounding box center [375, 107] width 621 height 24
click at [604, 125] on div "DTK Dergisi Gönderilmiş Design 0 Gönderim Tarihi: September 22, 2025 at 04:31 P…" at bounding box center [376, 93] width 641 height 71
click at [596, 147] on ul "Kampanya Detayları Gönderilen E-postalar Kampanya İstatistikleri Gelişmiş Rapor…" at bounding box center [376, 153] width 640 height 29
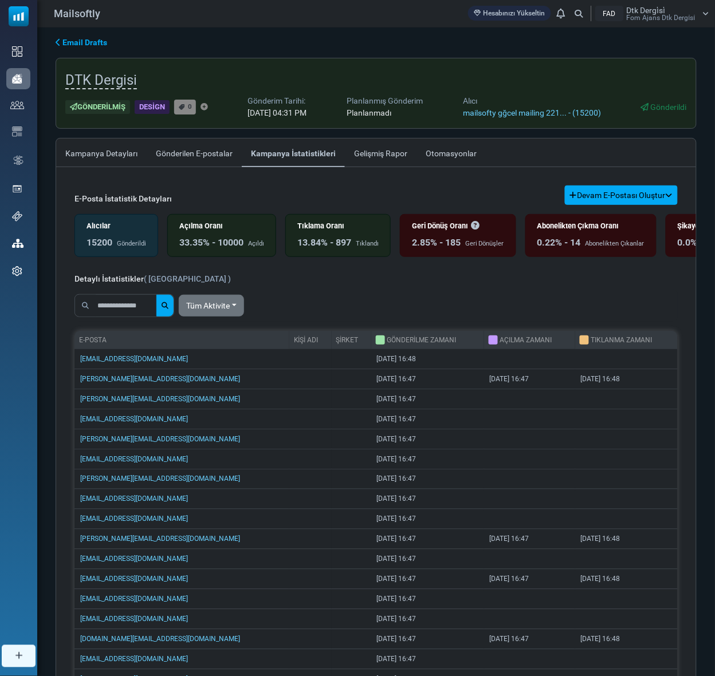
drag, startPoint x: 356, startPoint y: 244, endPoint x: 359, endPoint y: 249, distance: 6.2
click at [359, 249] on div "13.84% - 897 Tıklandı" at bounding box center [337, 243] width 81 height 14
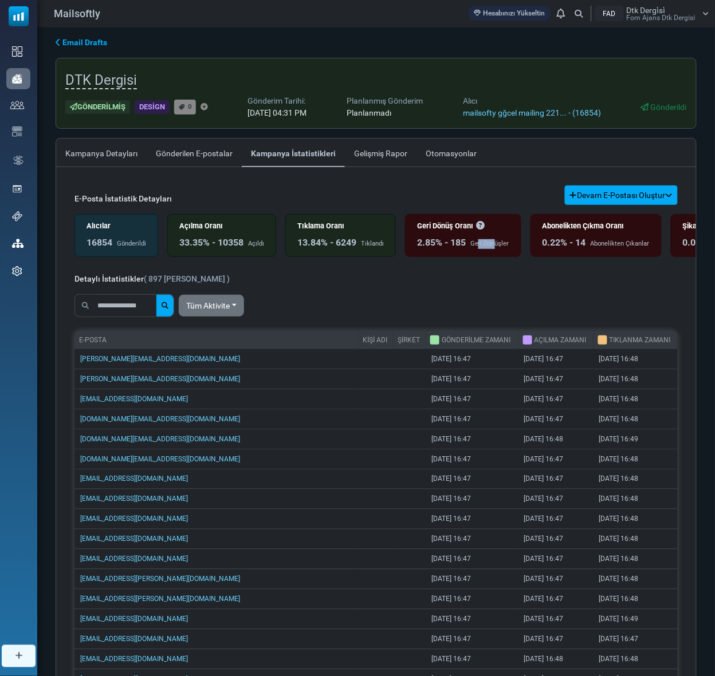
drag, startPoint x: 480, startPoint y: 247, endPoint x: 496, endPoint y: 252, distance: 17.6
click at [496, 252] on div "Geri Dönüş Oranı 2.85% - 185 Geri Dönüşler" at bounding box center [463, 235] width 116 height 43
click at [499, 266] on div at bounding box center [357, 338] width 715 height 676
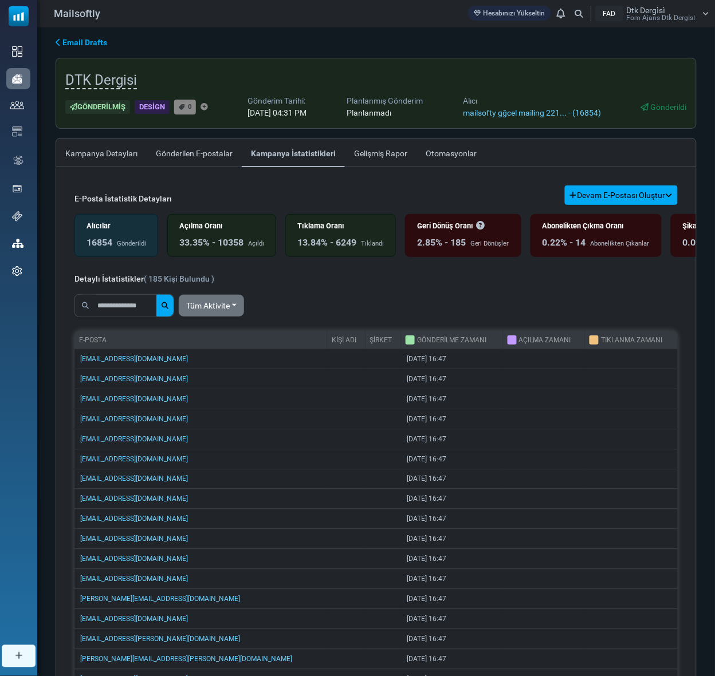
click at [666, 281] on div "Detaylı İstatistikler ( 185 Kişi Bulundu )" at bounding box center [375, 278] width 603 height 14
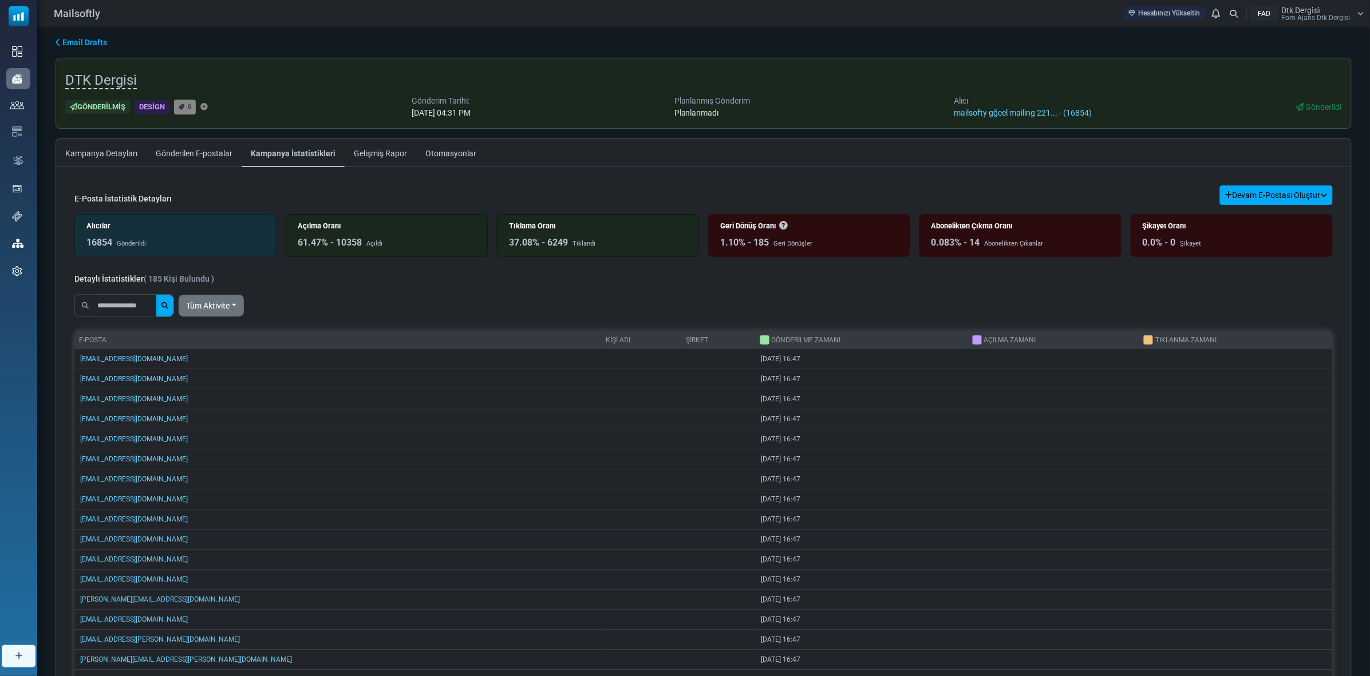
click at [121, 148] on link "Kampanya Detayları" at bounding box center [101, 153] width 90 height 29
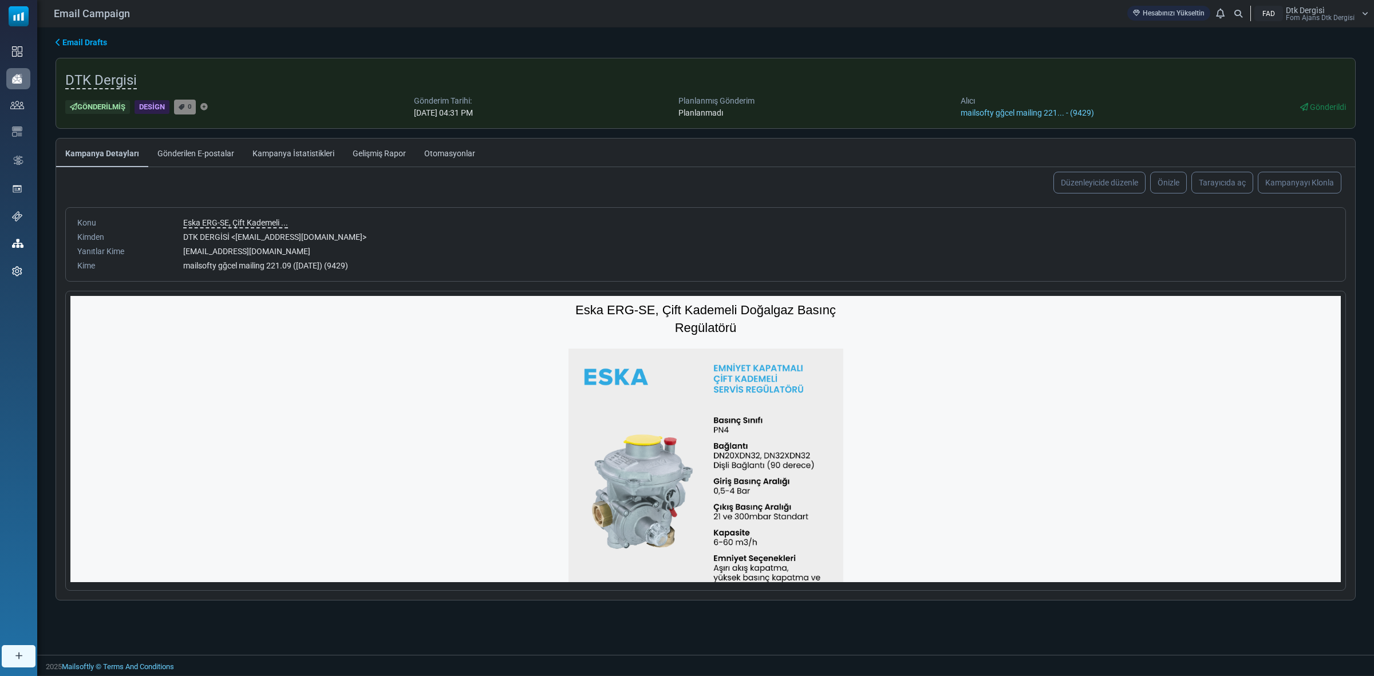
click at [225, 190] on div "Düzenleyicide düzenle [GEOGRAPHIC_DATA] [PERSON_NAME]yıcıda aç Kampanyayı [GEOG…" at bounding box center [705, 182] width 1299 height 31
click at [310, 155] on link "Kampanya İstatistikleri" at bounding box center [293, 153] width 100 height 29
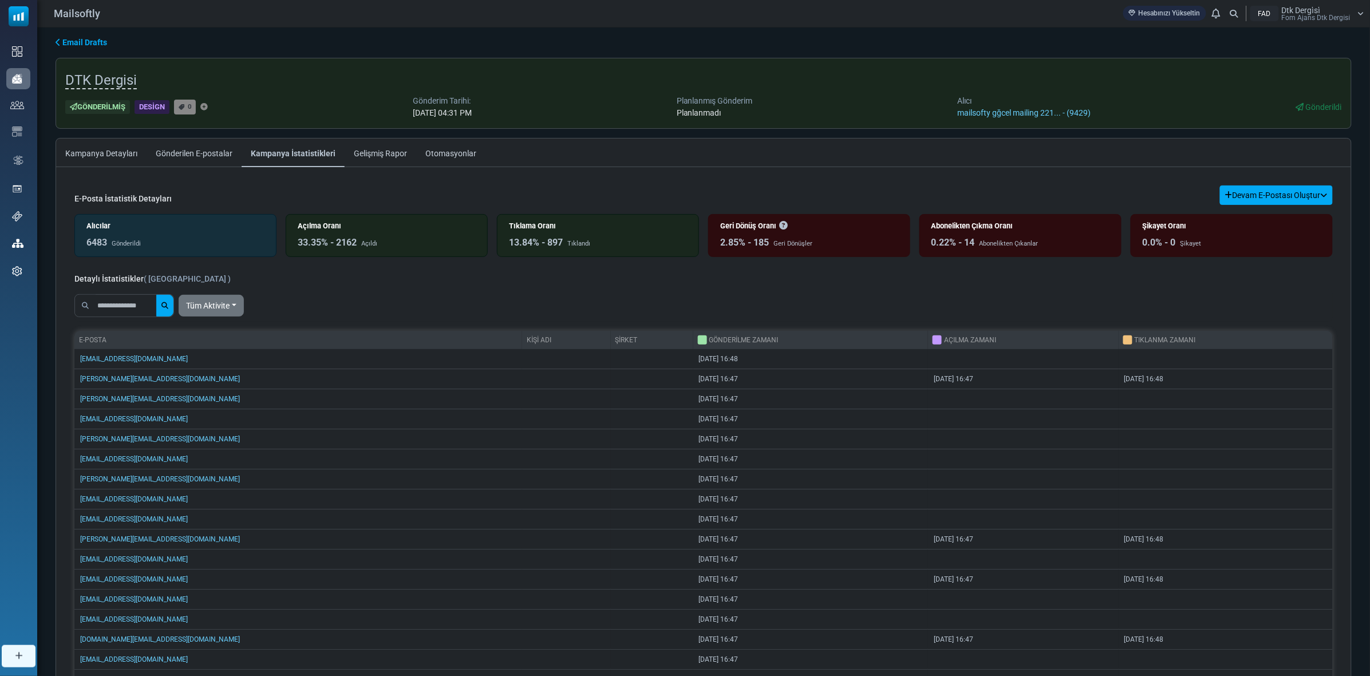
click at [90, 148] on link "Kampanya Detayları" at bounding box center [101, 153] width 90 height 29
